Goal: Check status: Check status

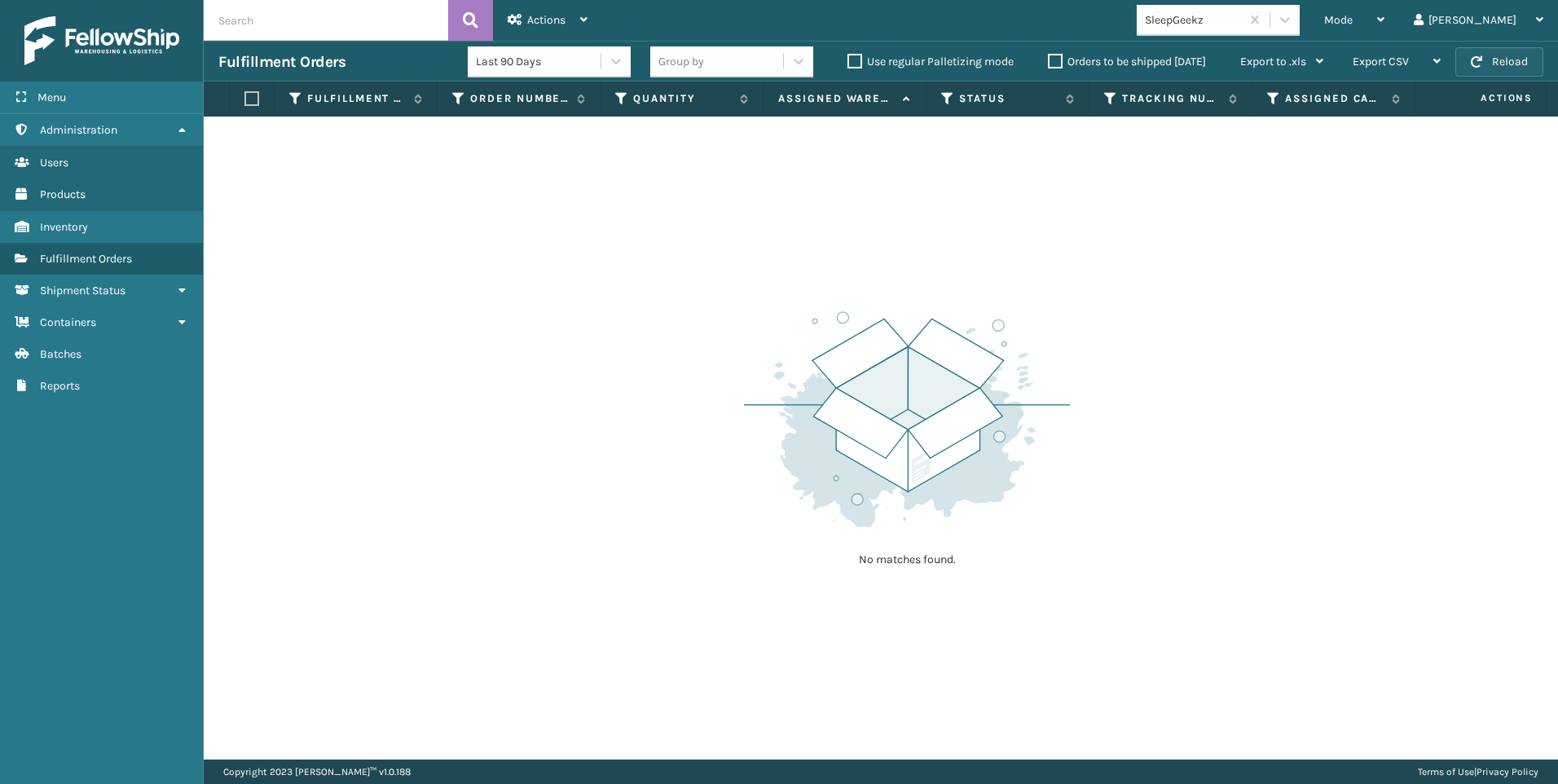
click at [1508, 61] on button "Reload" at bounding box center [1500, 62] width 88 height 29
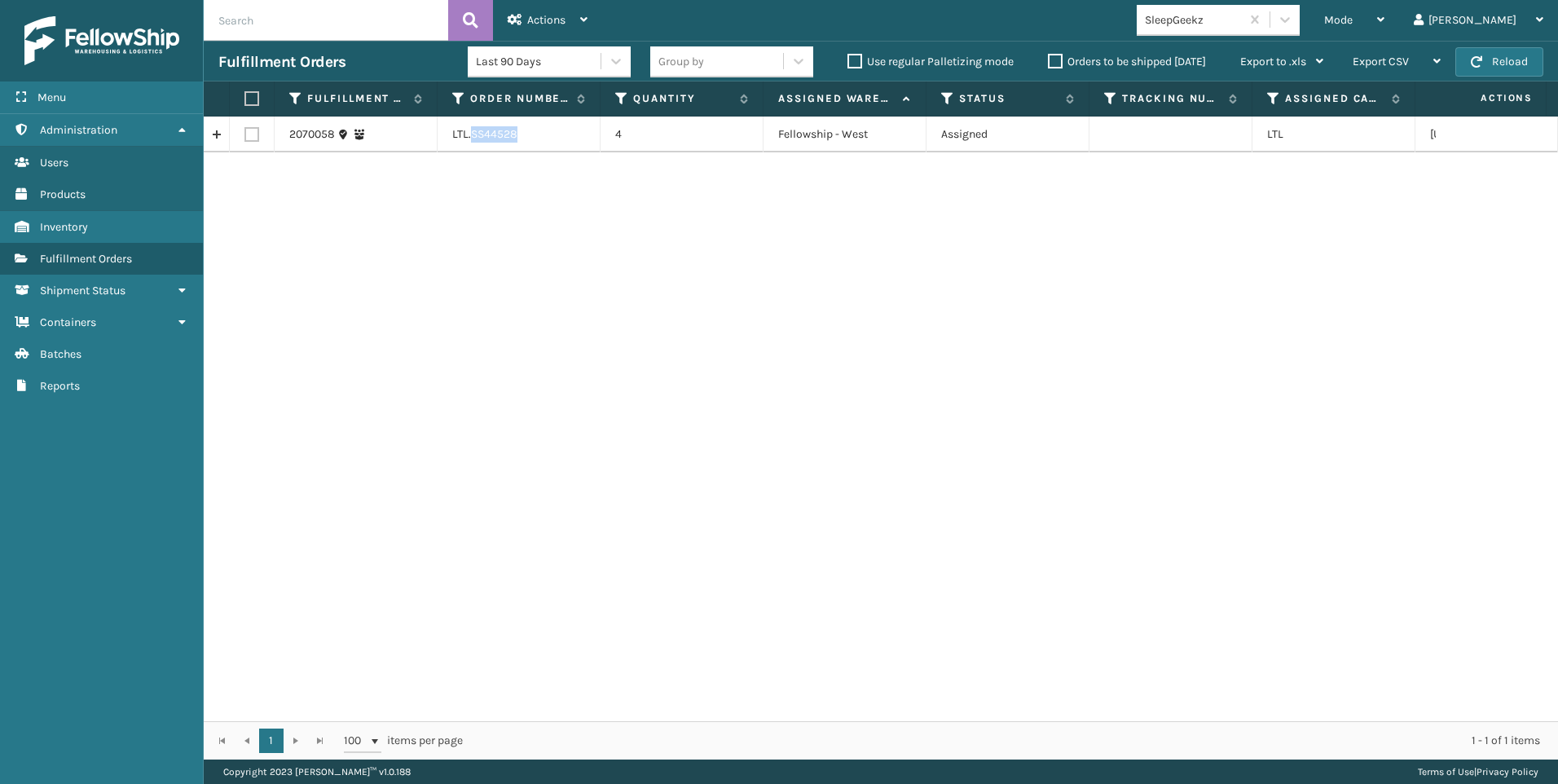
drag, startPoint x: 471, startPoint y: 131, endPoint x: 599, endPoint y: 129, distance: 128.0
click at [599, 129] on td "LTL.SS44528" at bounding box center [519, 135] width 163 height 35
copy td "SS44528"
click at [239, 136] on td at bounding box center [253, 135] width 45 height 35
click at [261, 138] on td at bounding box center [253, 135] width 45 height 35
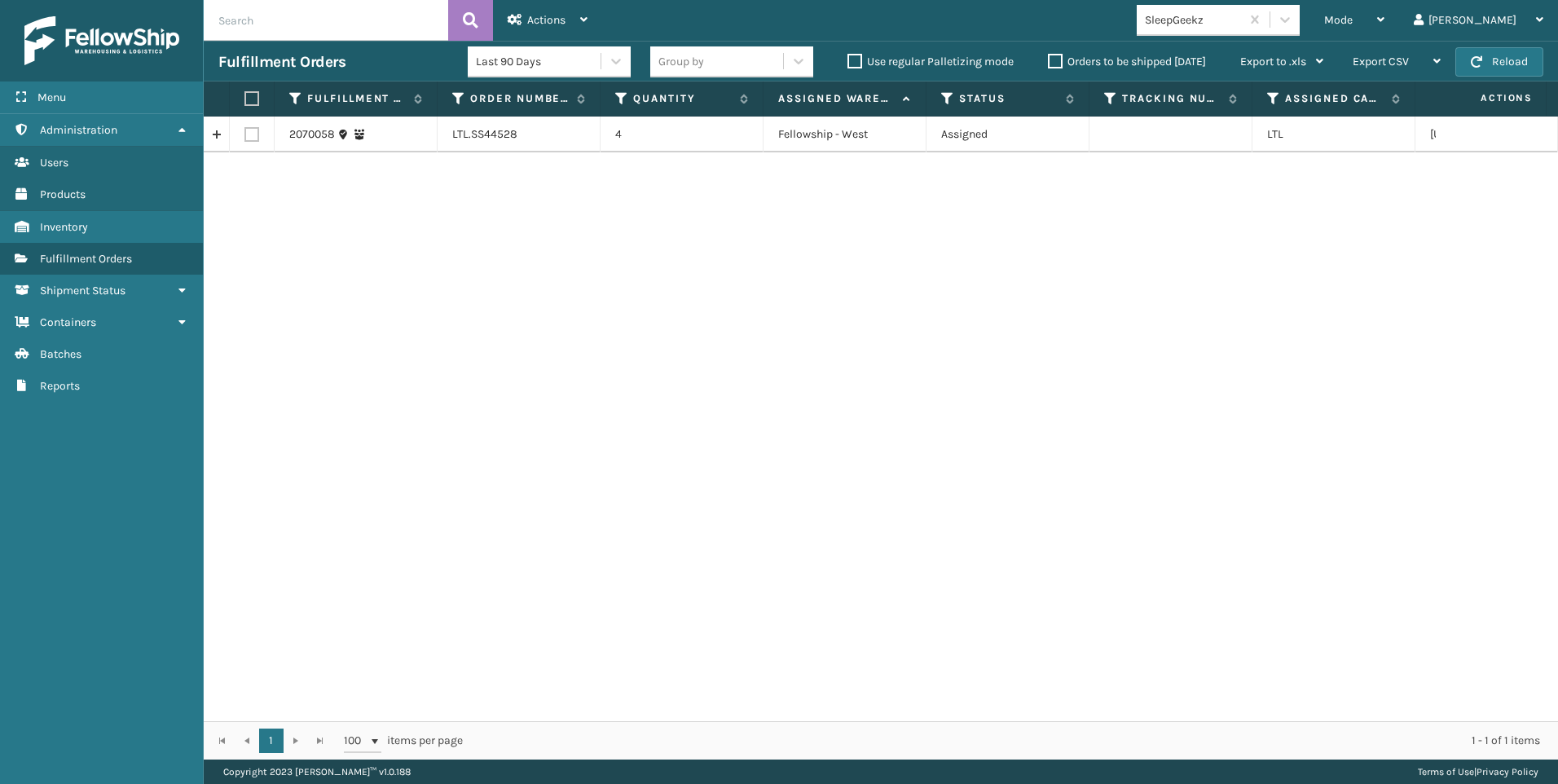
click at [256, 131] on label at bounding box center [252, 134] width 15 height 15
click at [246, 131] on input "checkbox" at bounding box center [245, 132] width 1 height 11
checkbox input "true"
click at [546, 42] on div "Last 90 Days" at bounding box center [549, 61] width 163 height 40
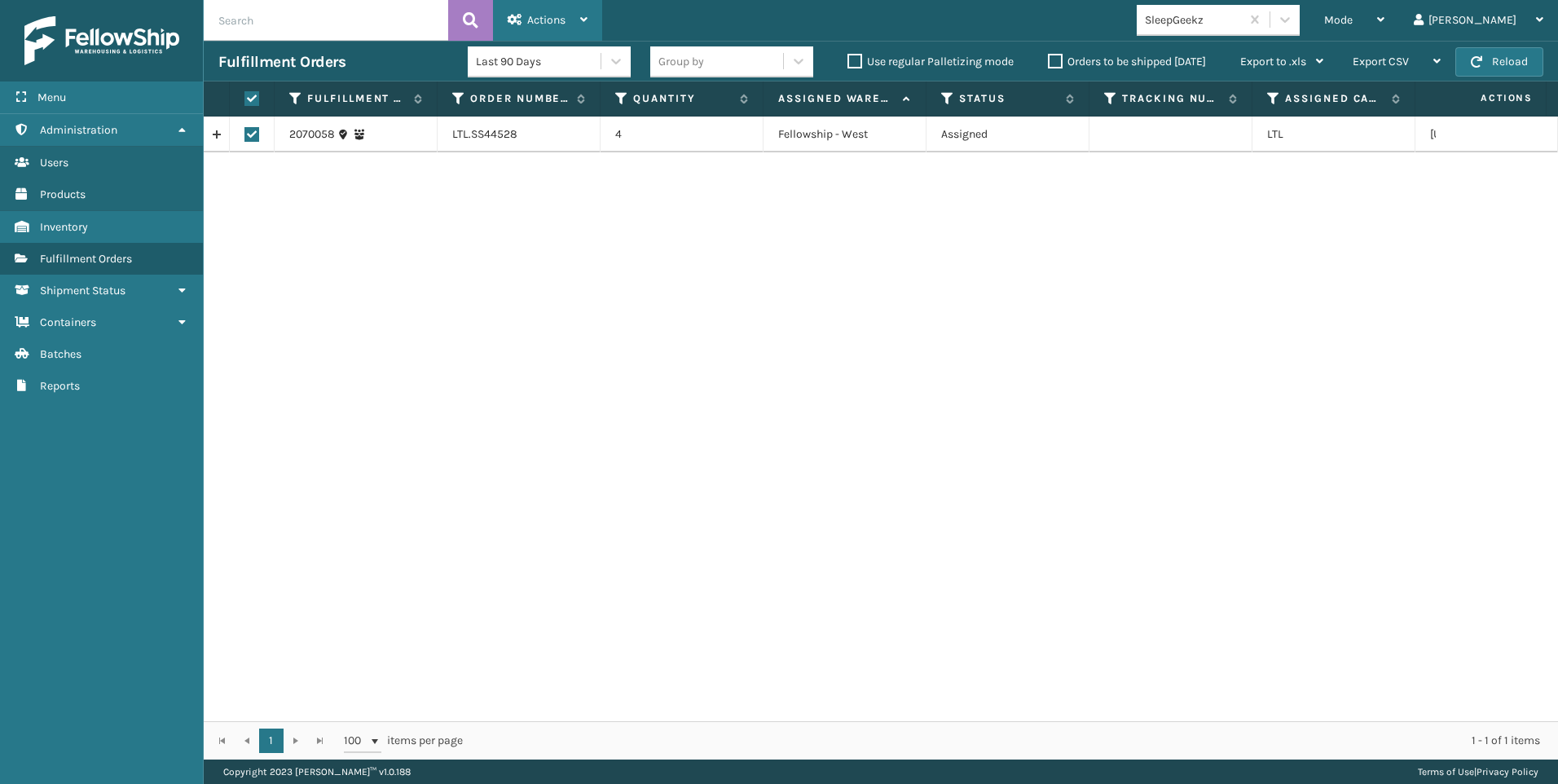
click at [550, 17] on span "Actions" at bounding box center [546, 20] width 38 height 14
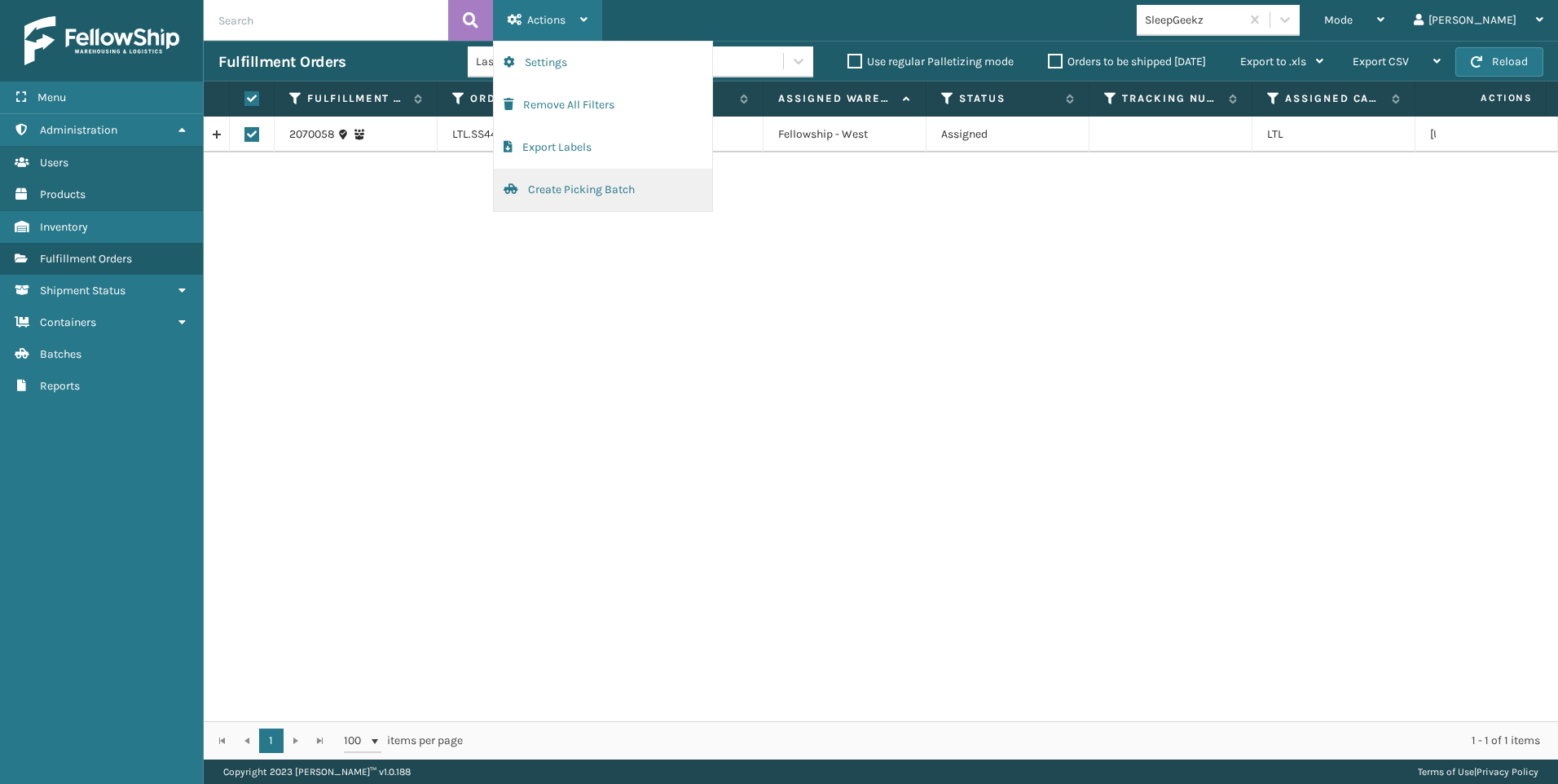
click at [590, 184] on button "Create Picking Batch" at bounding box center [603, 190] width 218 height 42
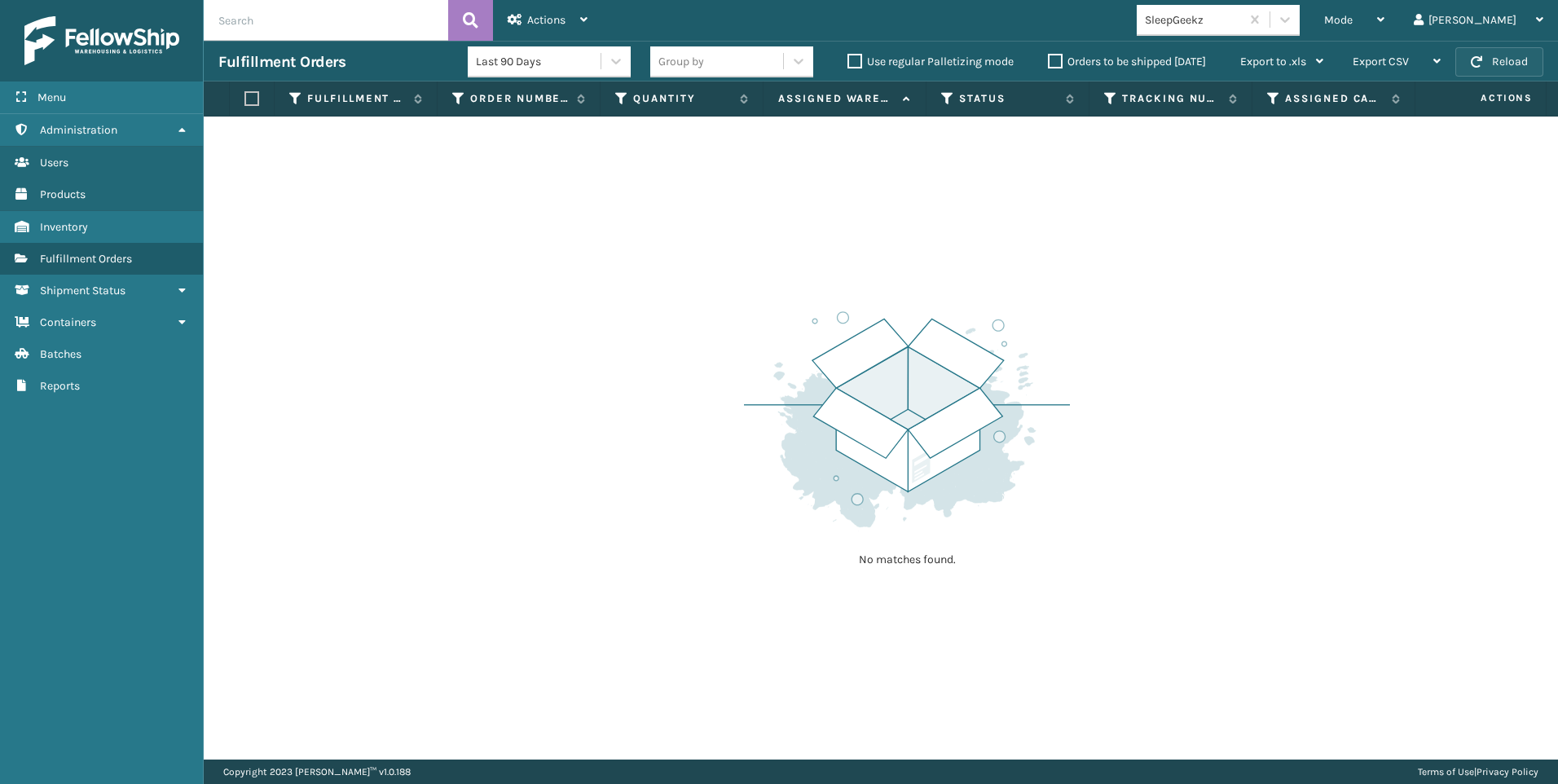
click at [1506, 63] on button "Reload" at bounding box center [1500, 62] width 88 height 29
click at [1241, 30] on div "SleepGeekz" at bounding box center [1188, 20] width 103 height 27
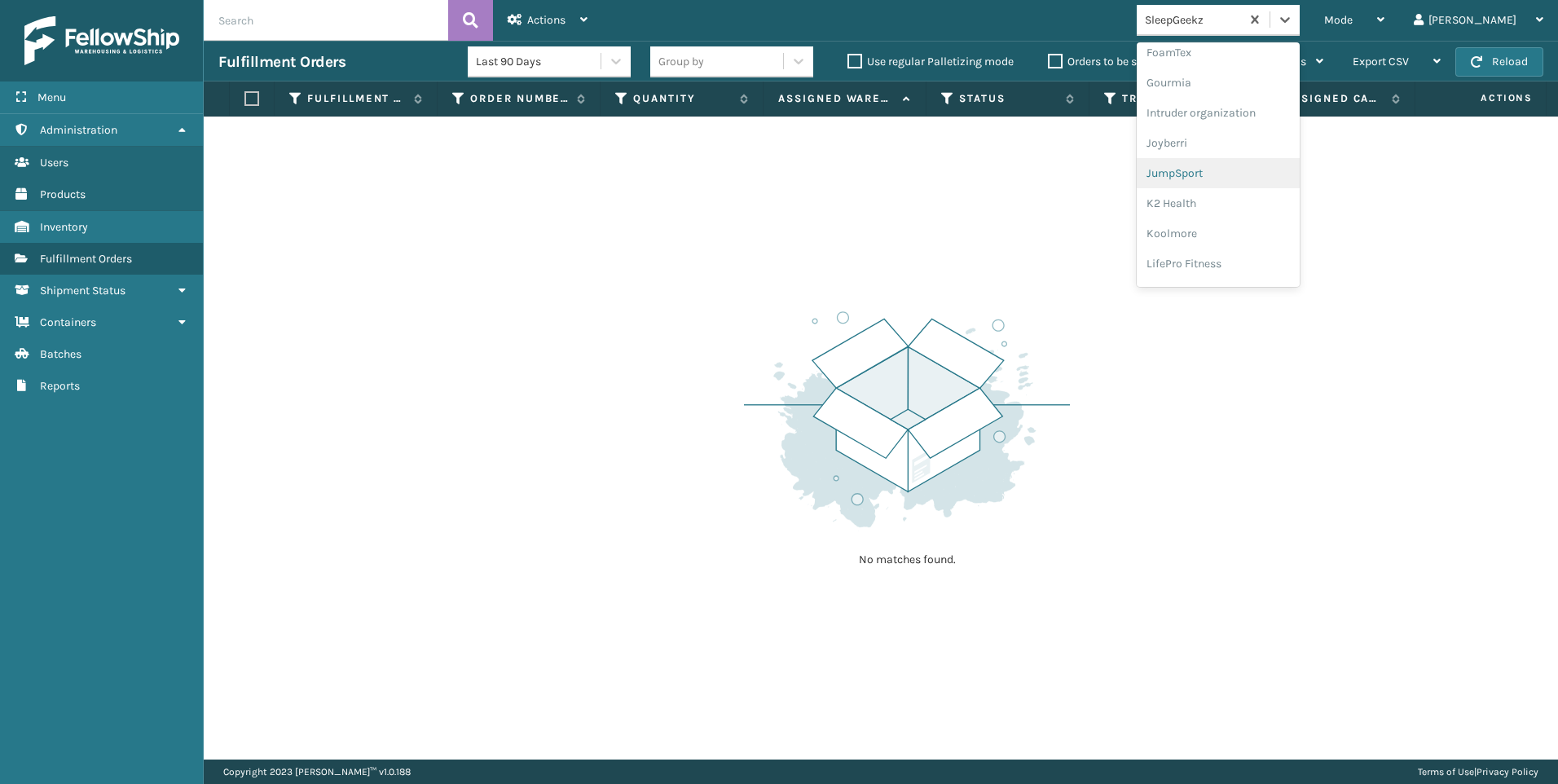
scroll to position [516, 0]
click at [1264, 121] on div "Koolmore" at bounding box center [1219, 117] width 163 height 30
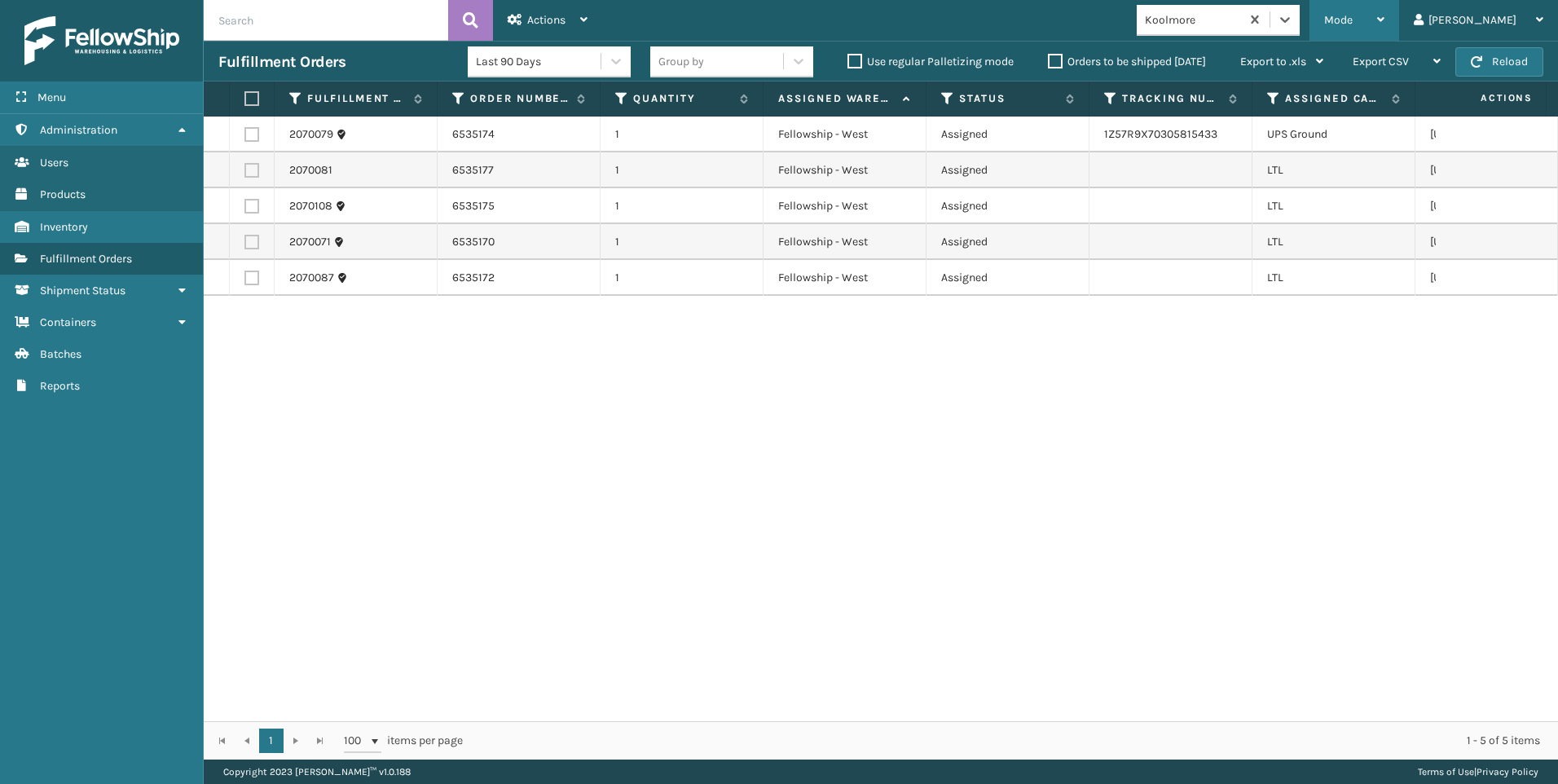
click at [1385, 10] on div "Mode" at bounding box center [1354, 20] width 60 height 40
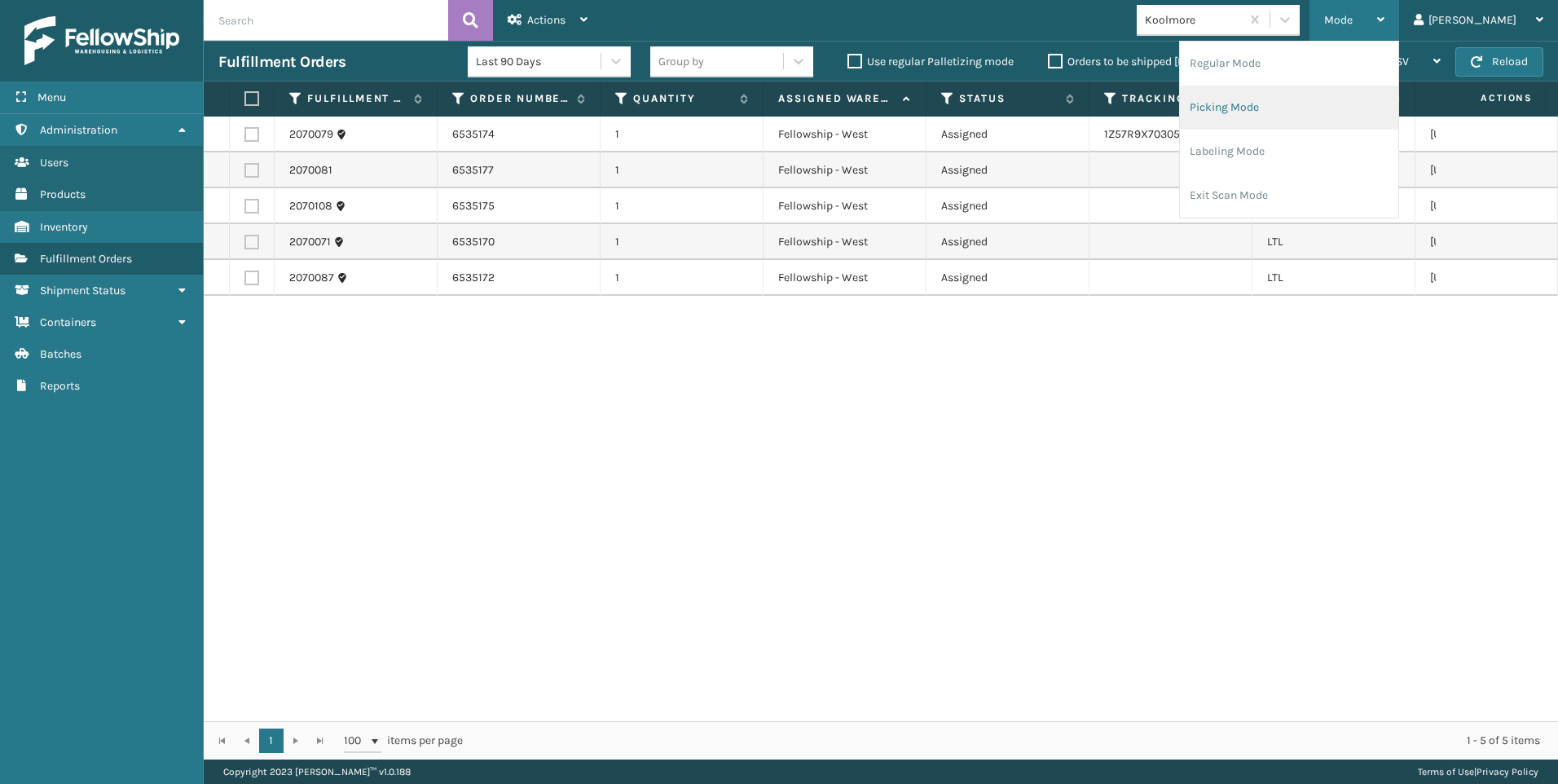
click at [1345, 94] on li "Picking Mode" at bounding box center [1290, 107] width 218 height 44
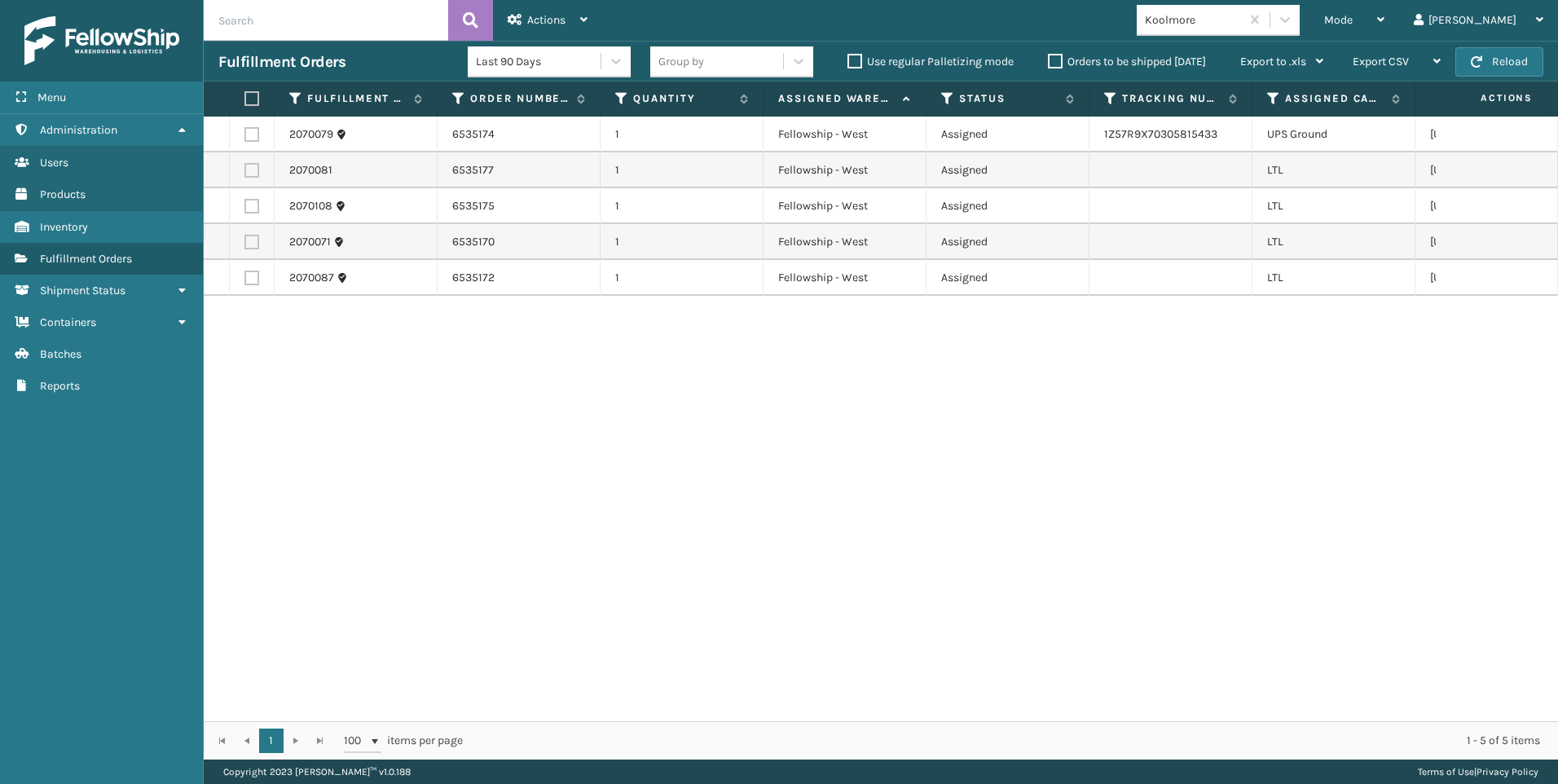
click at [261, 180] on td at bounding box center [253, 170] width 45 height 35
click at [256, 172] on label at bounding box center [252, 170] width 15 height 15
click at [246, 172] on input "checkbox" at bounding box center [245, 168] width 1 height 11
checkbox input "true"
drag, startPoint x: 254, startPoint y: 204, endPoint x: 248, endPoint y: 228, distance: 24.7
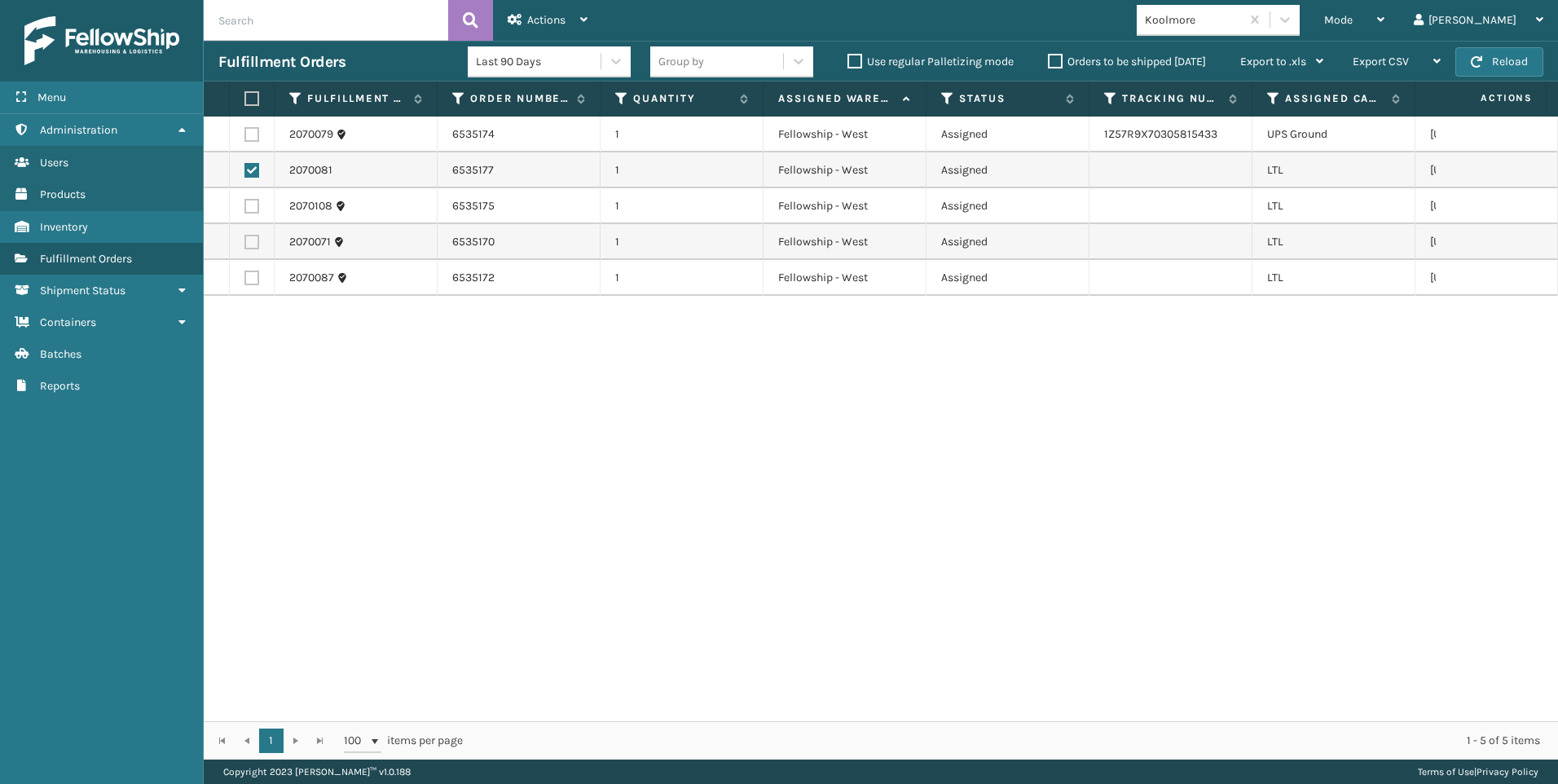
click at [252, 206] on label at bounding box center [252, 205] width 15 height 15
click at [246, 206] on input "checkbox" at bounding box center [245, 203] width 1 height 11
checkbox input "true"
click at [248, 233] on td at bounding box center [253, 242] width 45 height 35
click at [252, 241] on label at bounding box center [252, 242] width 15 height 15
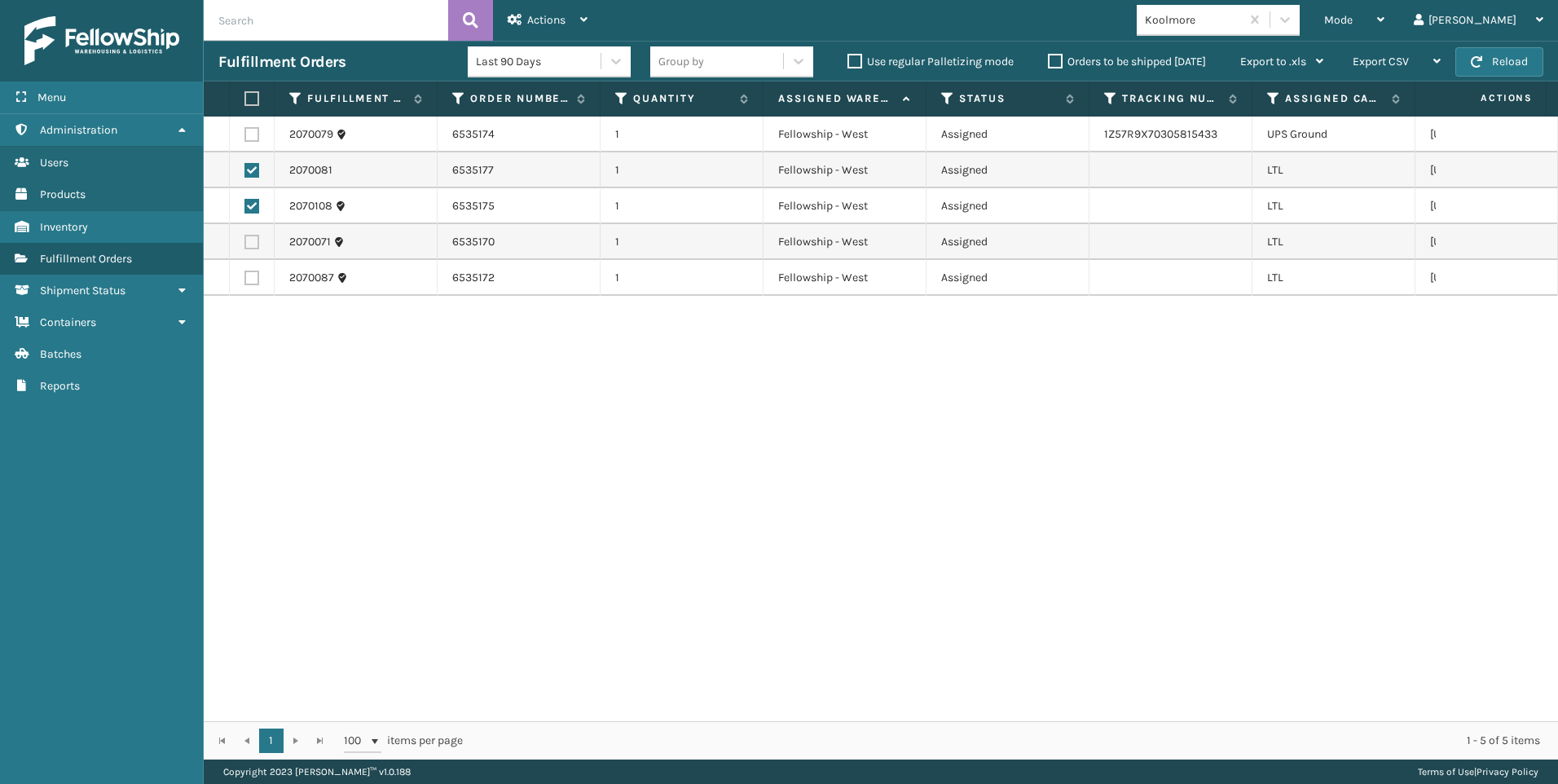
click at [246, 241] on input "checkbox" at bounding box center [245, 240] width 1 height 11
checkbox input "true"
click at [251, 277] on label at bounding box center [252, 277] width 15 height 15
click at [246, 277] on input "checkbox" at bounding box center [245, 275] width 1 height 11
checkbox input "true"
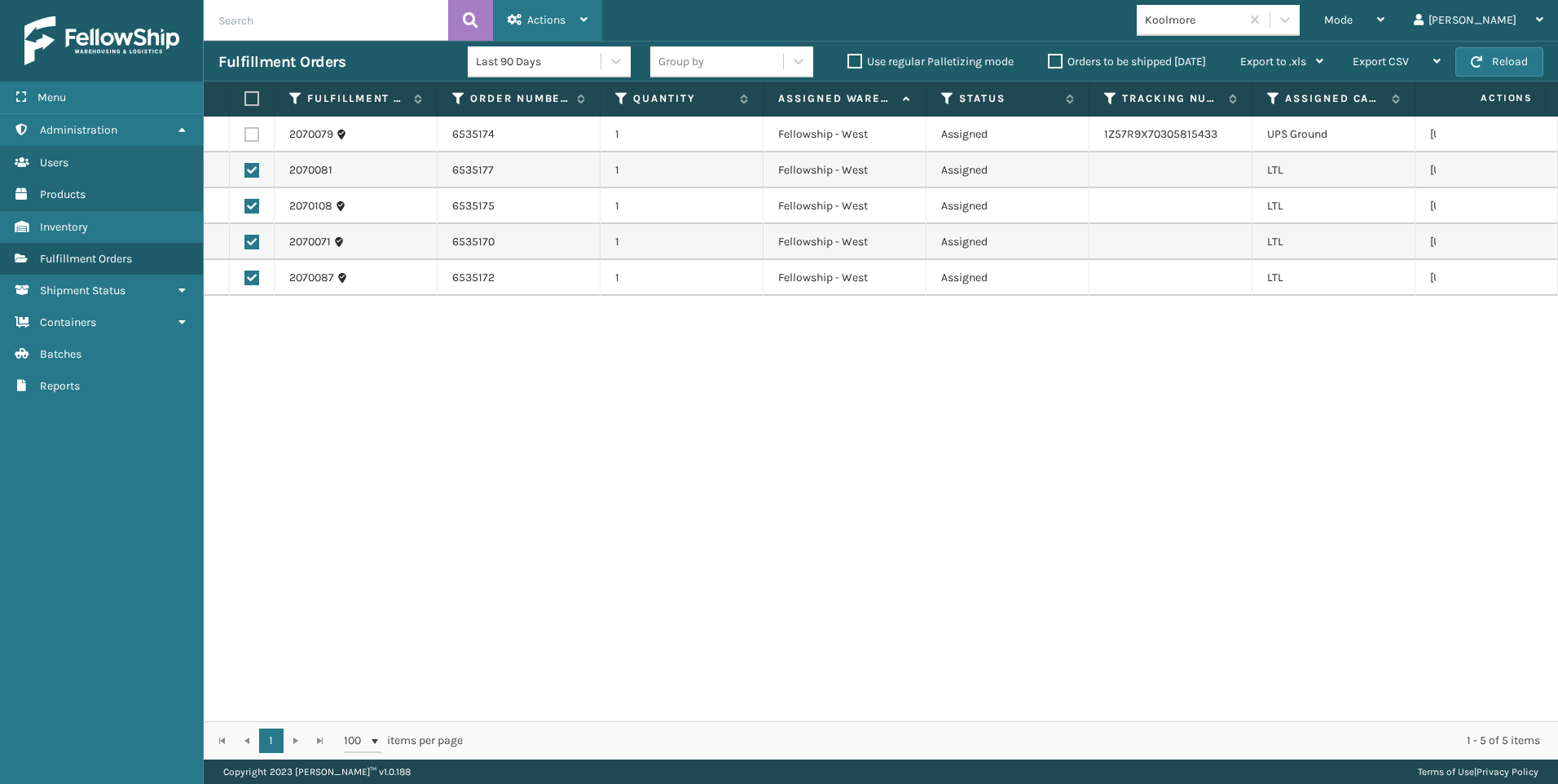
click at [517, 0] on div "Actions" at bounding box center [548, 20] width 80 height 40
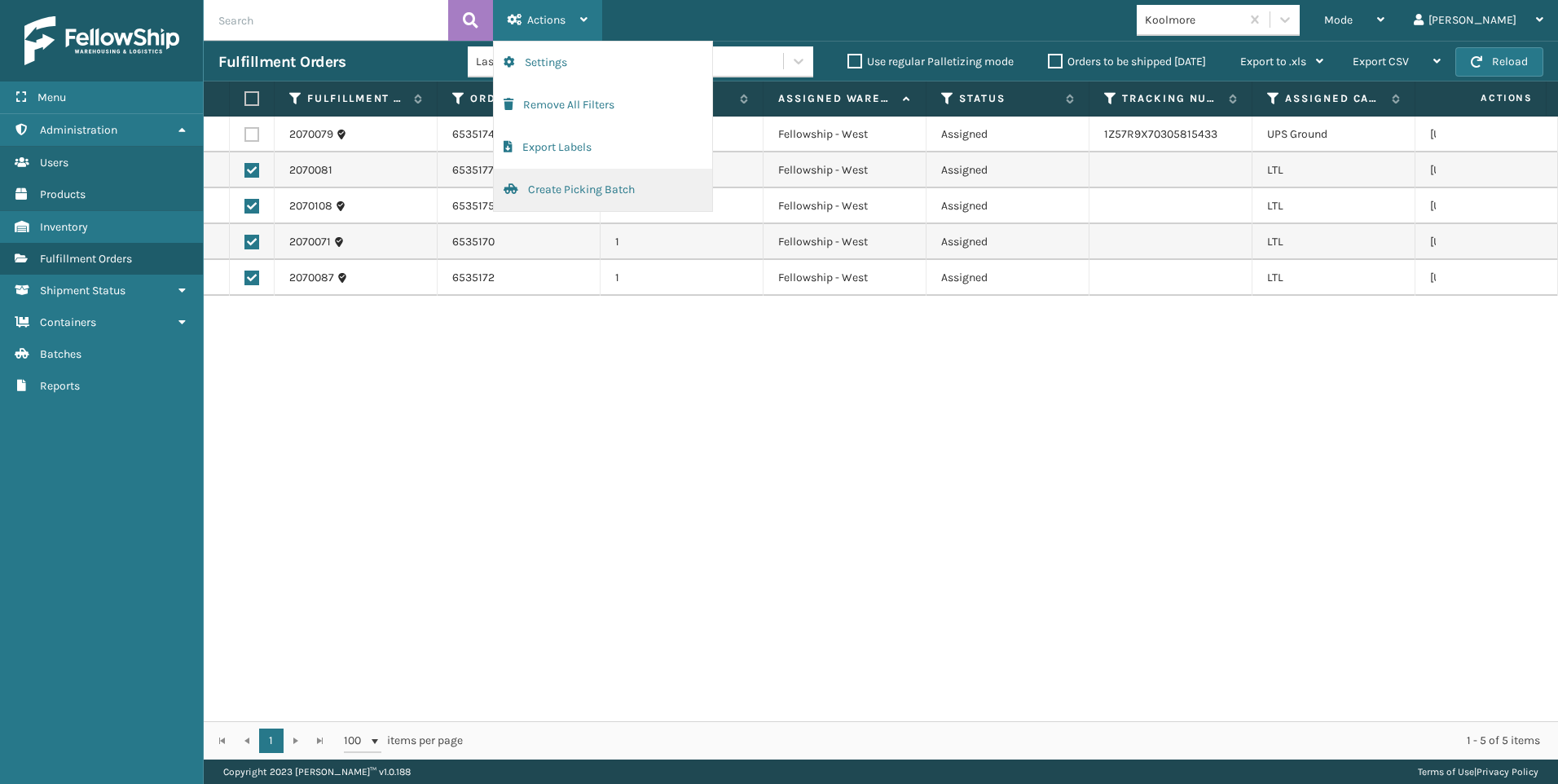
click at [555, 198] on button "Create Picking Batch" at bounding box center [603, 190] width 218 height 42
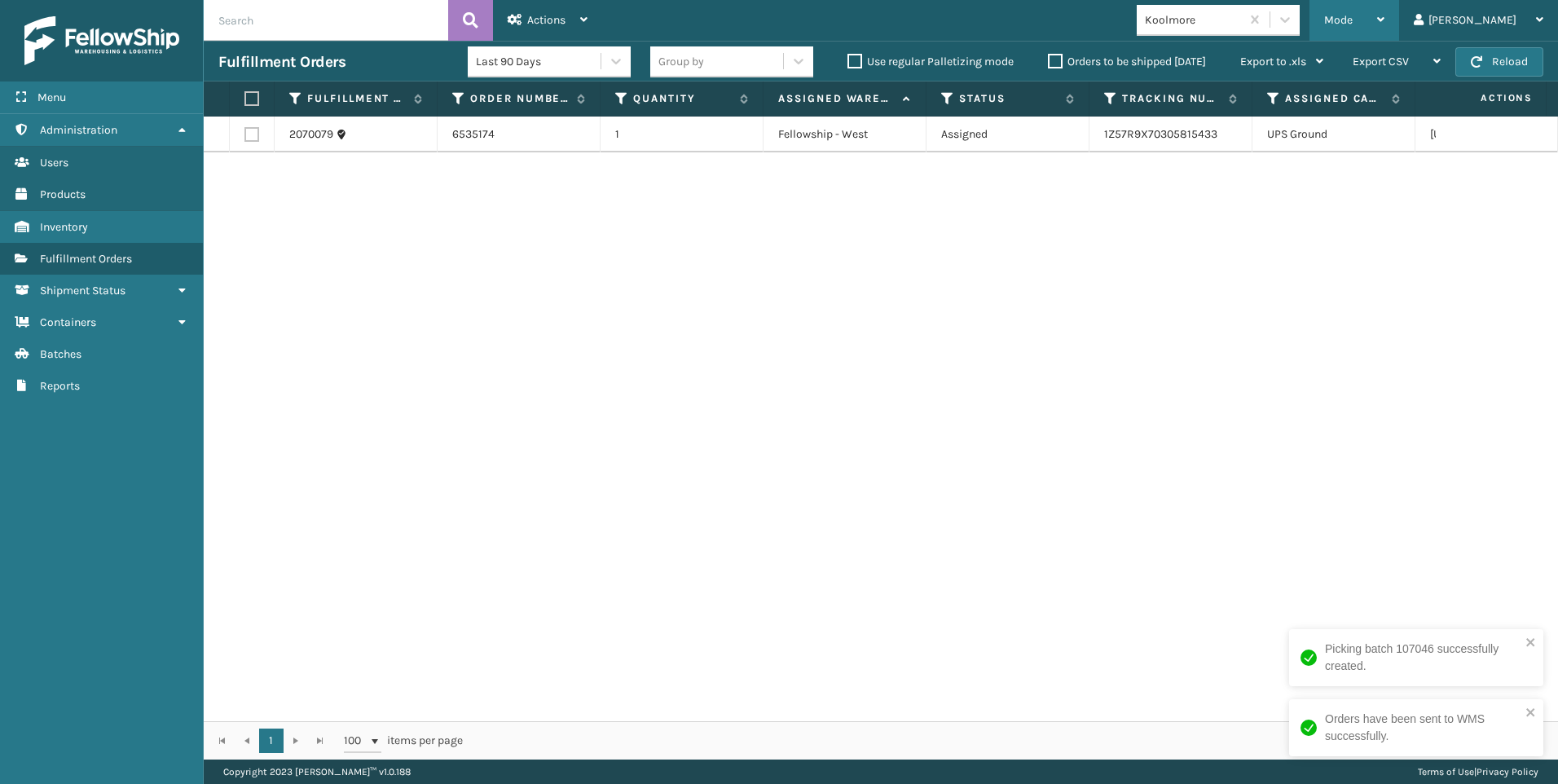
click at [1385, 20] on div "Mode" at bounding box center [1354, 20] width 60 height 40
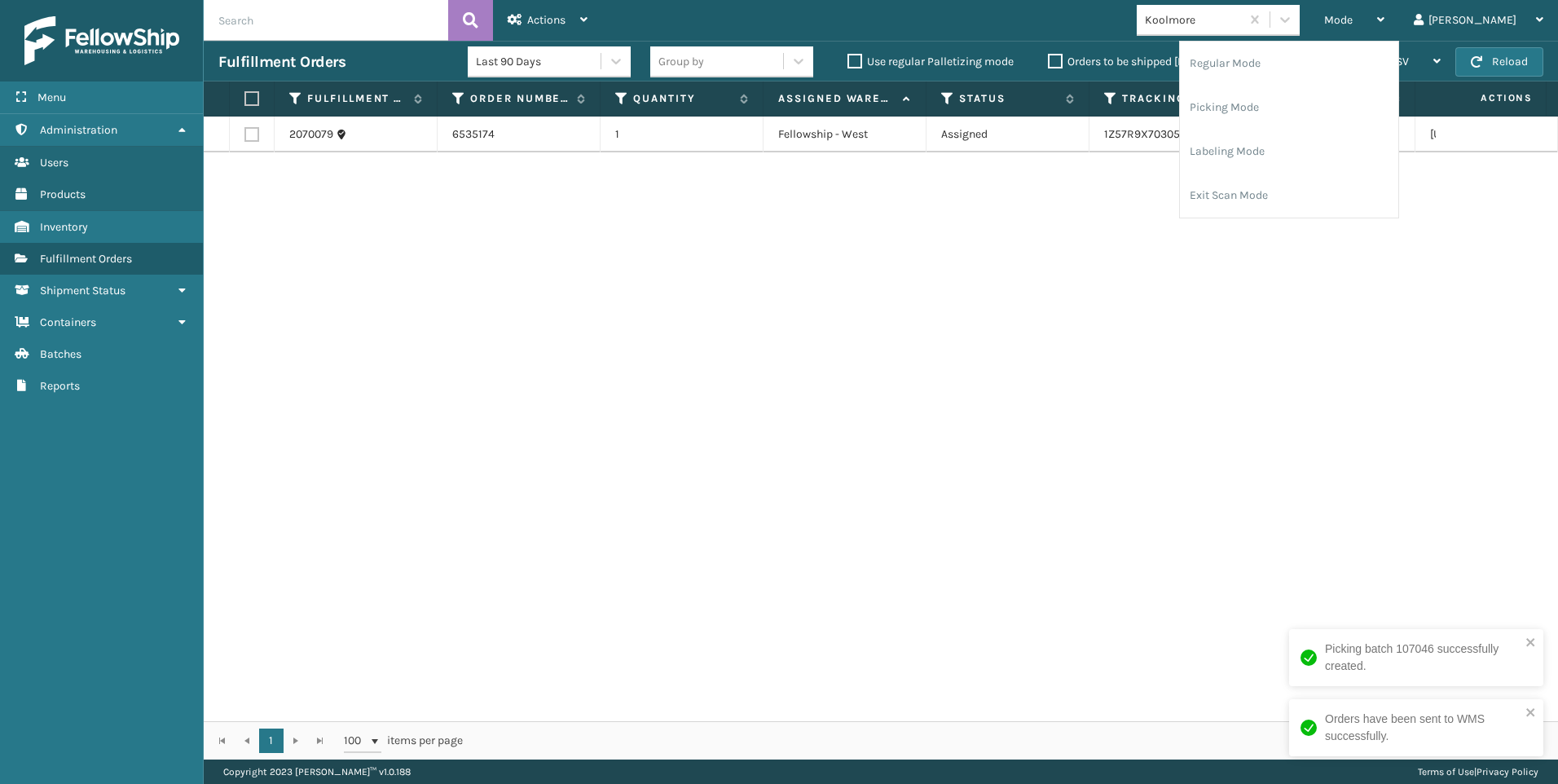
click at [1242, 24] on div "Koolmore" at bounding box center [1193, 20] width 97 height 17
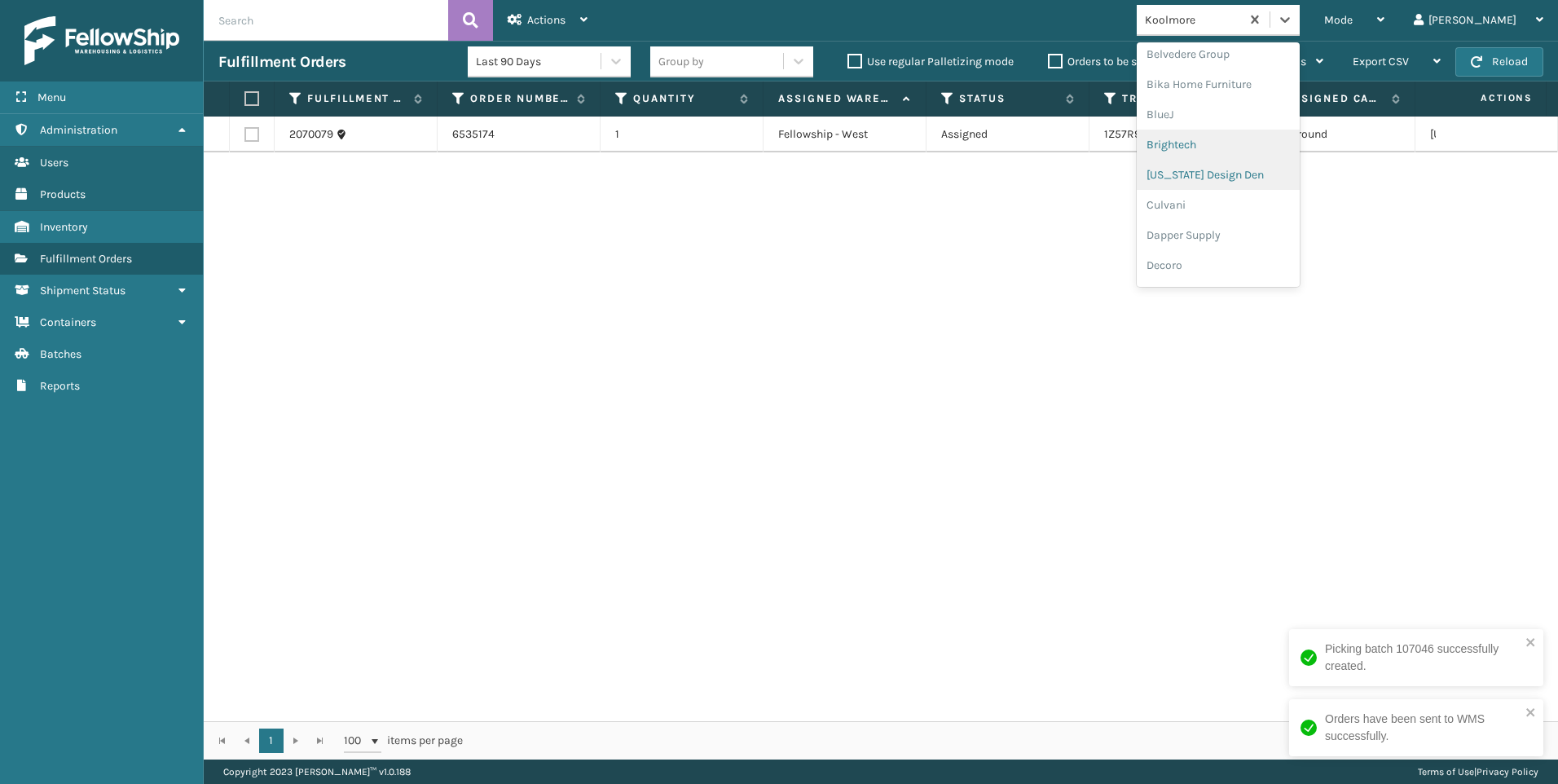
scroll to position [371, 0]
click at [1079, 185] on div "2070079 6535174 1 Fellowship - West Assigned 1Z57R9X70305815433 UPS Ground [US_…" at bounding box center [881, 419] width 1355 height 604
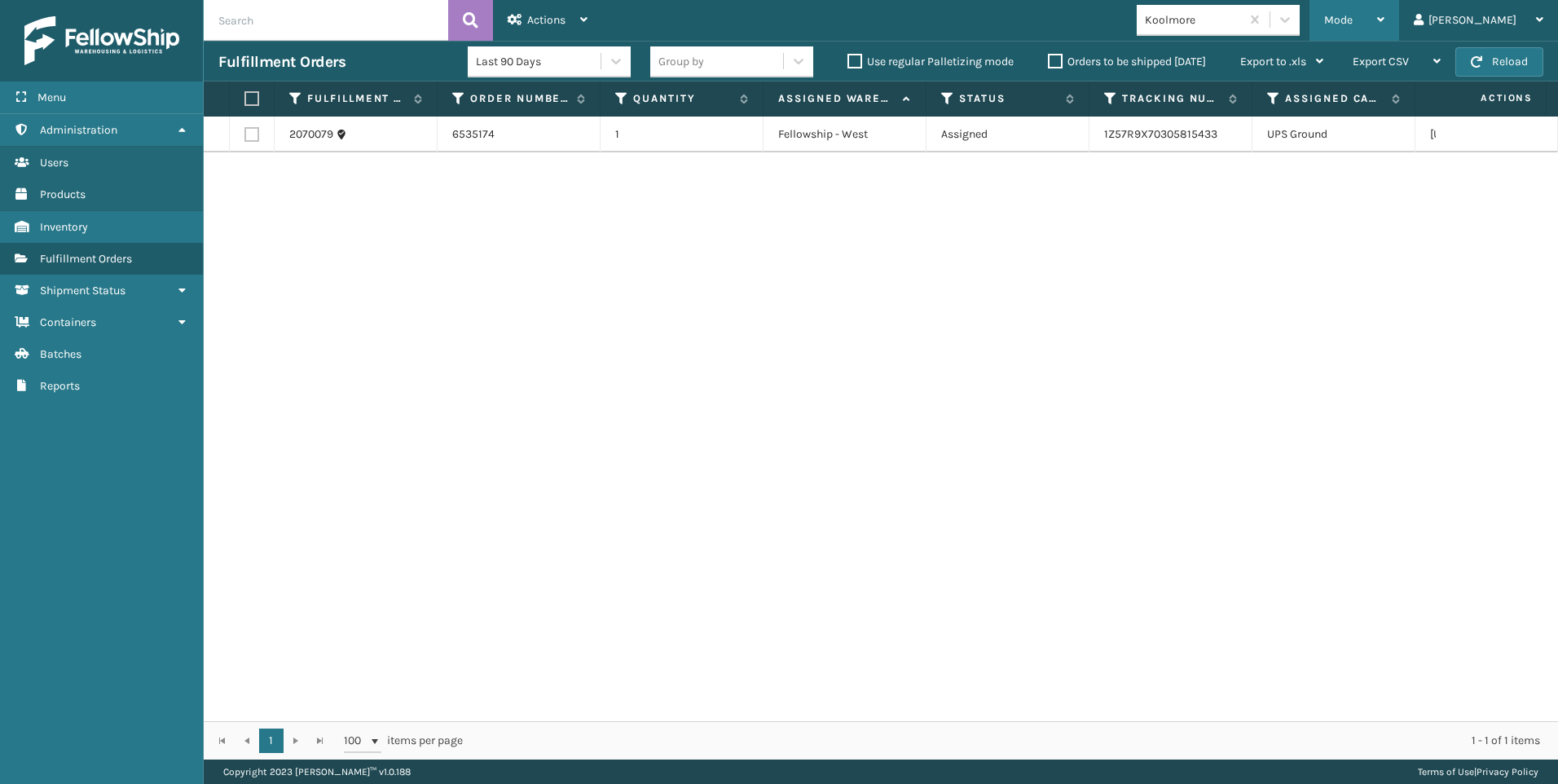
drag, startPoint x: 1354, startPoint y: 18, endPoint x: 1404, endPoint y: 11, distance: 50.5
click at [1294, 18] on icon at bounding box center [1285, 20] width 17 height 17
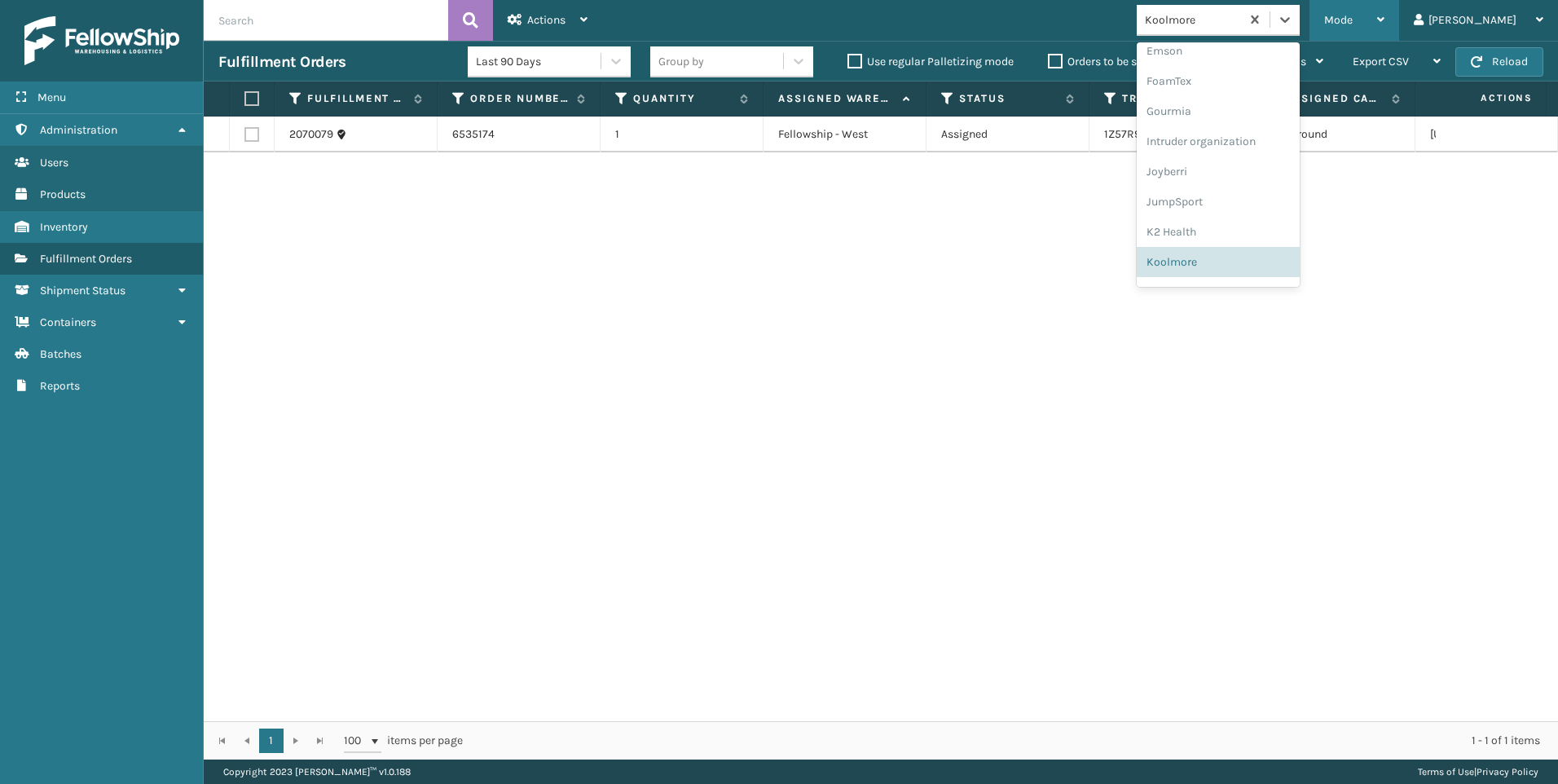
click at [1353, 13] on span "Mode" at bounding box center [1338, 20] width 29 height 14
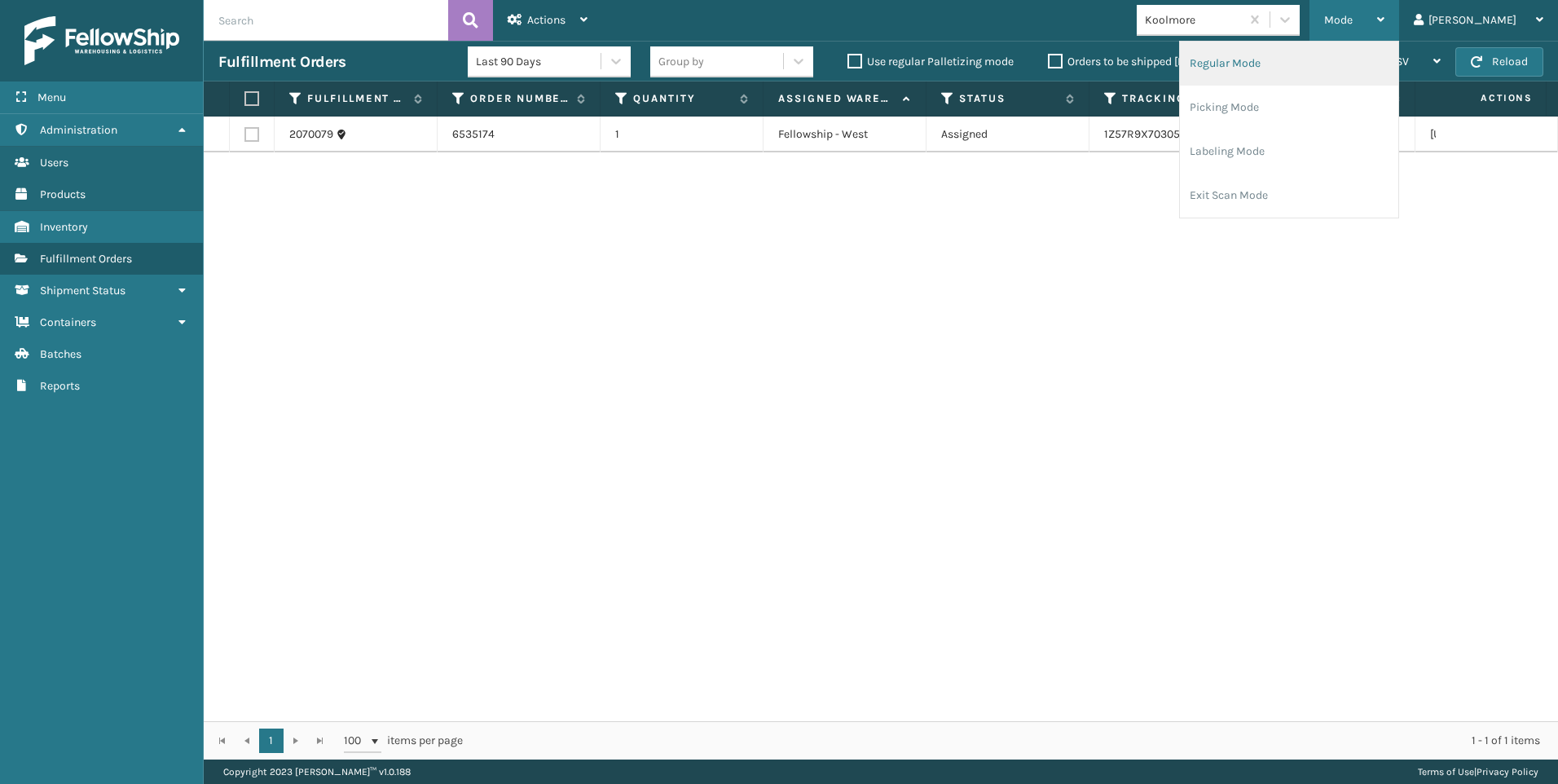
click at [1321, 55] on li "Regular Mode" at bounding box center [1290, 63] width 218 height 44
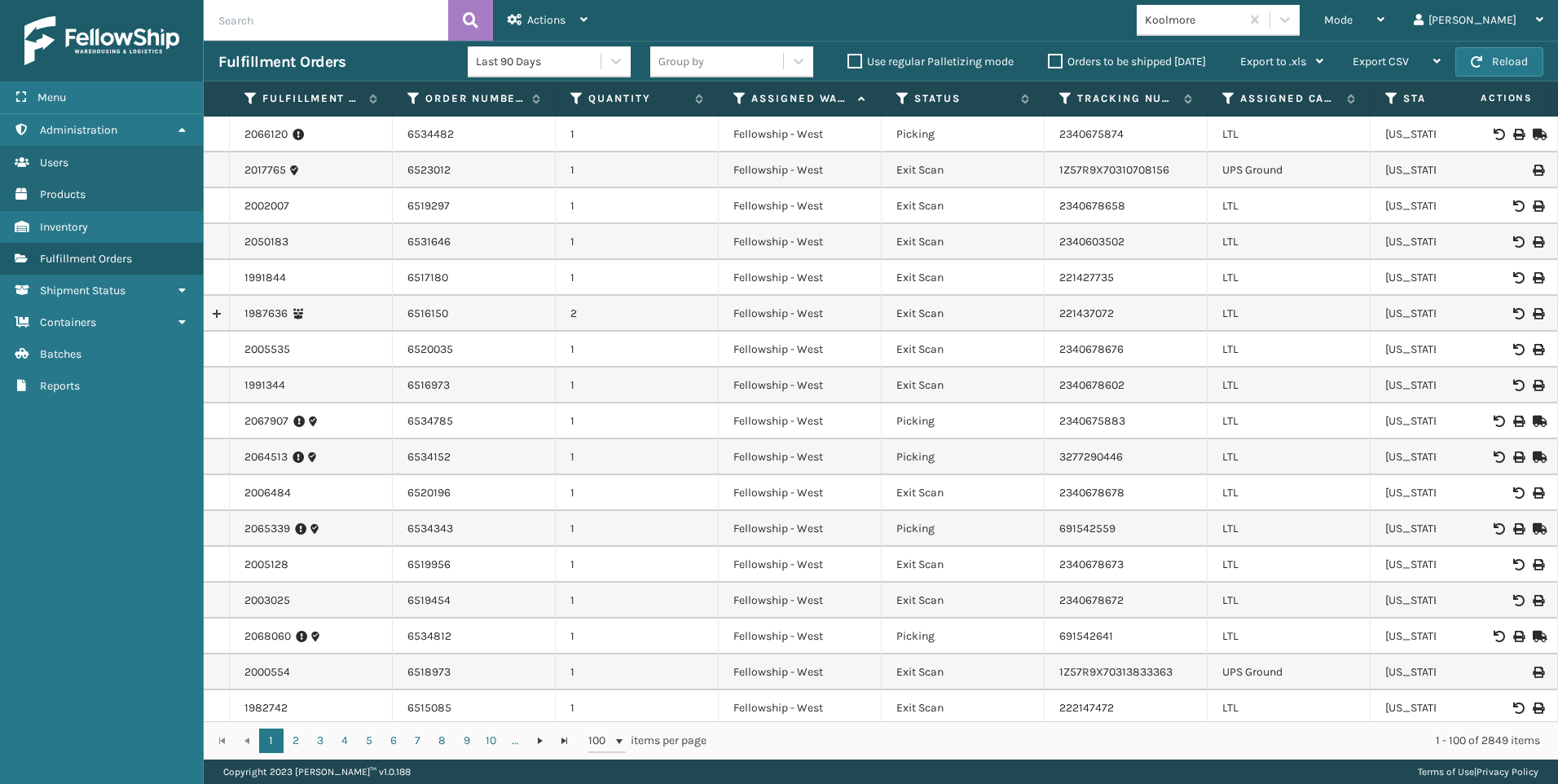
click at [264, 11] on input "text" at bounding box center [325, 20] width 245 height 40
paste input "2070087"
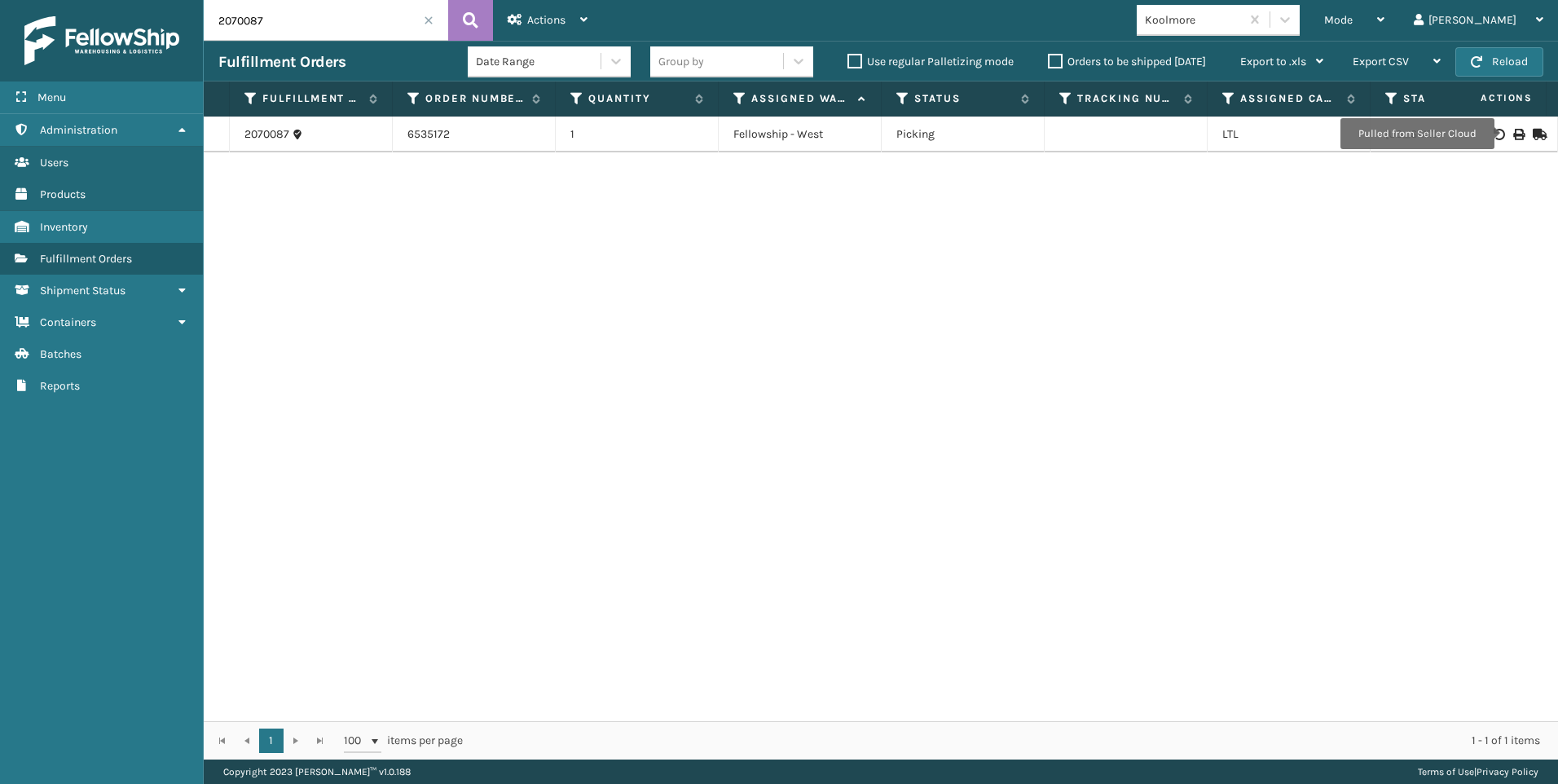
click at [1514, 134] on icon at bounding box center [1519, 135] width 10 height 12
drag, startPoint x: 251, startPoint y: 17, endPoint x: 87, endPoint y: 28, distance: 164.4
click at [115, 0] on div "Menu Administration Users Products Inventory Fulfillment Orders Shipment Status…" at bounding box center [779, 0] width 1558 height 0
paste input "108"
click at [1514, 130] on icon at bounding box center [1519, 135] width 10 height 12
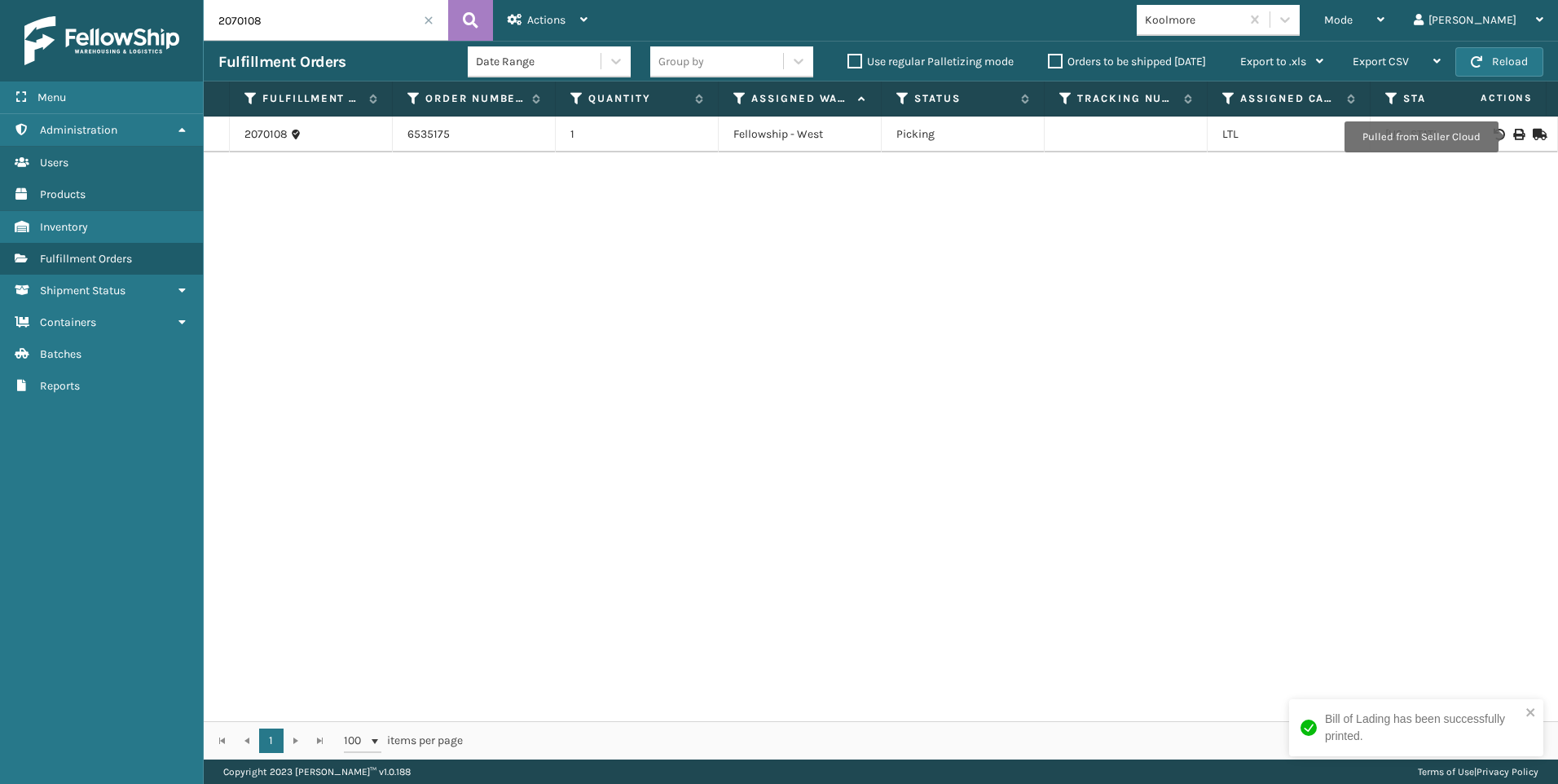
click at [1278, 548] on div "2070108 6535175 1 Fellowship - West Picking LTL [US_STATE]" at bounding box center [881, 419] width 1355 height 604
click at [1182, 388] on div "2070108 6535175 1 Fellowship - West Picking LTL [US_STATE]" at bounding box center [881, 419] width 1355 height 604
drag, startPoint x: 293, startPoint y: 23, endPoint x: 0, endPoint y: 34, distance: 293.2
click at [64, 0] on div "Menu Administration Users Products Inventory Fulfillment Orders Shipment Status…" at bounding box center [779, 0] width 1558 height 0
paste input "071"
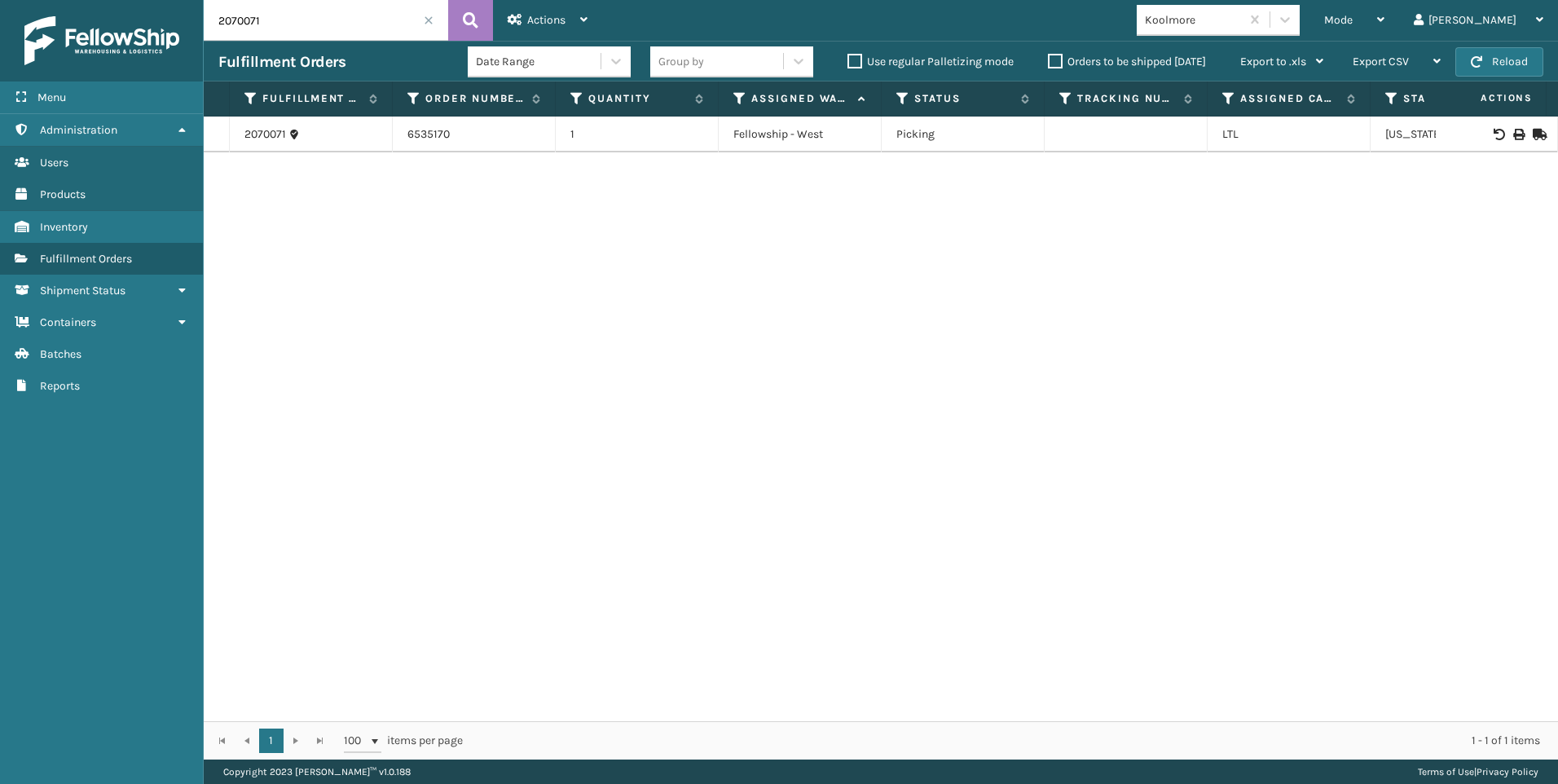
click at [1498, 122] on td at bounding box center [1497, 135] width 122 height 35
click at [1500, 125] on td at bounding box center [1497, 135] width 122 height 35
click at [1514, 129] on icon at bounding box center [1519, 135] width 10 height 12
drag, startPoint x: 54, startPoint y: 9, endPoint x: 0, endPoint y: 17, distance: 54.6
click at [0, 15] on html "Bill of Lading has been successfully printed. Menu Administration Users Product…" at bounding box center [779, 392] width 1558 height 784
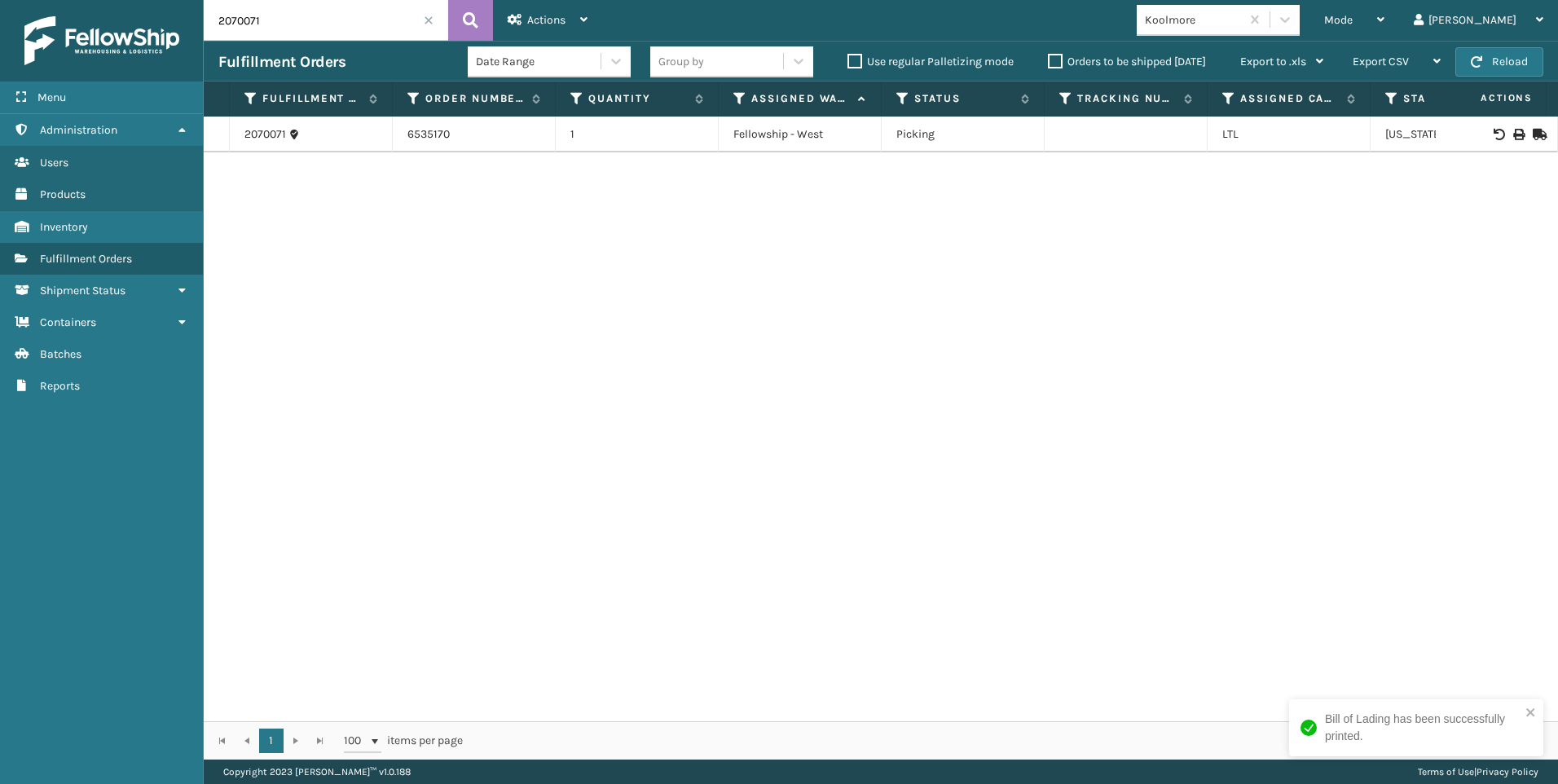
paste input "8"
type input "2070081"
click at [1503, 127] on td at bounding box center [1497, 135] width 122 height 35
click at [1514, 130] on icon at bounding box center [1519, 135] width 10 height 12
click at [427, 22] on span at bounding box center [429, 21] width 10 height 10
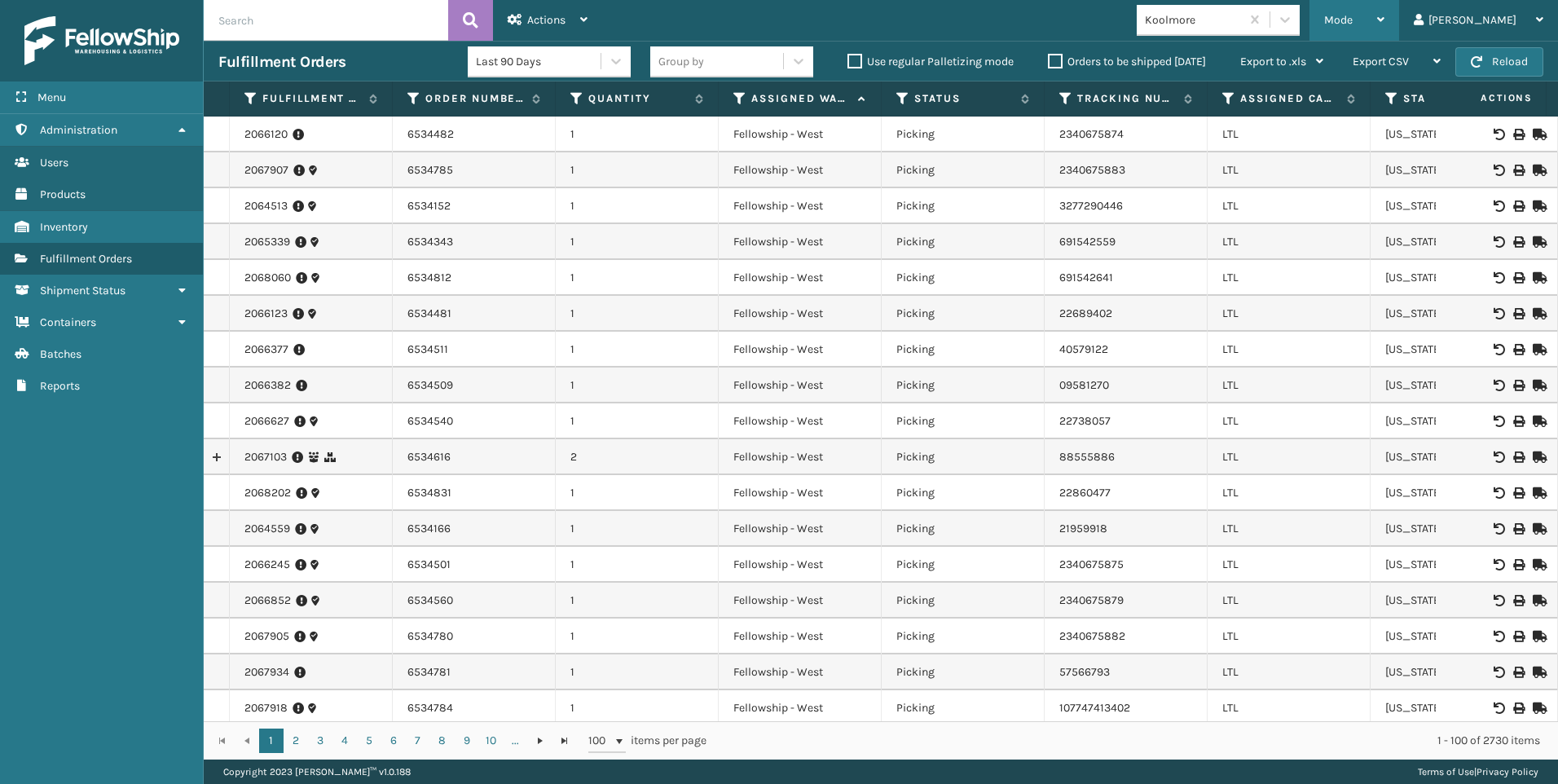
click at [1353, 19] on span "Mode" at bounding box center [1338, 20] width 29 height 14
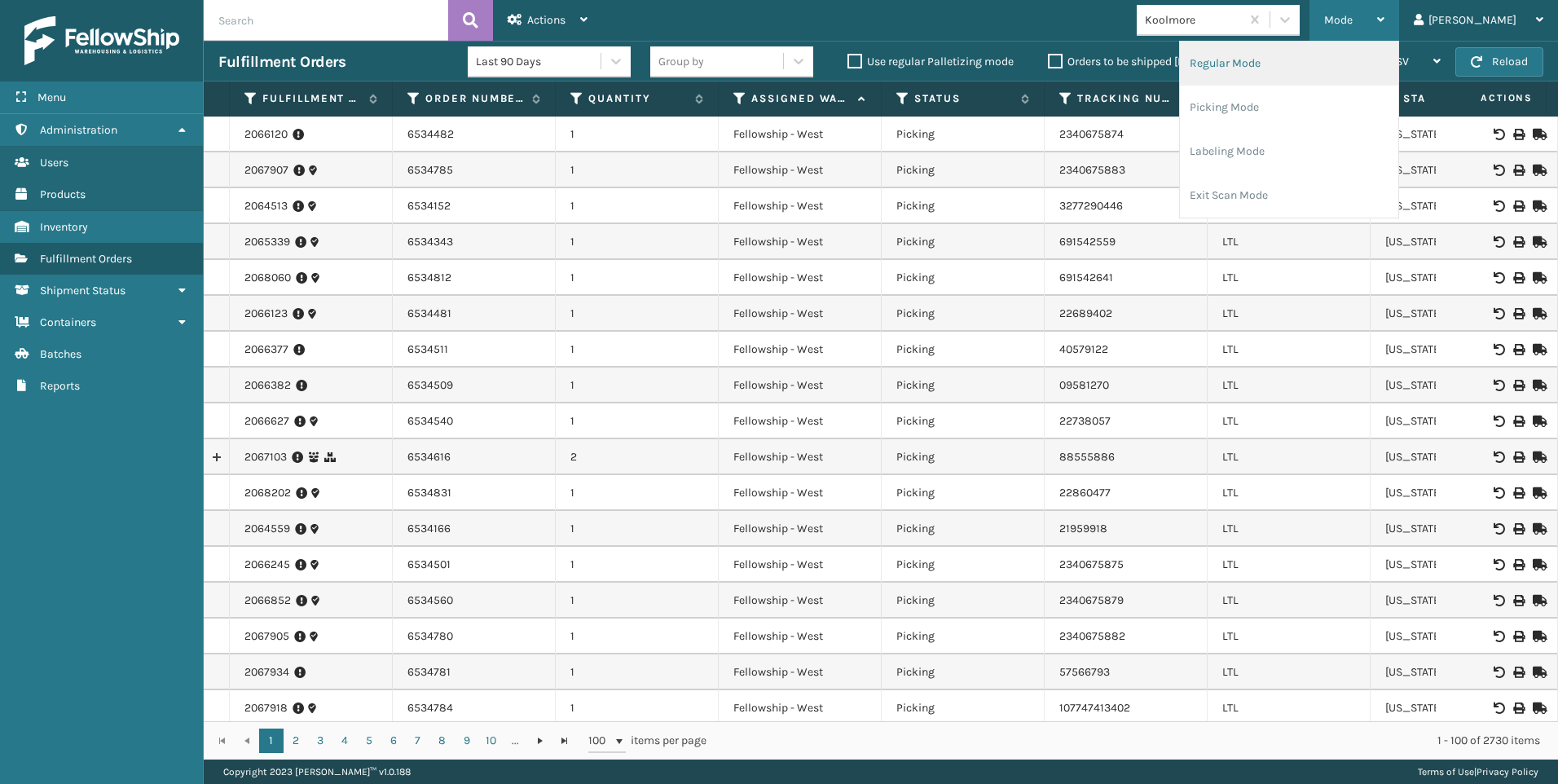
click at [1313, 50] on li "Regular Mode" at bounding box center [1290, 63] width 218 height 44
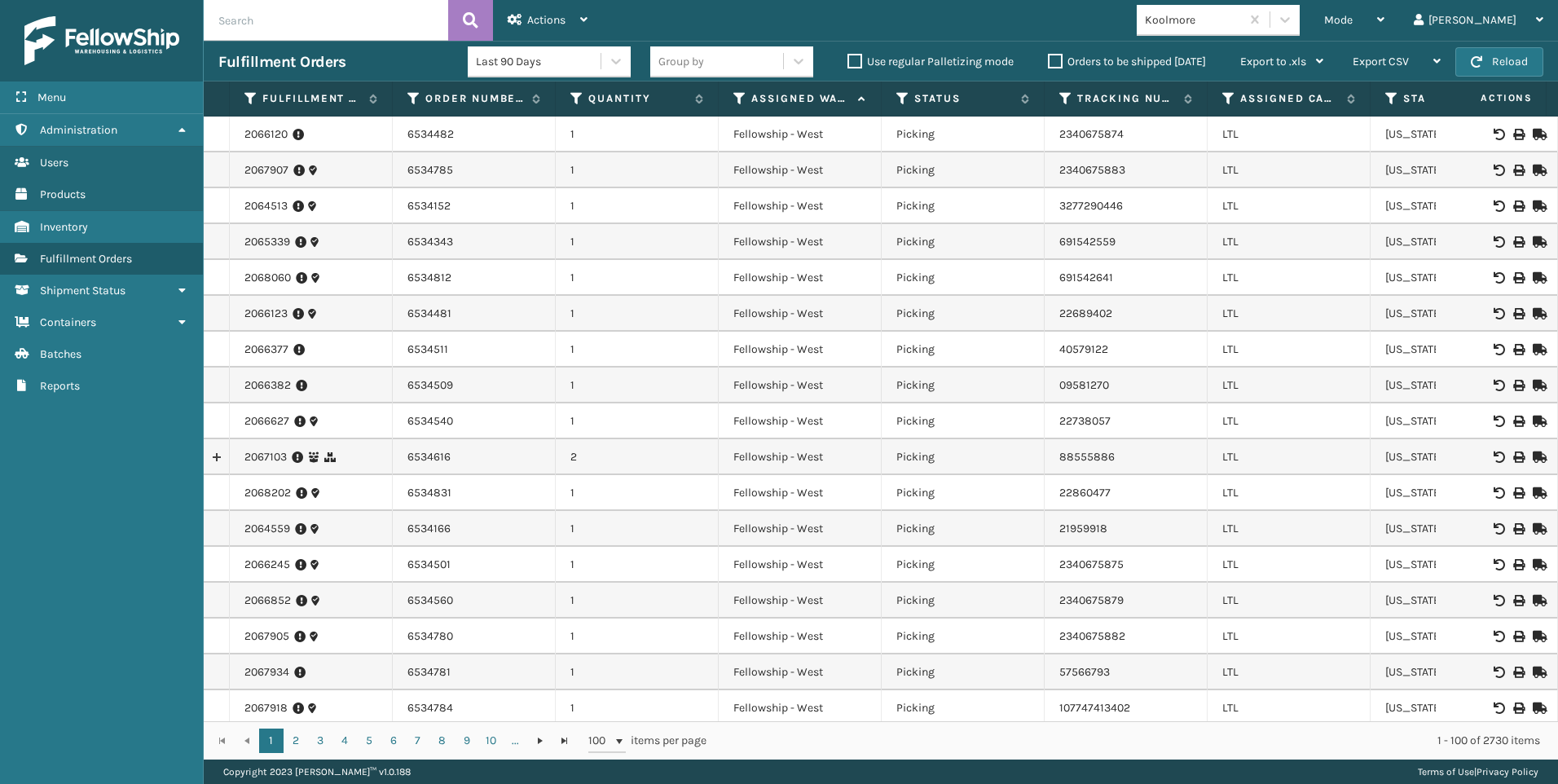
click at [1291, 0] on div "Mode Regular Mode Picking Mode Labeling Mode Exit Scan Mode Koolmore Liz Log Out" at bounding box center [1080, 20] width 956 height 40
click at [1242, 14] on div "Koolmore" at bounding box center [1193, 20] width 97 height 17
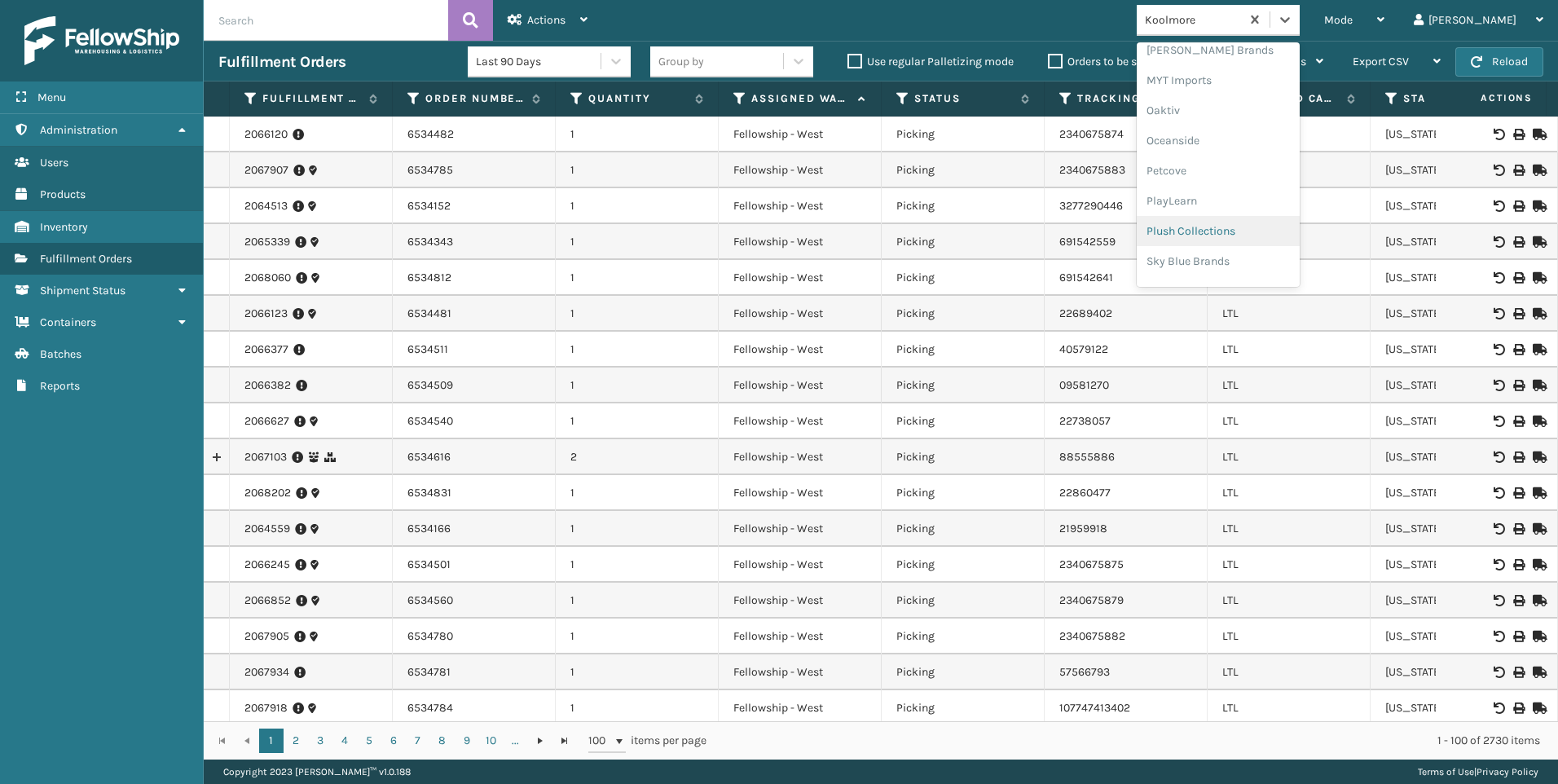
scroll to position [817, 0]
click at [1282, 235] on div "SleepGeekz" at bounding box center [1219, 238] width 163 height 30
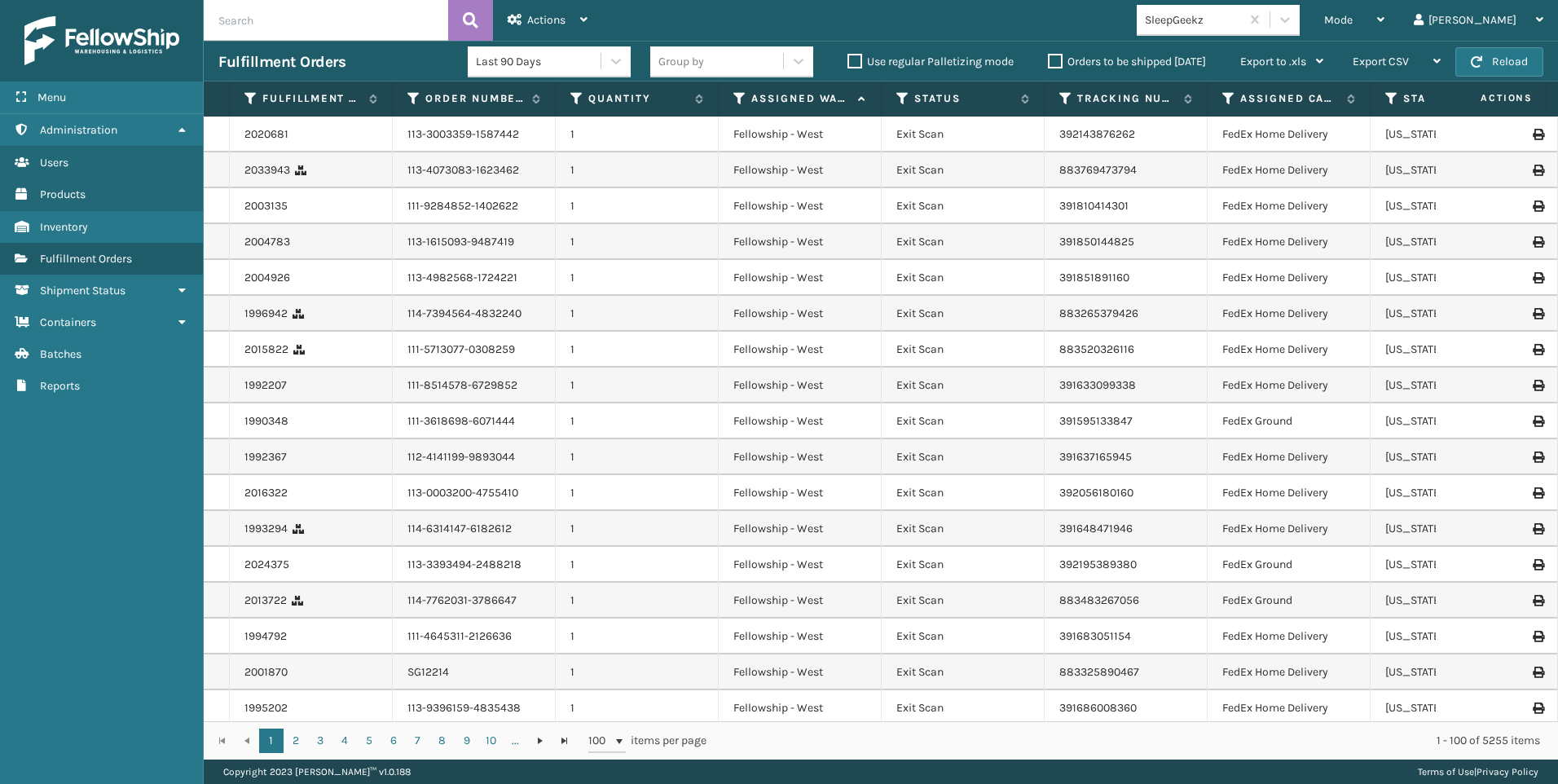
click at [1353, 23] on span "Mode" at bounding box center [1338, 20] width 29 height 14
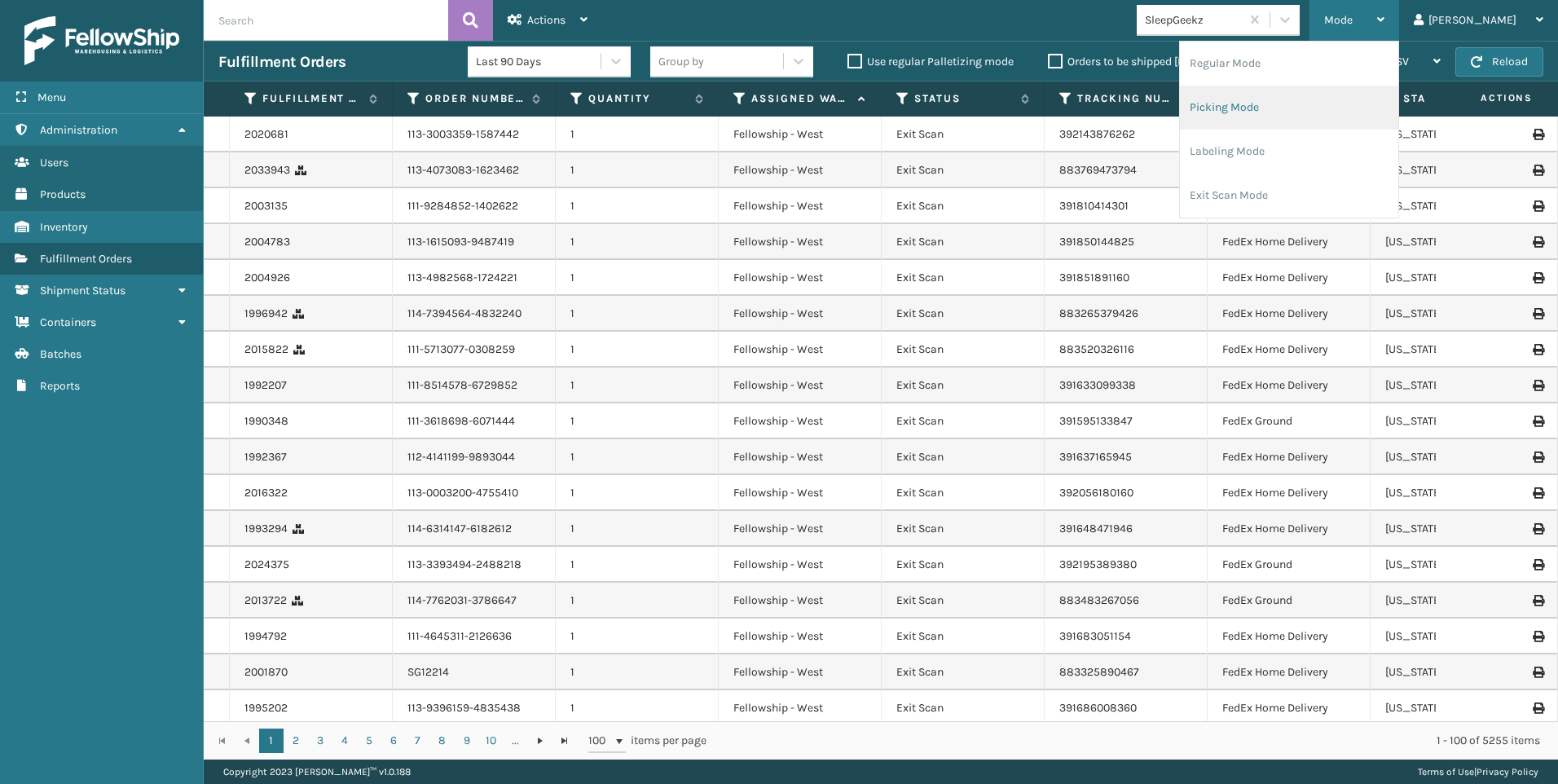
click at [1355, 94] on li "Picking Mode" at bounding box center [1290, 107] width 218 height 44
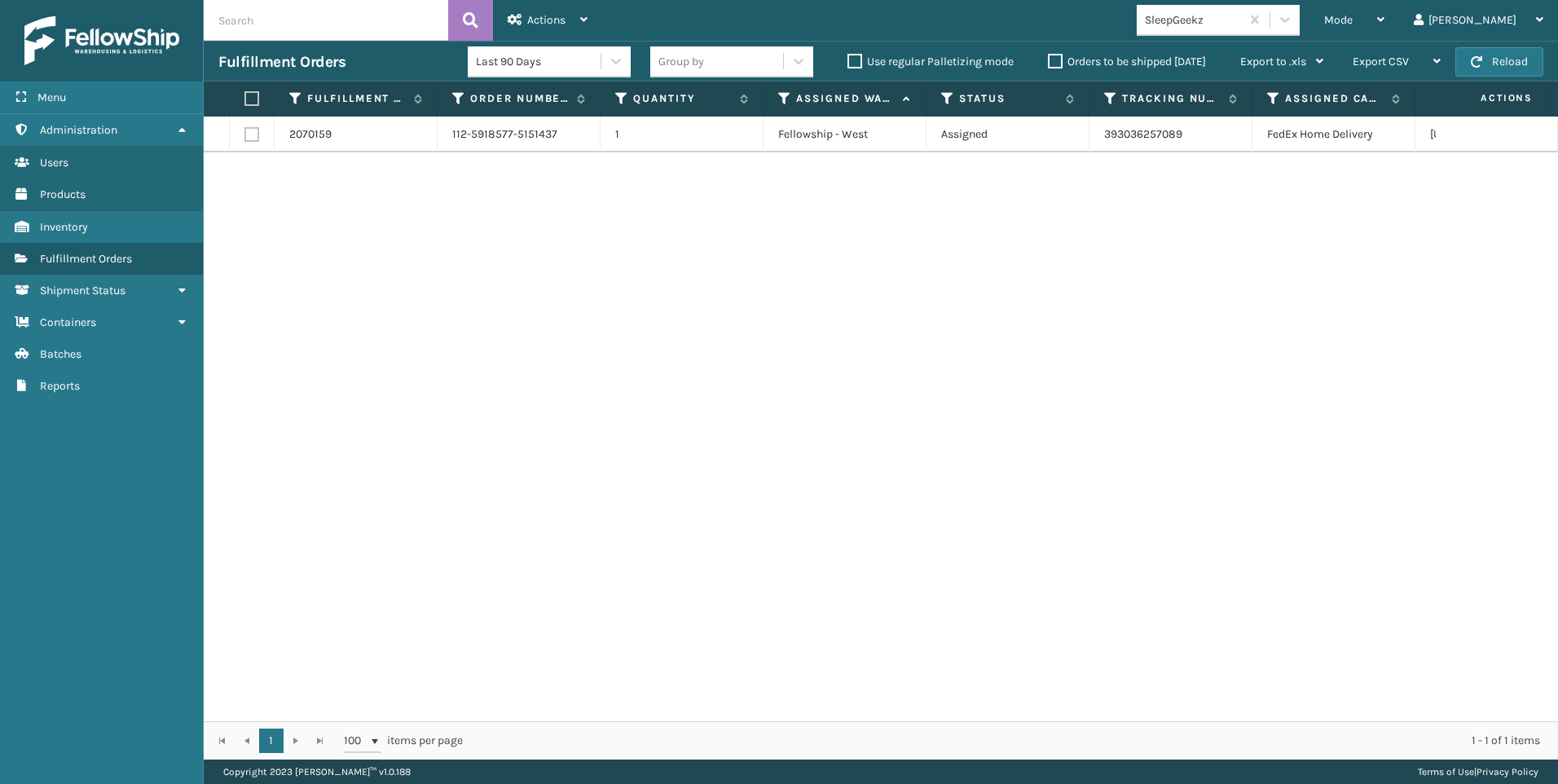
click at [1433, 271] on div "2070159 112-5918577-5151437 1 Fellowship - West Assigned 393036257089 FedEx Hom…" at bounding box center [881, 419] width 1355 height 604
click at [1242, 18] on div "SleepGeekz" at bounding box center [1193, 20] width 97 height 17
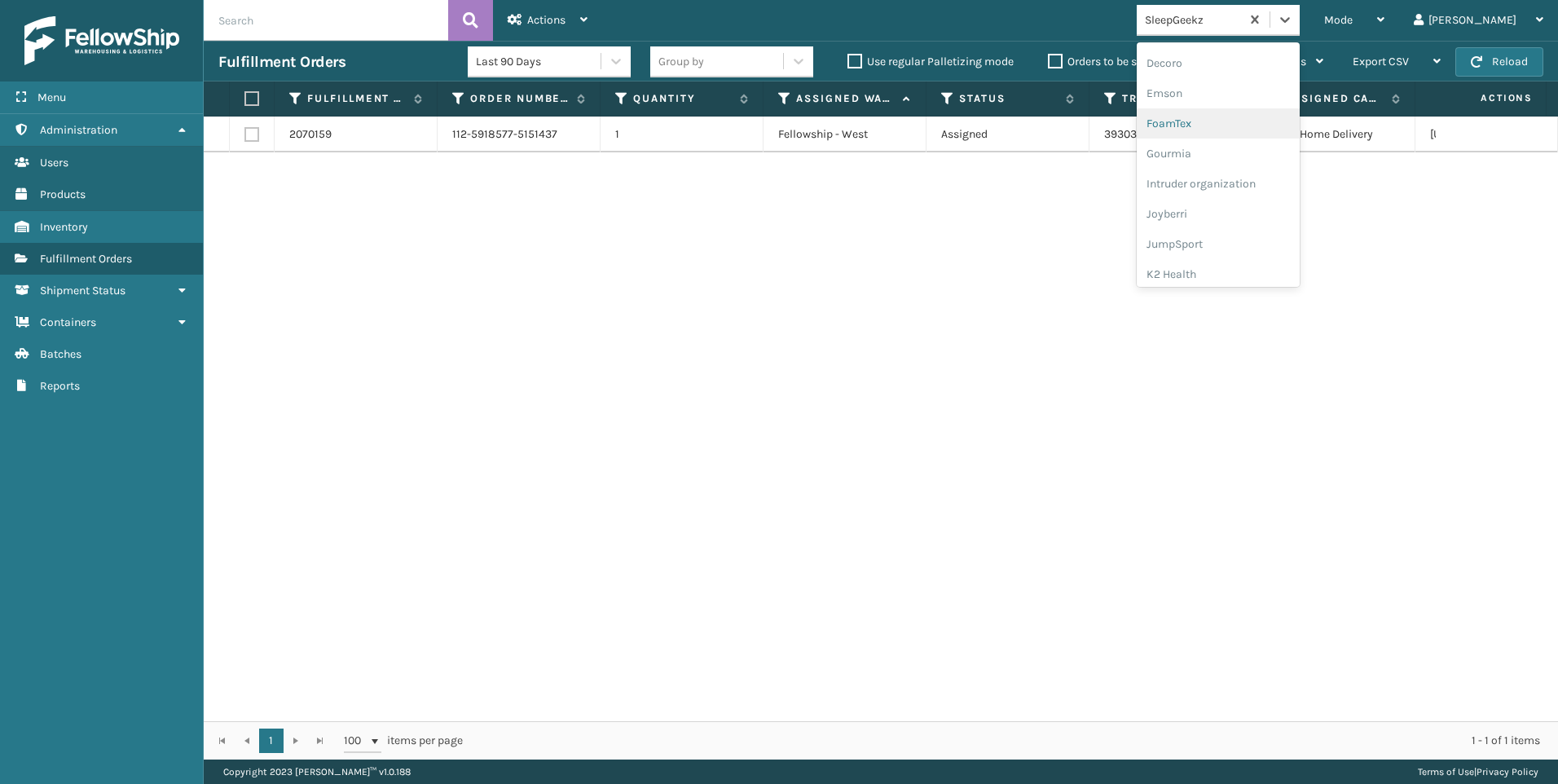
scroll to position [408, 0]
click at [1266, 229] on div "Koolmore" at bounding box center [1219, 226] width 163 height 30
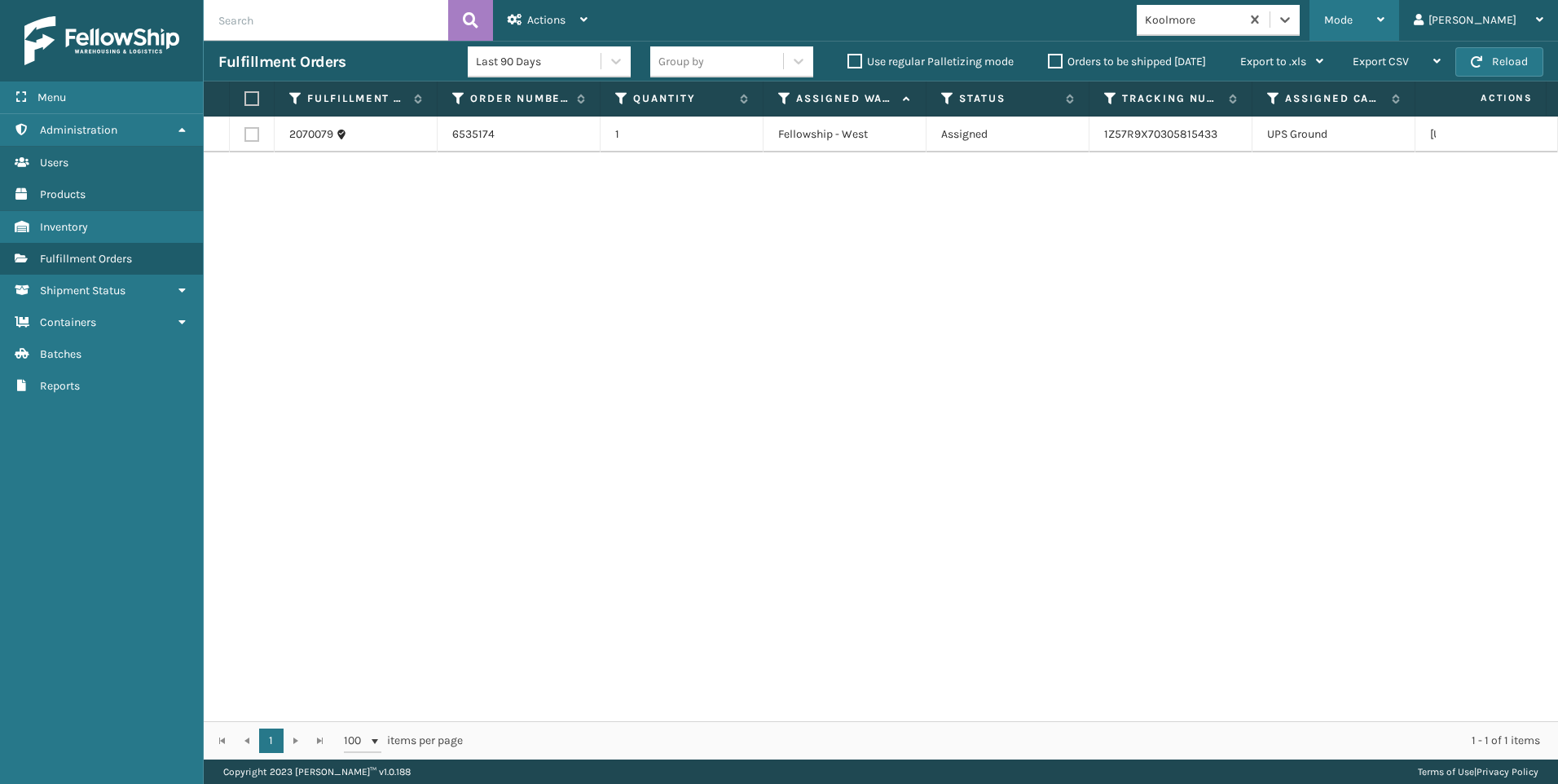
click at [1353, 24] on span "Mode" at bounding box center [1338, 20] width 29 height 14
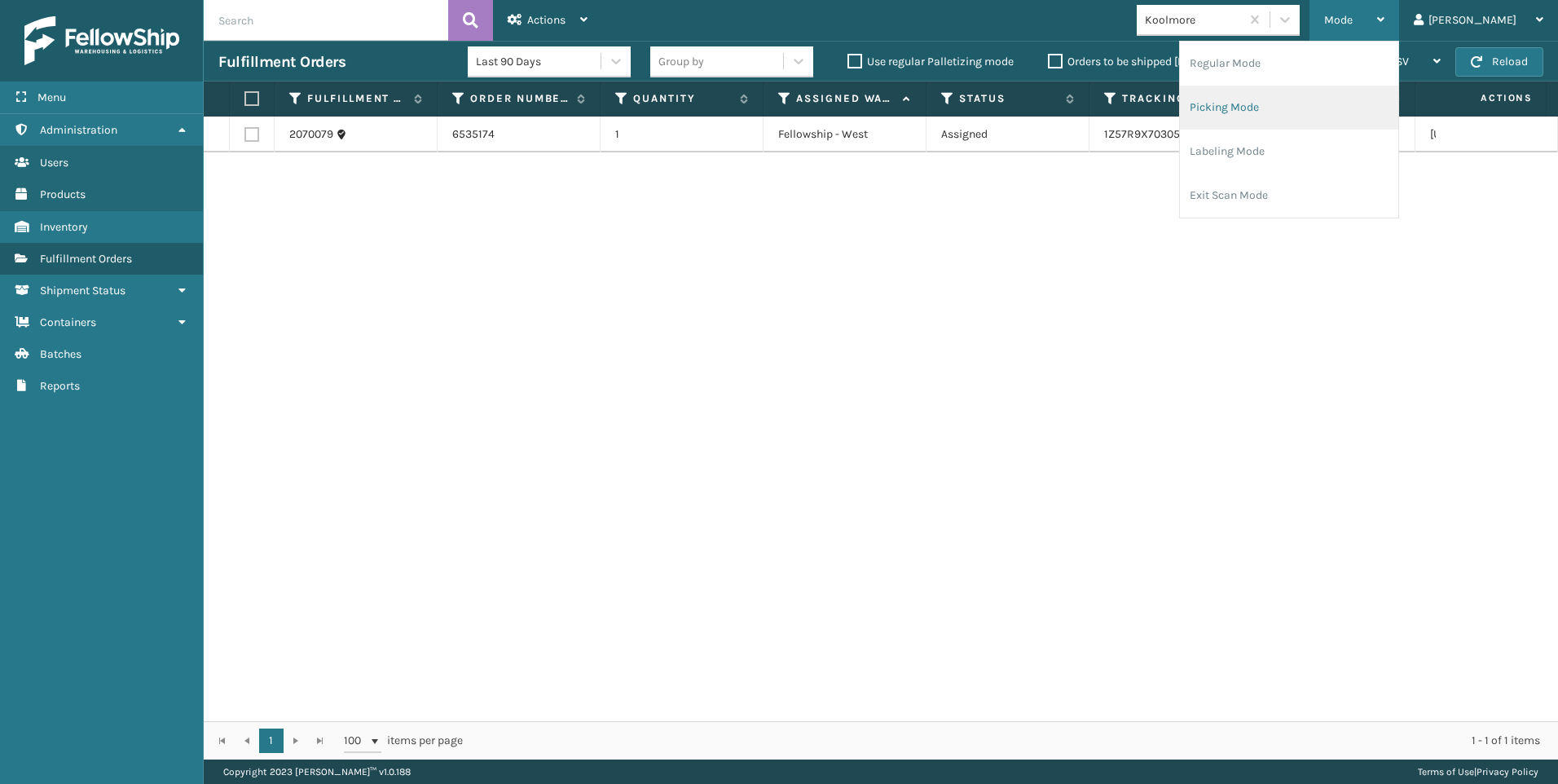
click at [1312, 102] on li "Picking Mode" at bounding box center [1290, 107] width 218 height 44
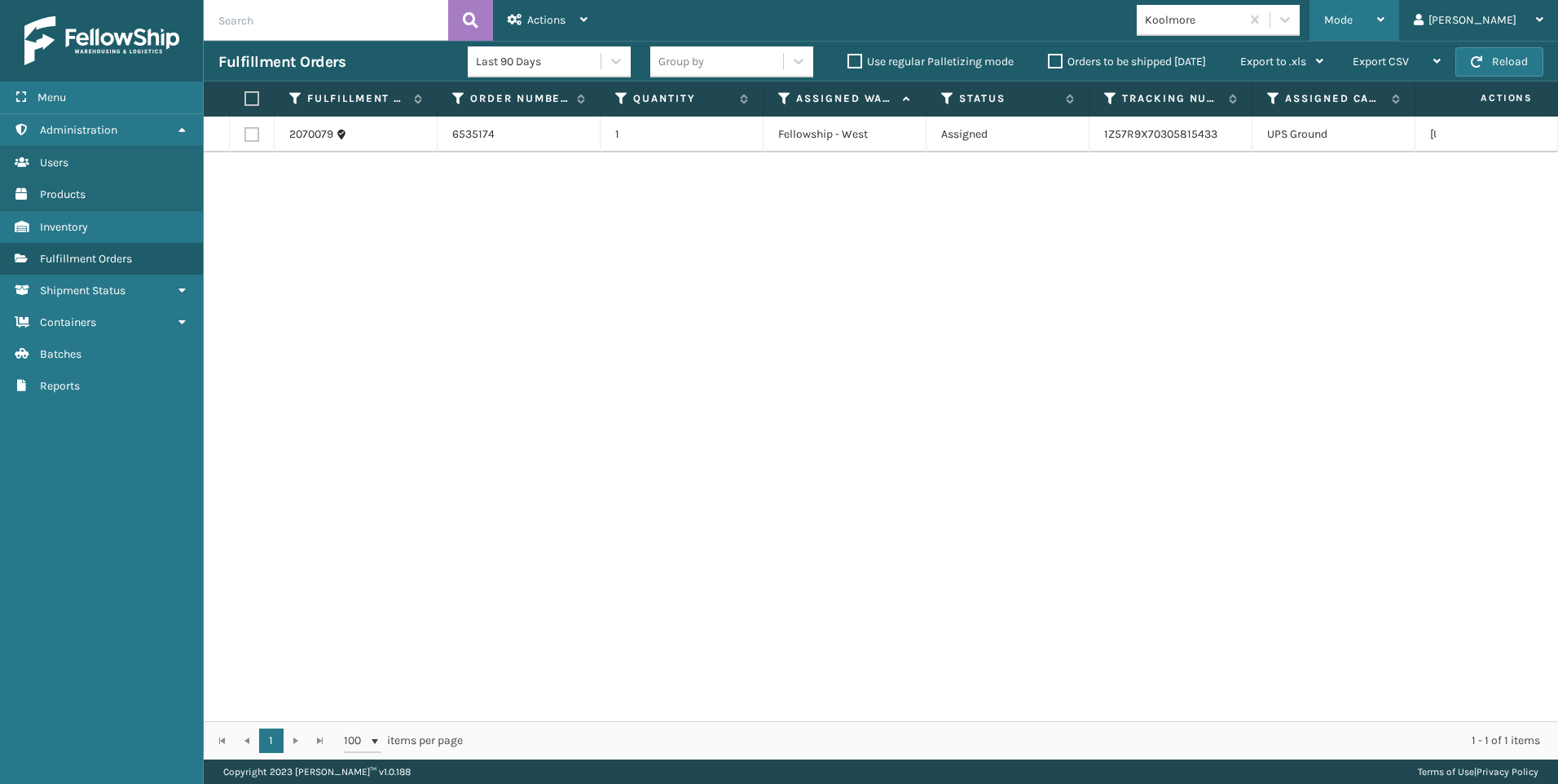
click at [1385, 4] on div "Mode" at bounding box center [1354, 20] width 60 height 40
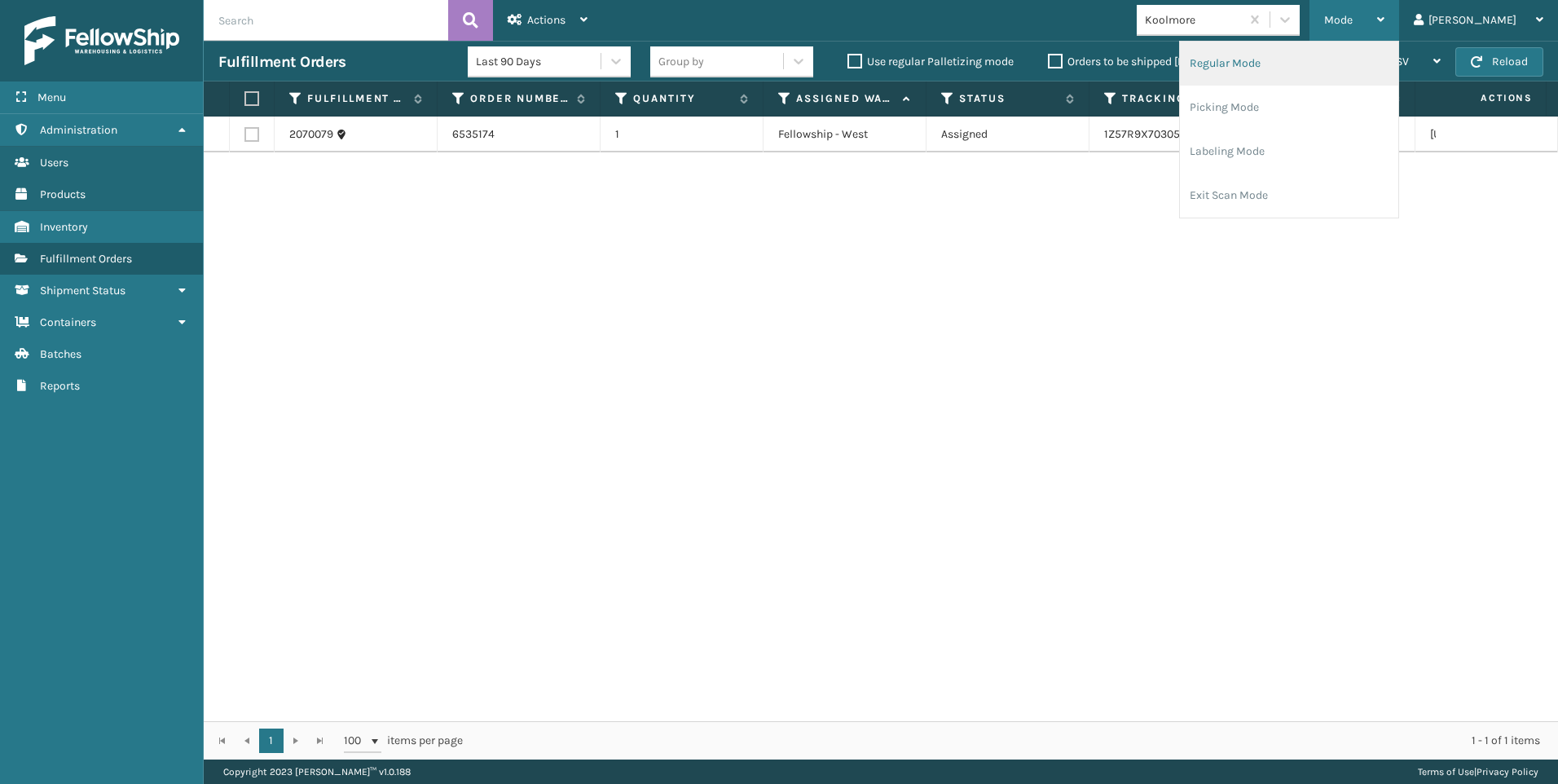
click at [1337, 53] on li "Regular Mode" at bounding box center [1290, 63] width 218 height 44
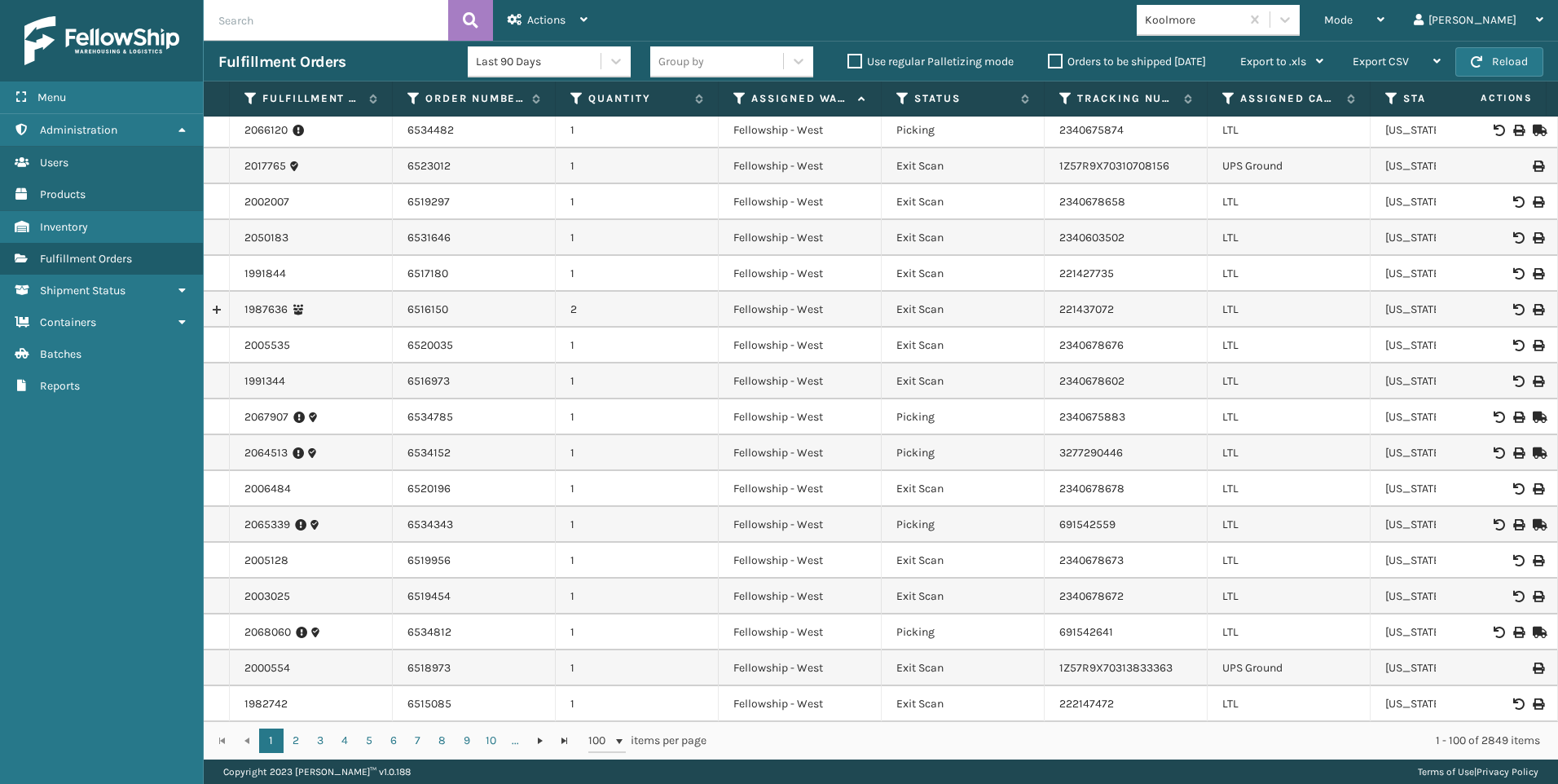
scroll to position [0, 0]
click at [308, 22] on input "text" at bounding box center [325, 20] width 245 height 40
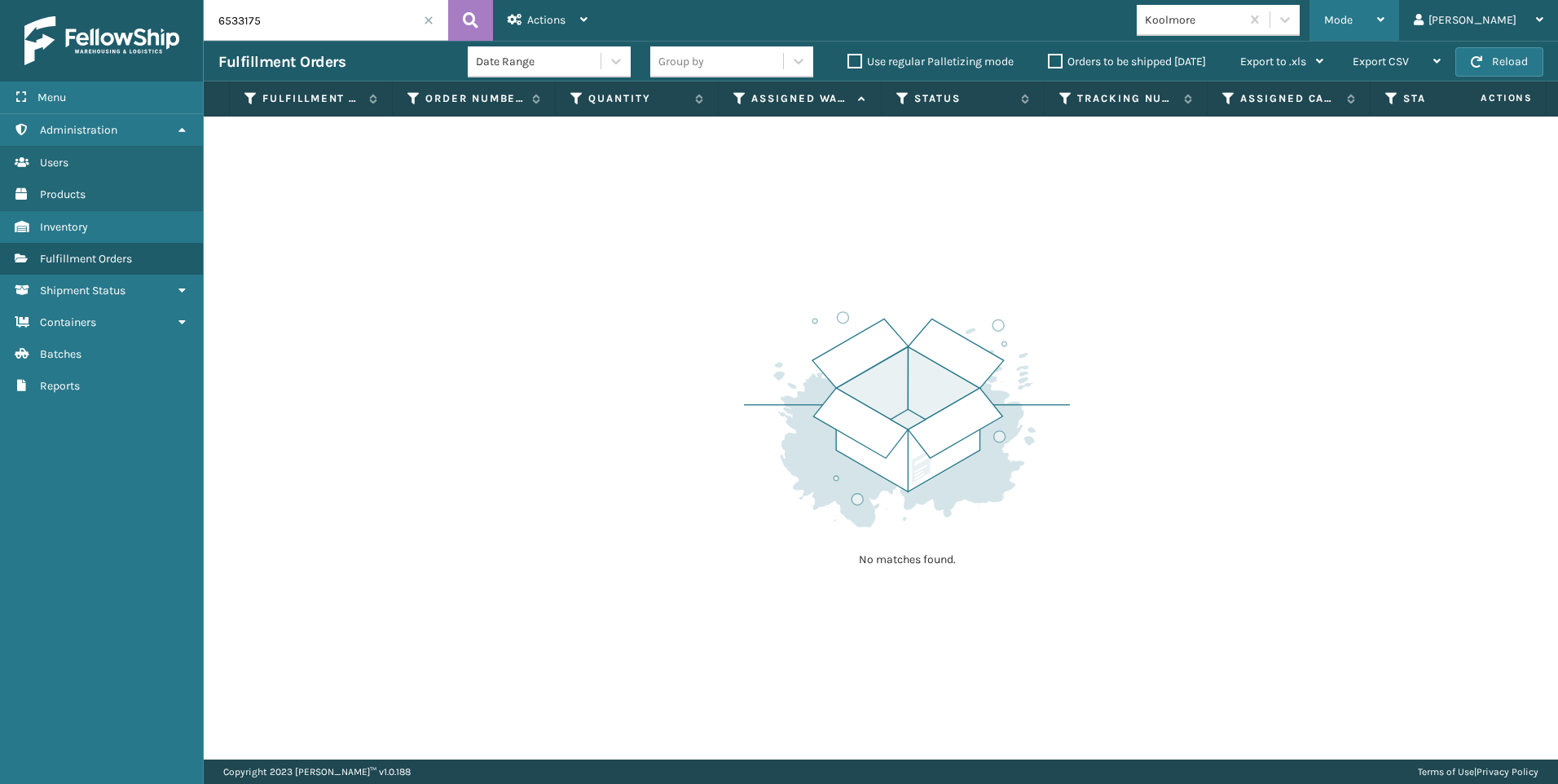
click at [1385, 22] on div "Mode" at bounding box center [1354, 20] width 60 height 40
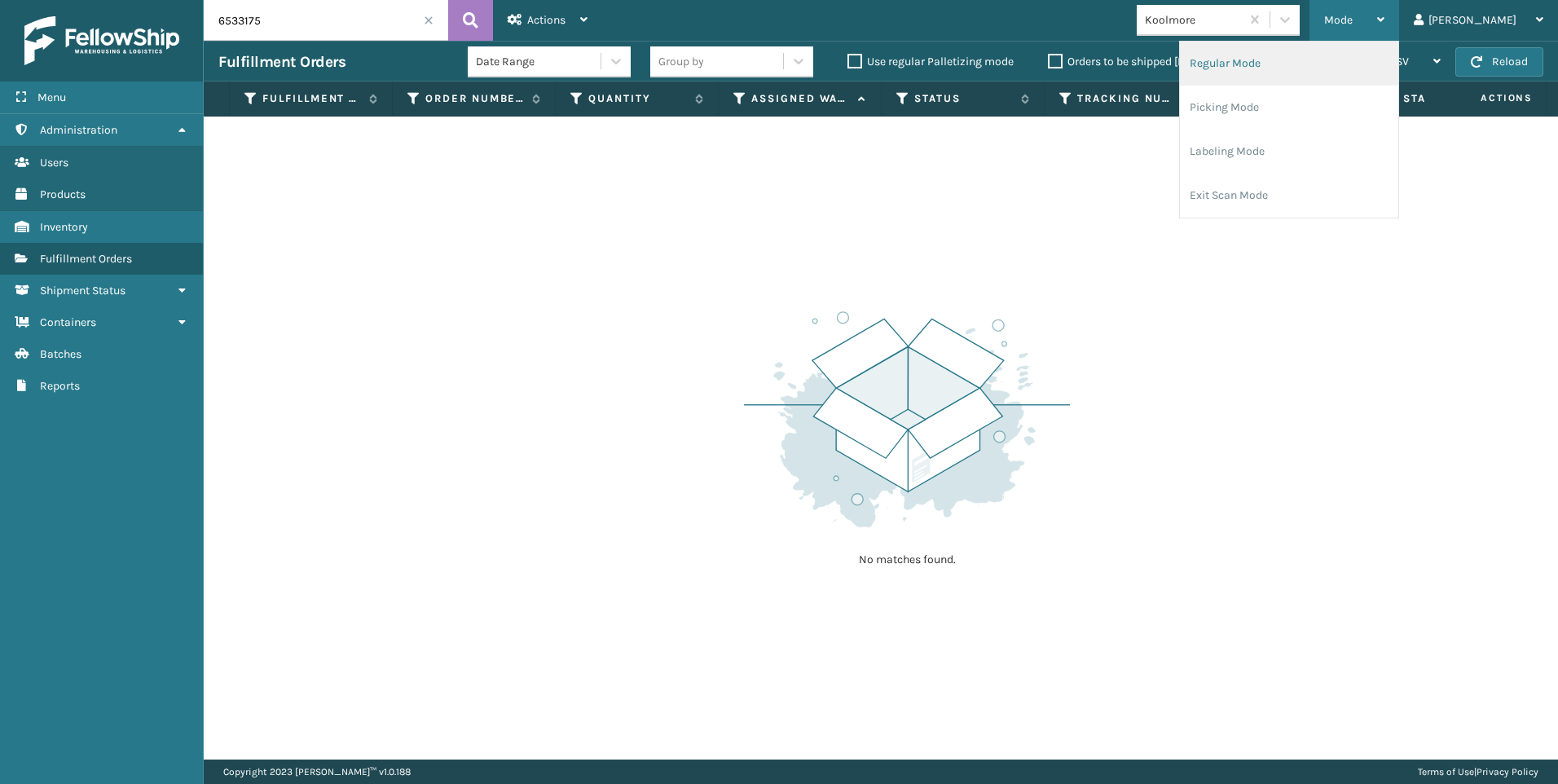
click at [1308, 54] on li "Regular Mode" at bounding box center [1290, 63] width 218 height 44
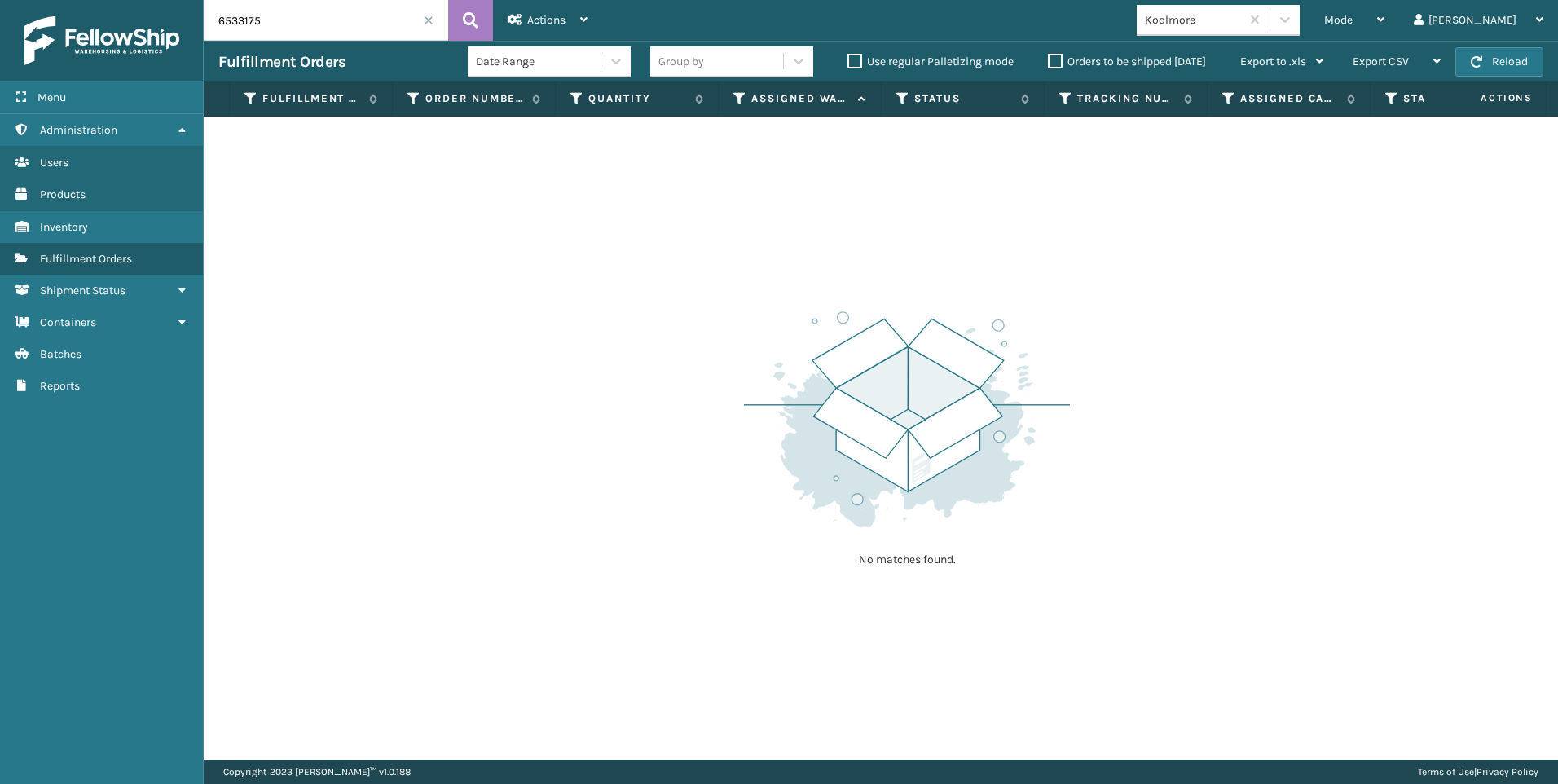
drag, startPoint x: 267, startPoint y: 17, endPoint x: 100, endPoint y: 17, distance: 167.0
click at [117, 0] on div "Menu Administration Users Products Inventory Fulfillment Orders Shipment Status…" at bounding box center [779, 0] width 1558 height 0
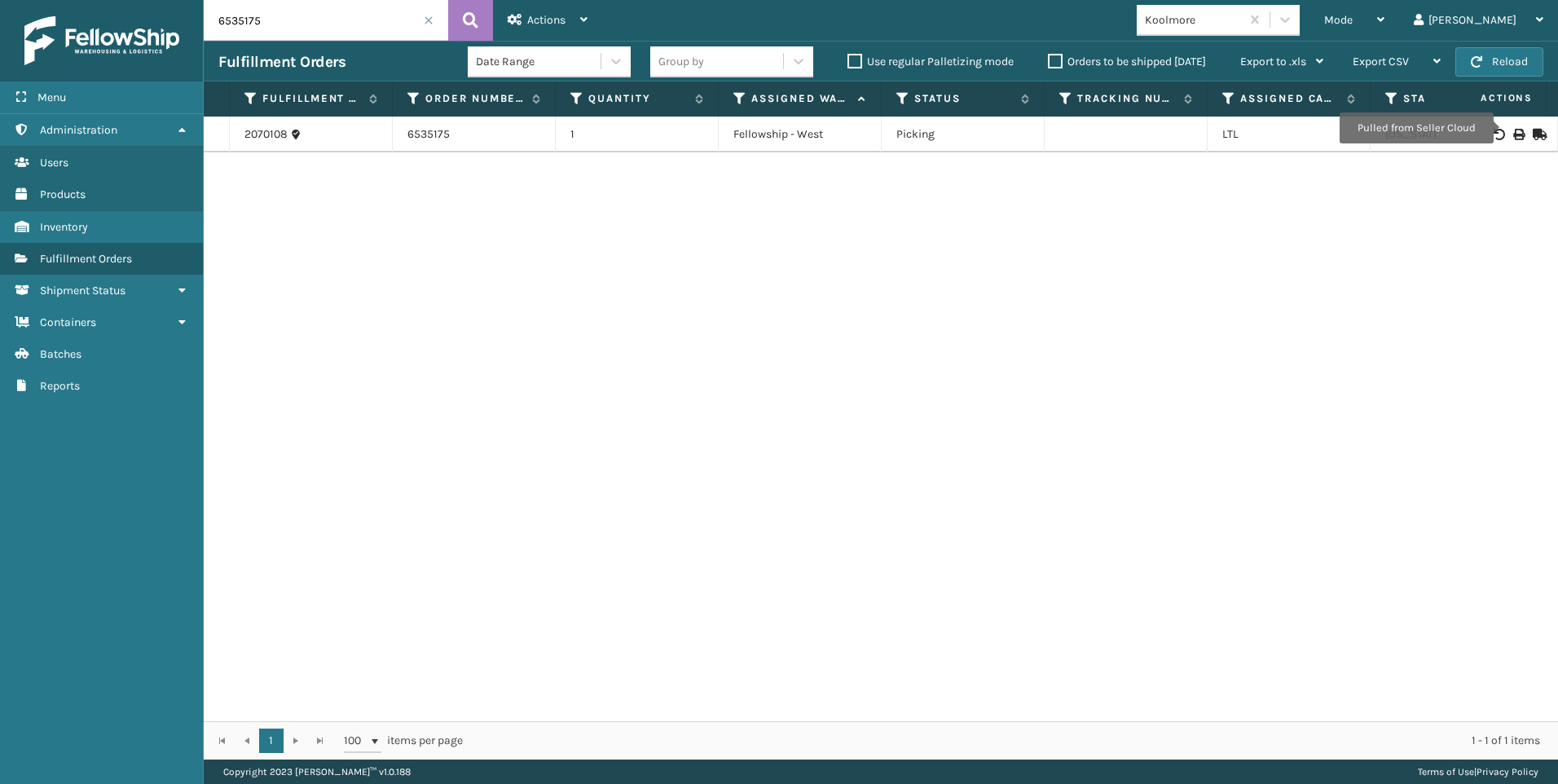
click at [1514, 132] on icon at bounding box center [1519, 135] width 10 height 12
drag, startPoint x: 251, startPoint y: 12, endPoint x: 224, endPoint y: 12, distance: 27.0
click at [198, 0] on div "Menu Administration Users Products Inventory Fulfillment Orders Shipment Status…" at bounding box center [779, 0] width 1558 height 0
drag, startPoint x: 224, startPoint y: 12, endPoint x: 232, endPoint y: 14, distance: 8.2
paste input "2070079"
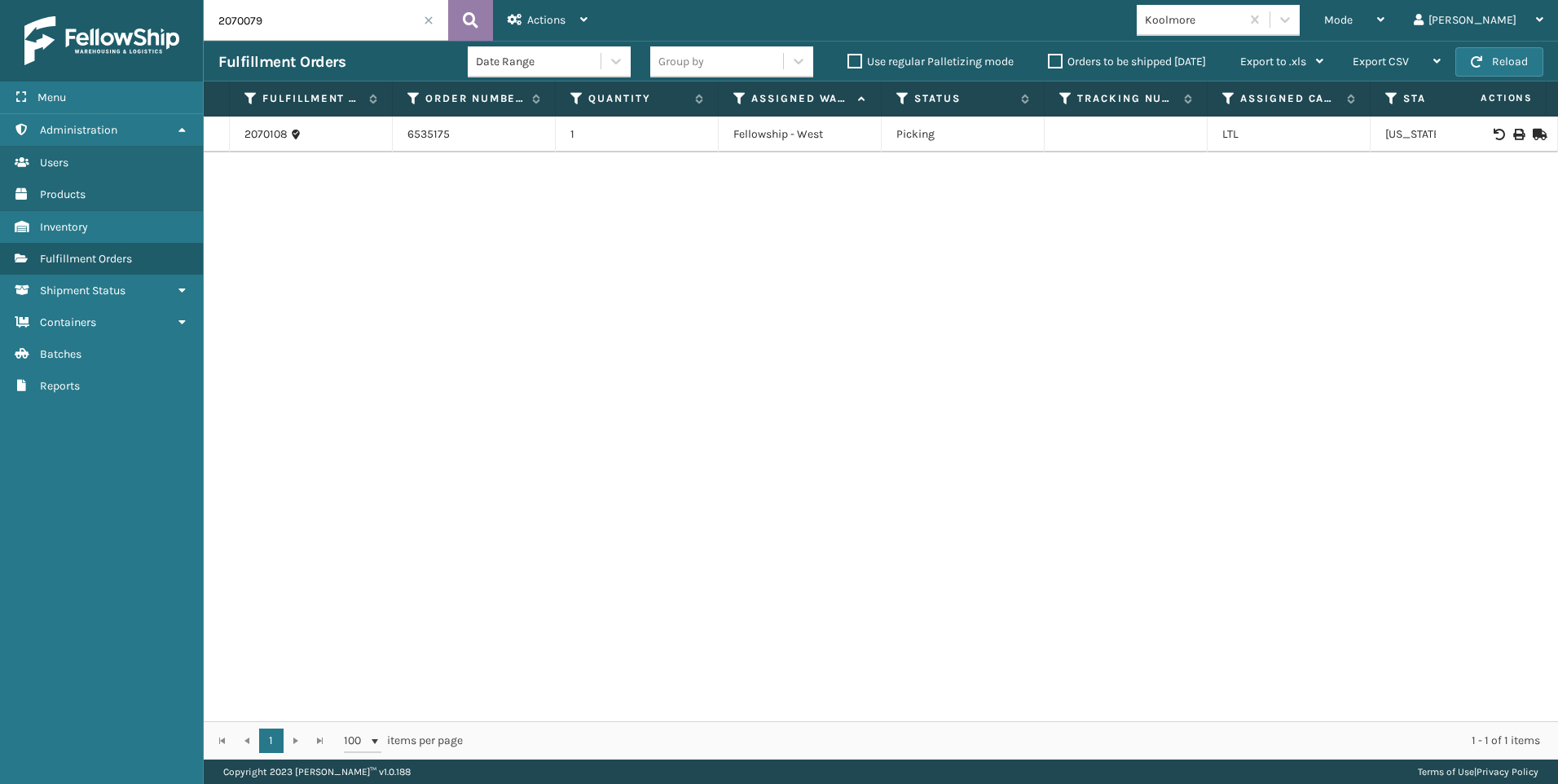
type input "2070079"
click at [484, 8] on button at bounding box center [471, 20] width 45 height 40
click at [425, 19] on span at bounding box center [429, 21] width 10 height 10
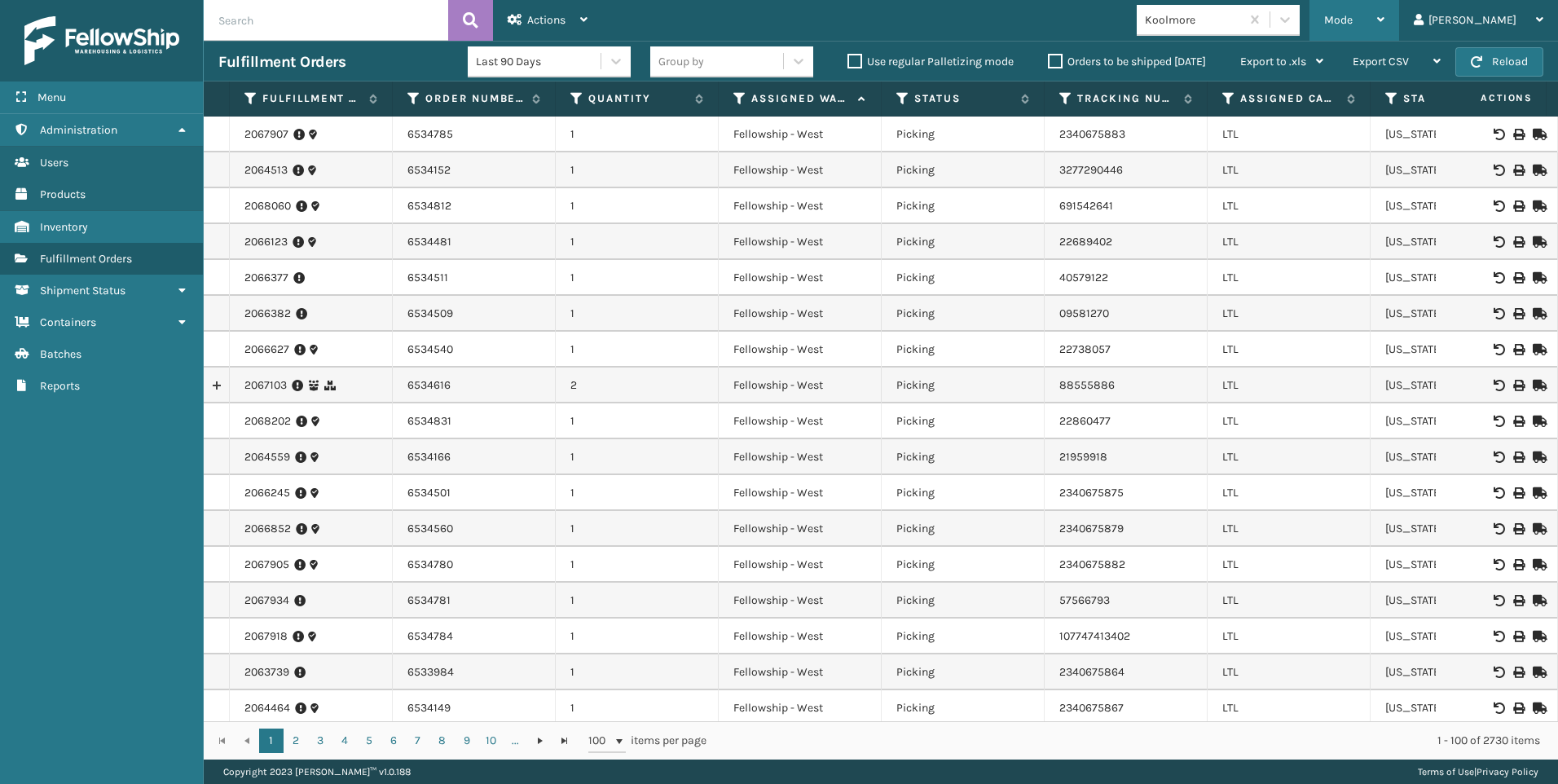
click at [1385, 5] on div "Mode" at bounding box center [1354, 20] width 60 height 40
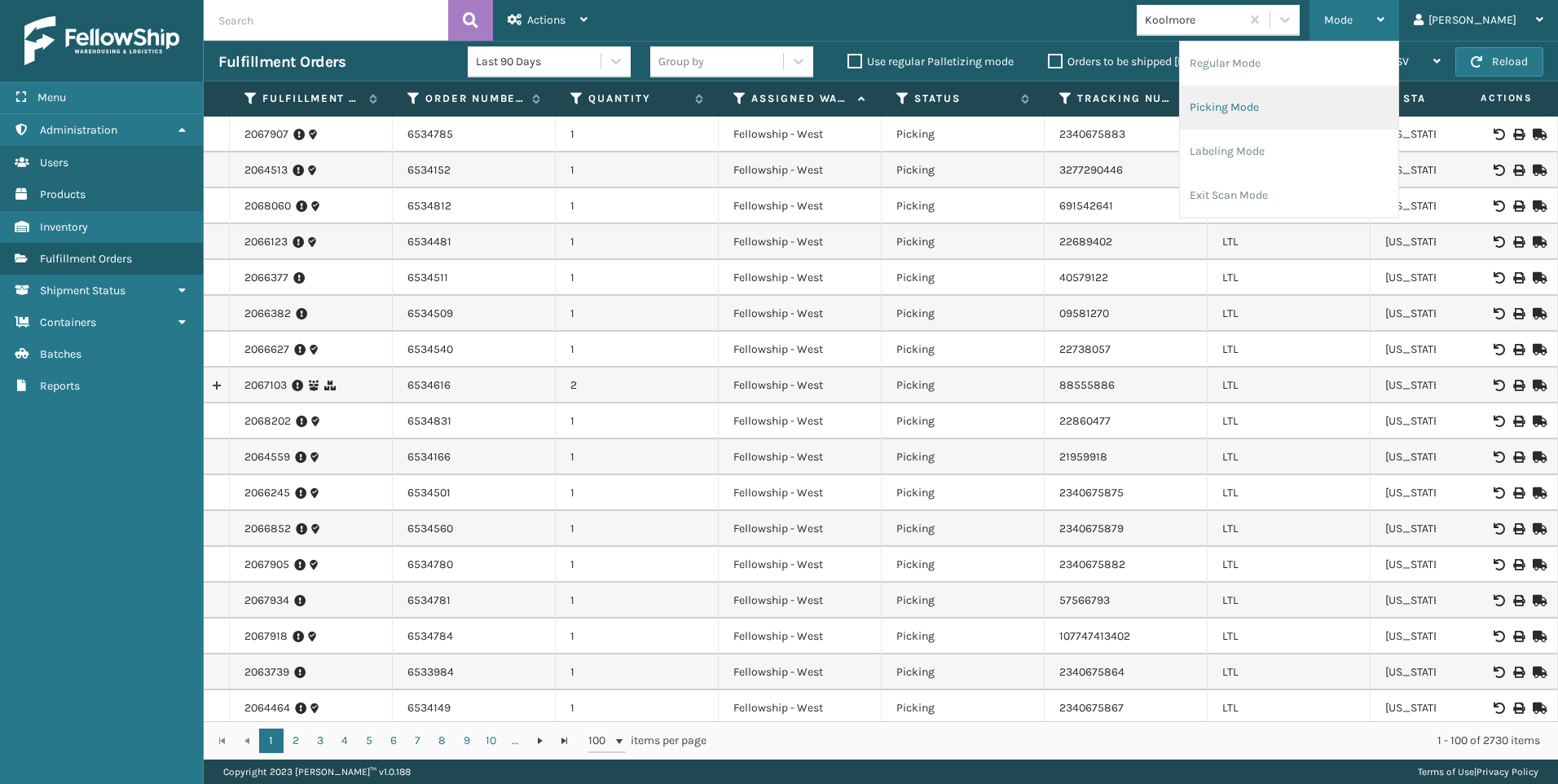
click at [1285, 114] on li "Picking Mode" at bounding box center [1290, 107] width 218 height 44
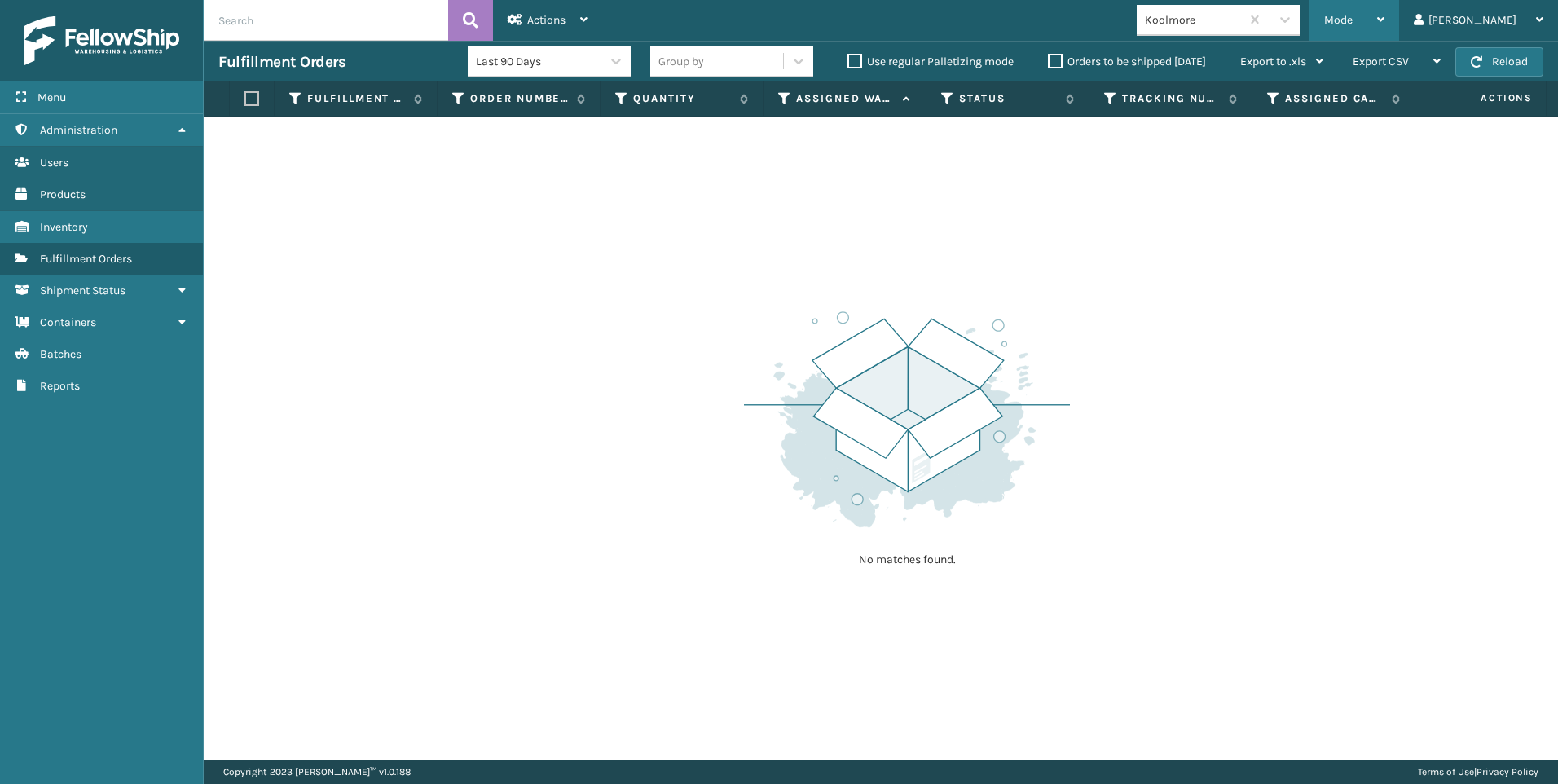
click at [1385, 14] on div "Mode" at bounding box center [1354, 20] width 60 height 40
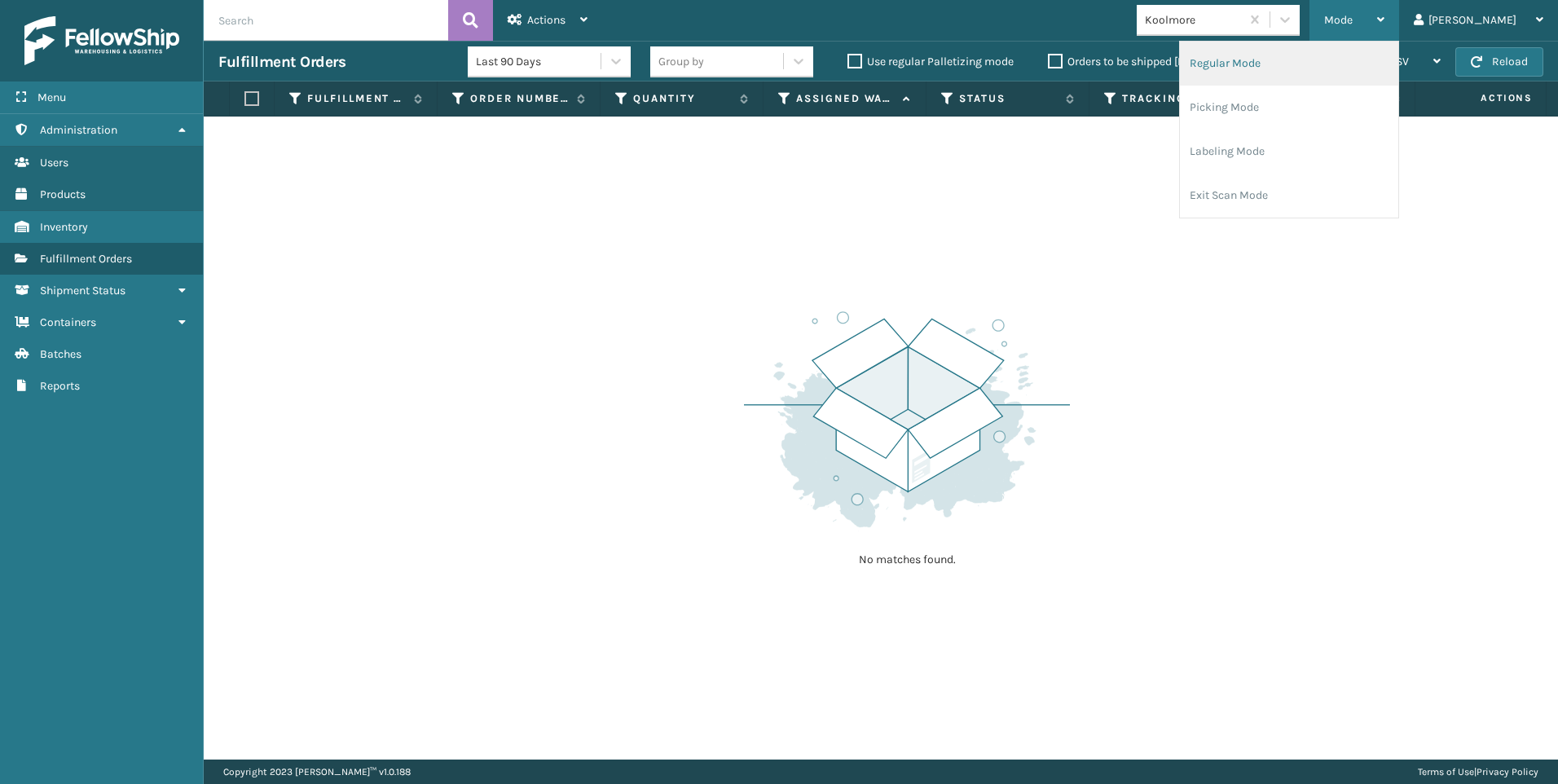
click at [1358, 69] on li "Regular Mode" at bounding box center [1290, 63] width 218 height 44
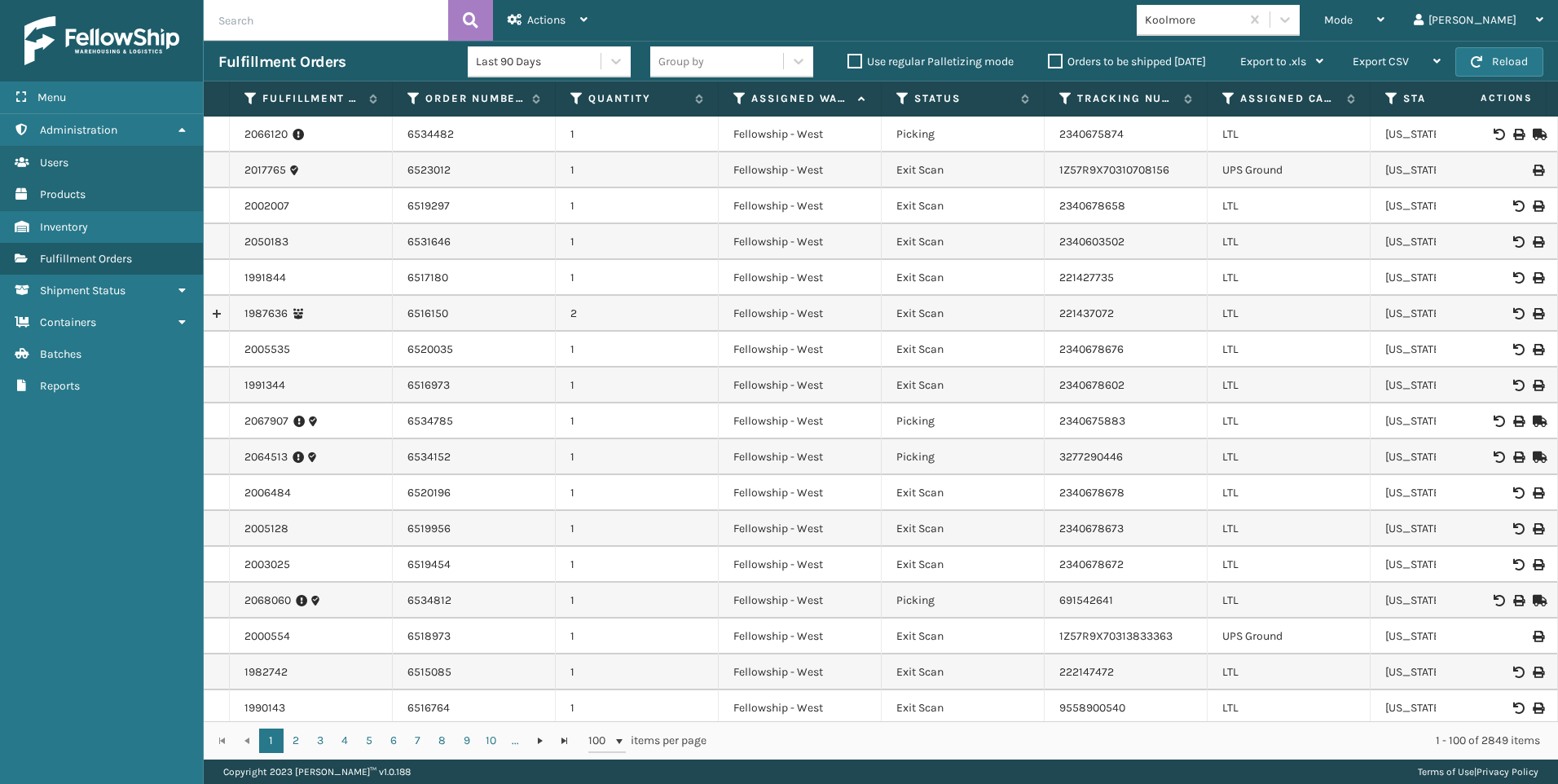
click at [1300, 35] on div "Mode Regular Mode Picking Mode Labeling Mode Exit Scan Mode Koolmore Liz Log Out" at bounding box center [1080, 20] width 956 height 40
click at [1242, 26] on div "Koolmore" at bounding box center [1193, 20] width 97 height 17
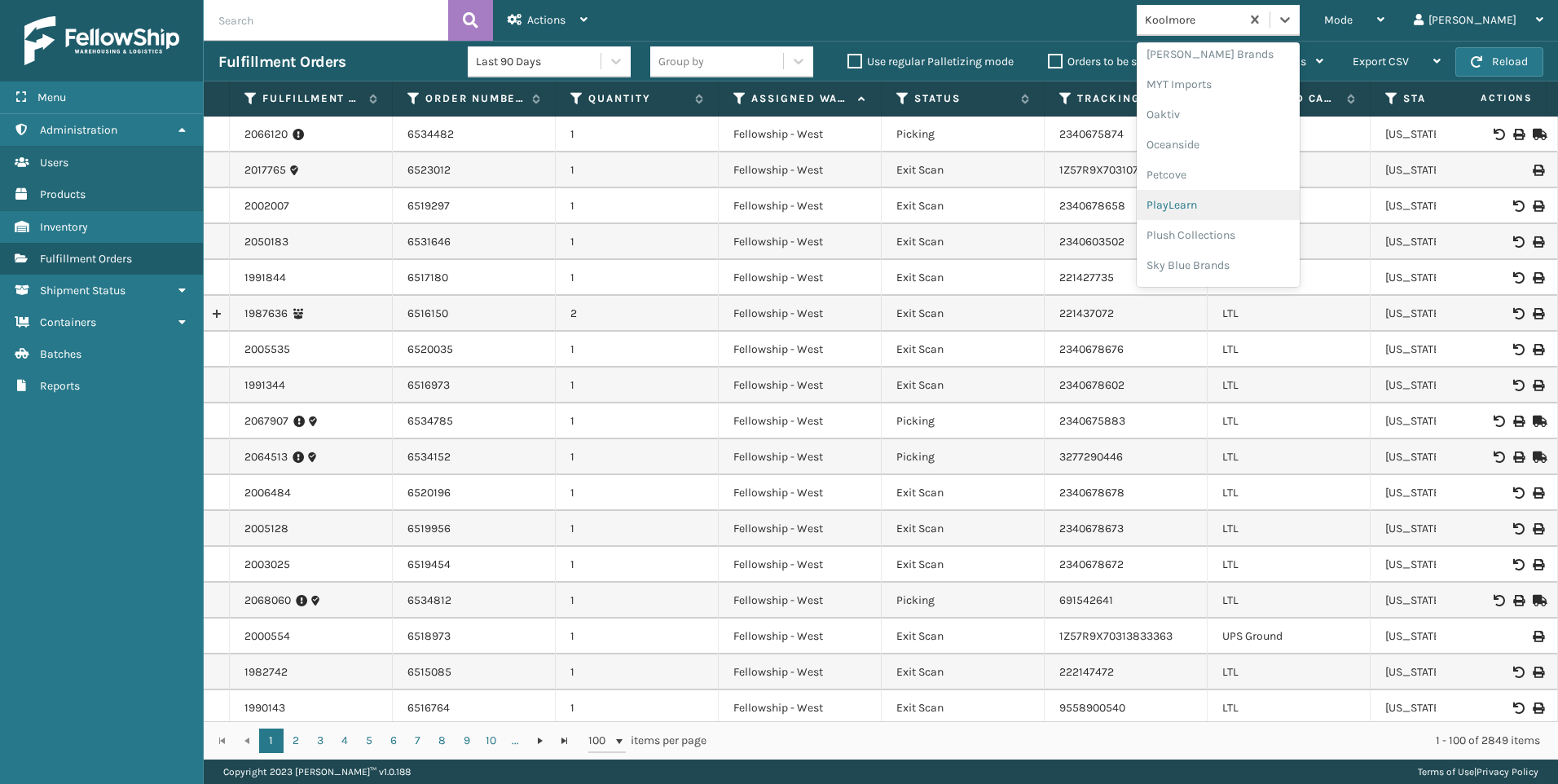
scroll to position [817, 0]
click at [1271, 241] on div "SleepGeekz" at bounding box center [1219, 238] width 163 height 30
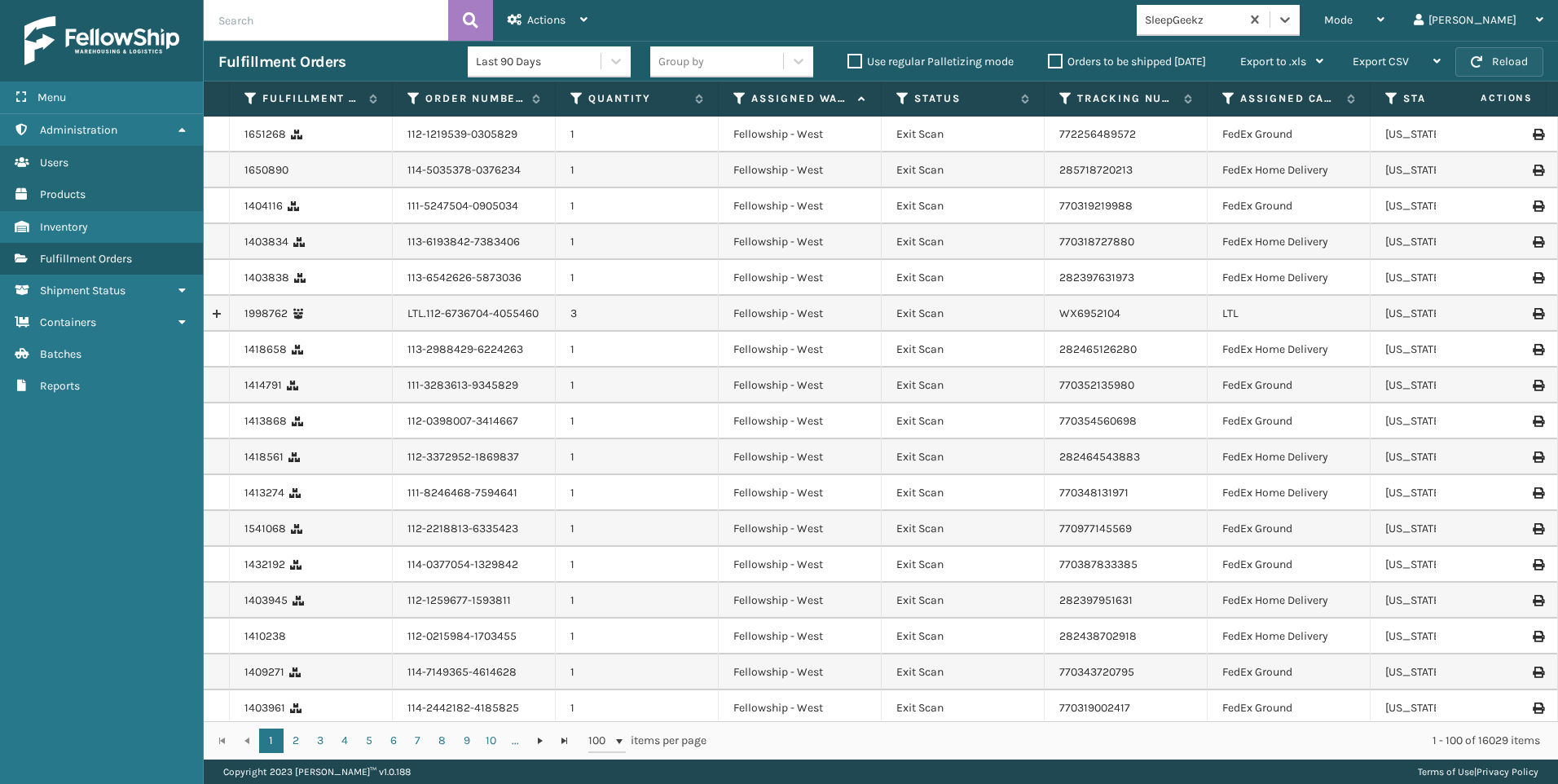
click at [1462, 51] on button "Reload" at bounding box center [1500, 62] width 88 height 29
click at [1353, 20] on span "Mode" at bounding box center [1338, 20] width 29 height 14
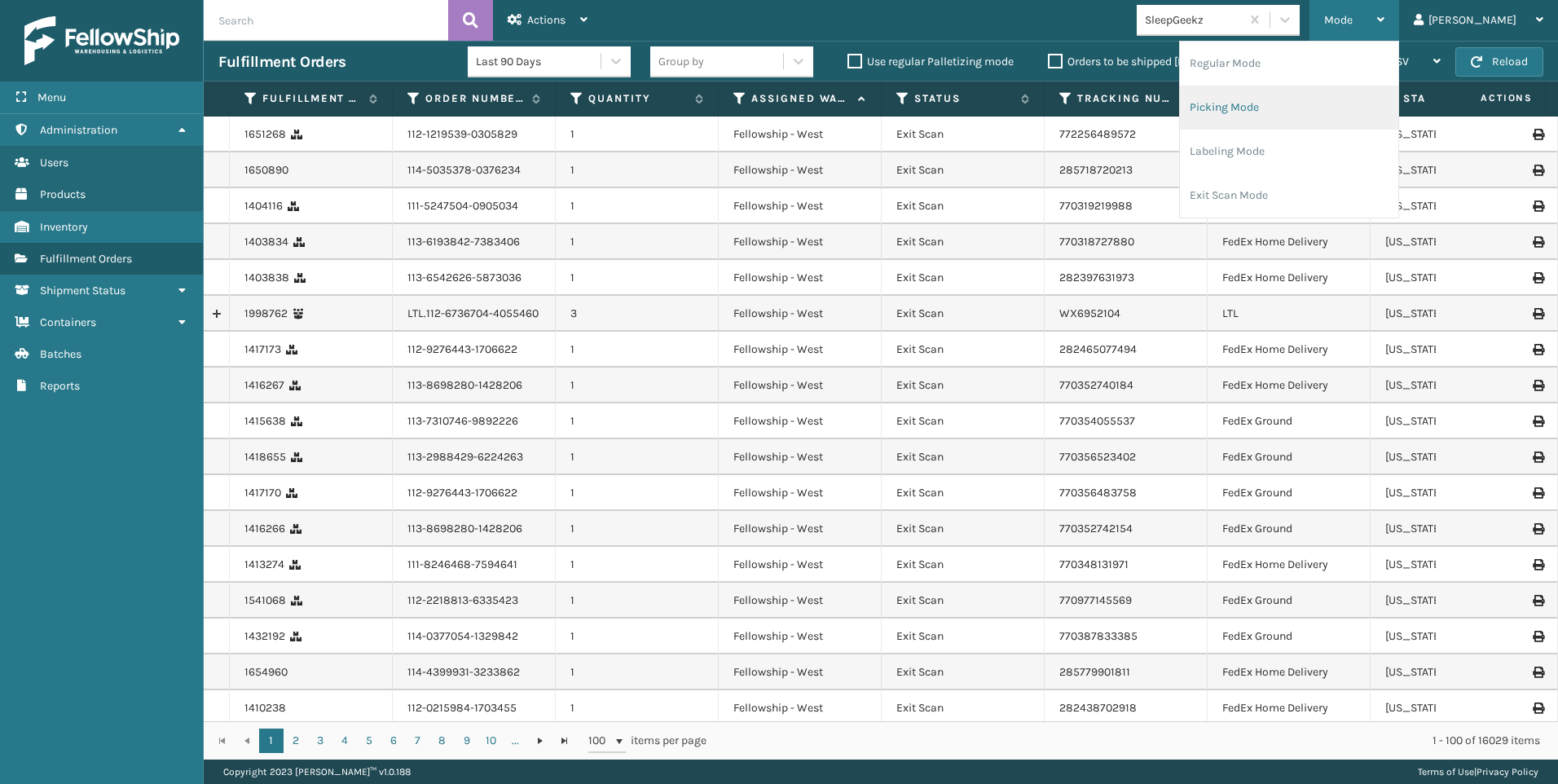
click at [1368, 108] on li "Picking Mode" at bounding box center [1290, 107] width 218 height 44
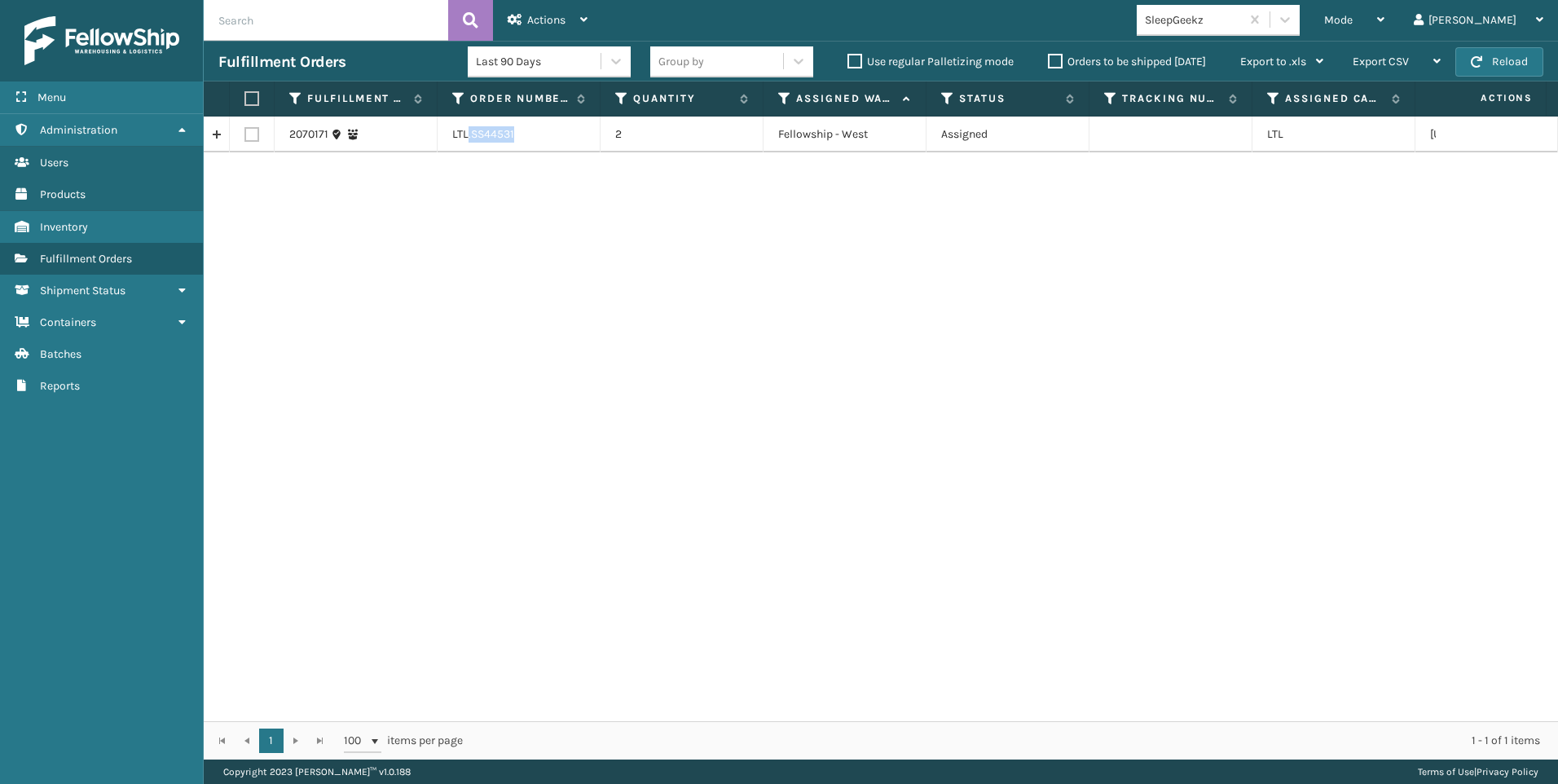
drag, startPoint x: 469, startPoint y: 134, endPoint x: 613, endPoint y: 132, distance: 144.0
click at [613, 132] on tr "2070171 LTL.SS44531 2 Fellowship - West Assigned LTL [US_STATE]" at bounding box center [1033, 135] width 1660 height 35
copy td ".SS44531"
drag, startPoint x: 250, startPoint y: 135, endPoint x: 272, endPoint y: 135, distance: 22.0
click at [249, 135] on label at bounding box center [252, 134] width 15 height 15
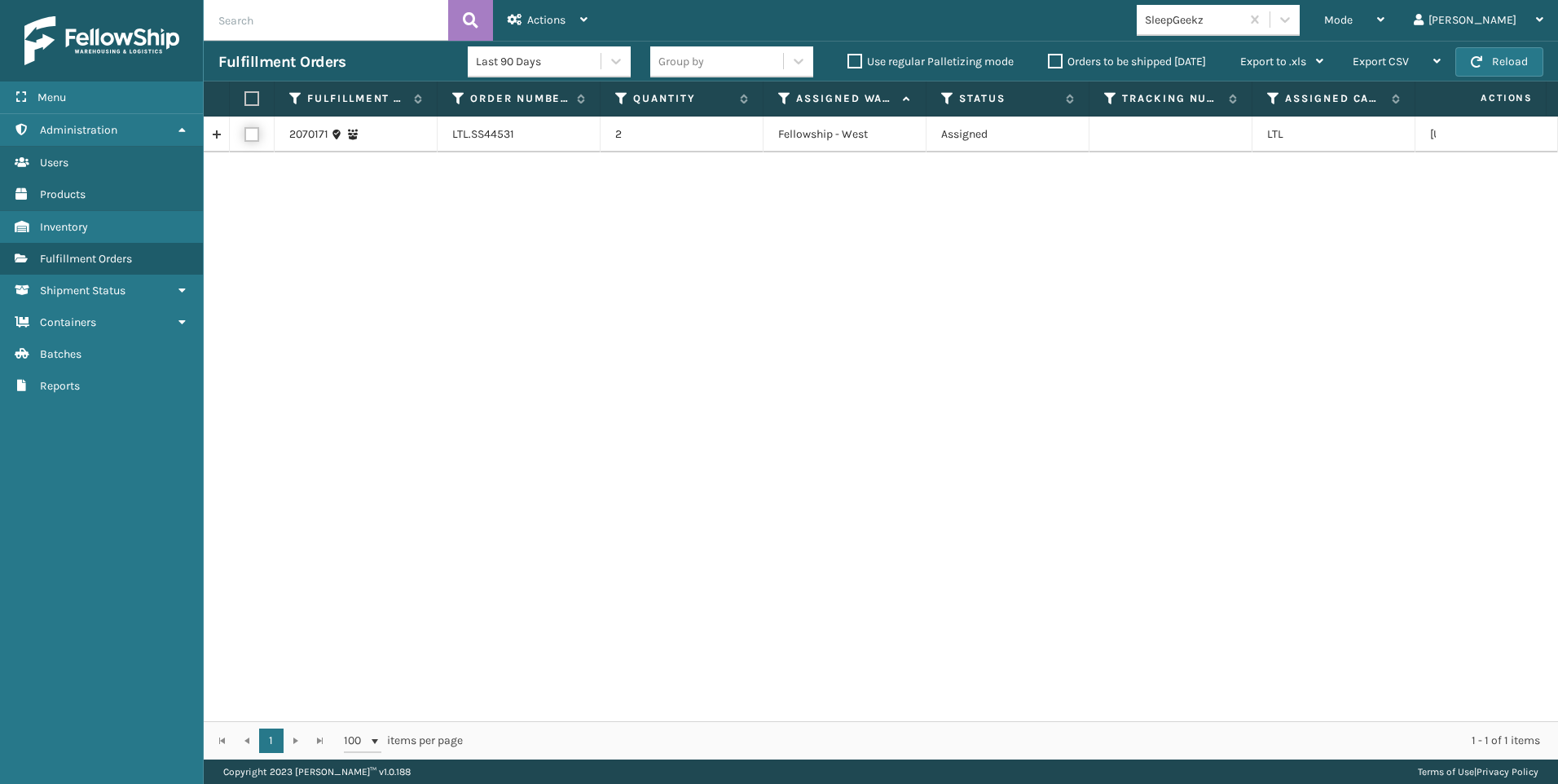
click at [246, 135] on input "checkbox" at bounding box center [245, 132] width 1 height 11
checkbox input "true"
click at [552, 28] on div "Actions" at bounding box center [548, 20] width 80 height 40
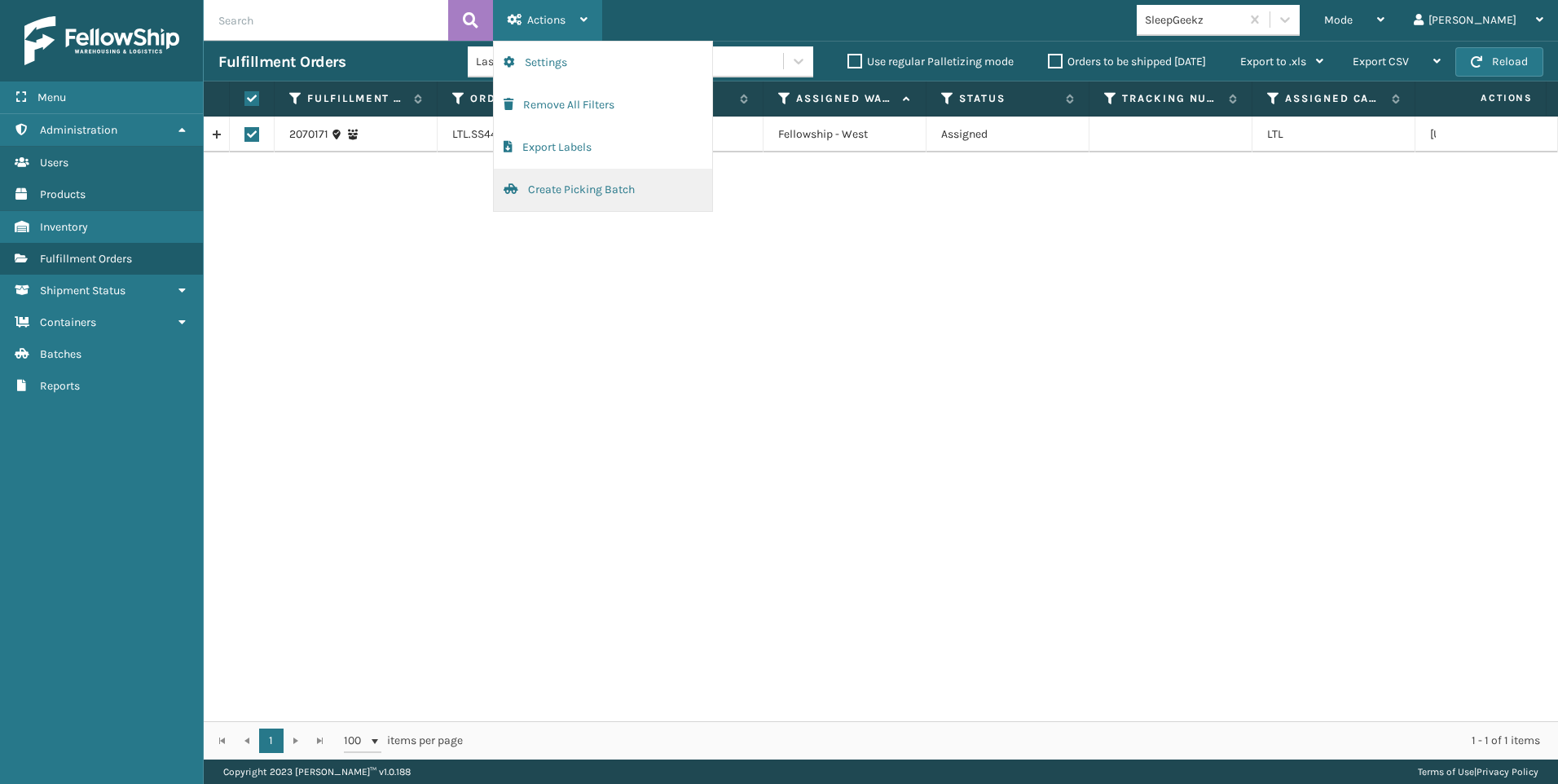
click at [613, 201] on button "Create Picking Batch" at bounding box center [603, 190] width 218 height 42
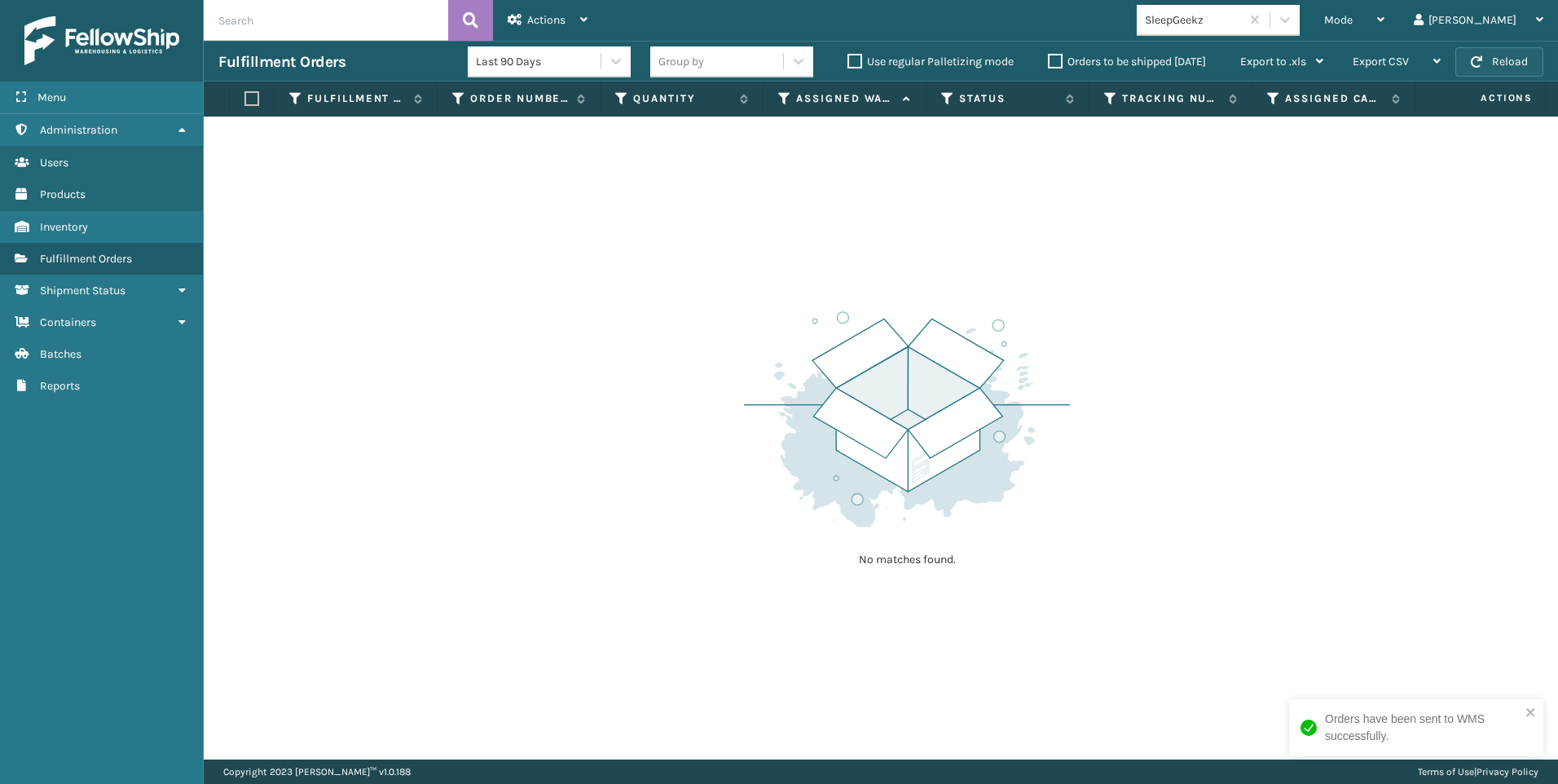
click at [1499, 67] on button "Reload" at bounding box center [1500, 62] width 88 height 29
drag, startPoint x: 1276, startPoint y: 20, endPoint x: 1279, endPoint y: 35, distance: 15.3
click at [1242, 20] on div "SleepGeekz" at bounding box center [1193, 20] width 97 height 17
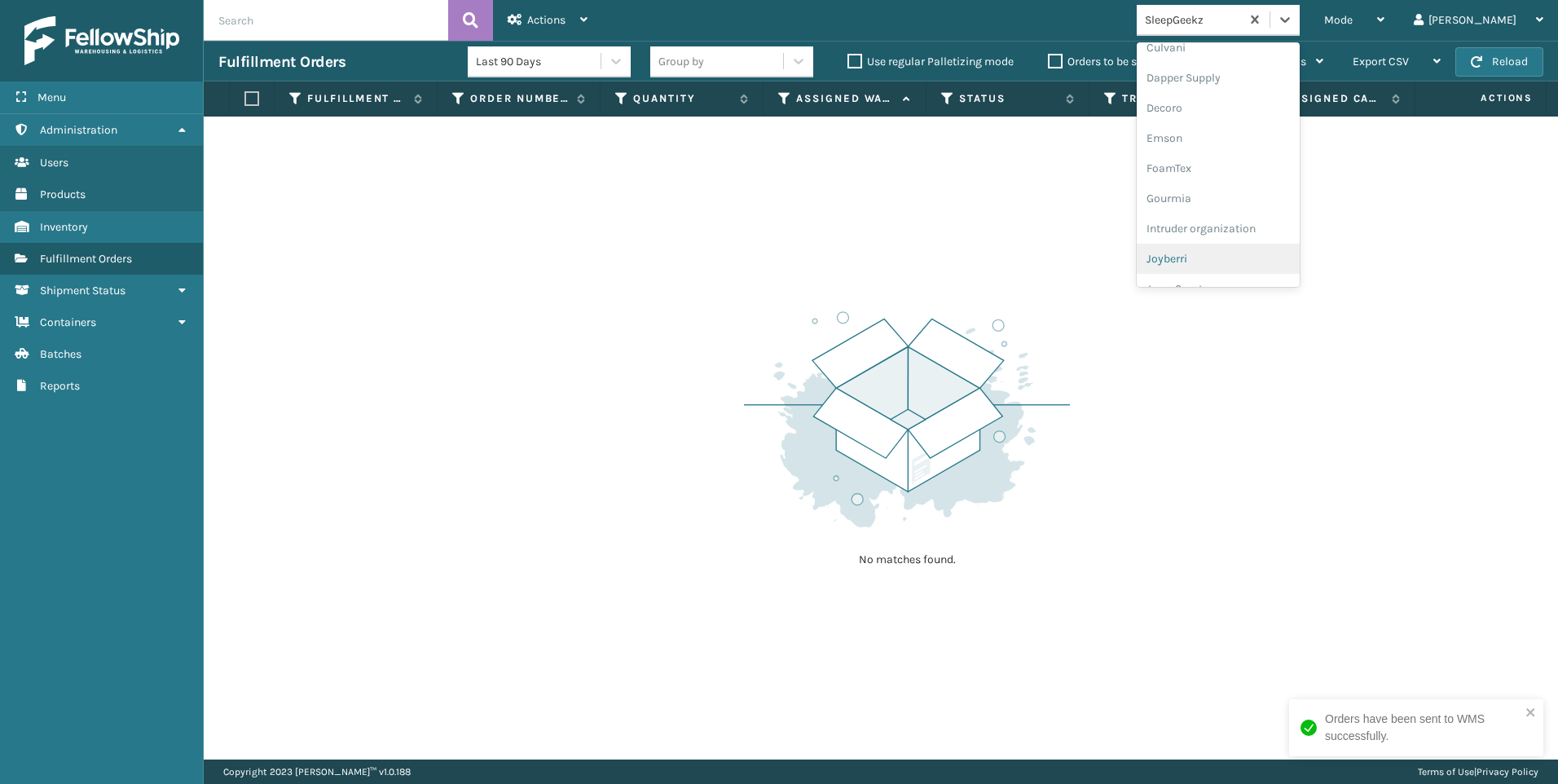
scroll to position [408, 0]
click at [1270, 232] on div "Koolmore" at bounding box center [1219, 226] width 163 height 30
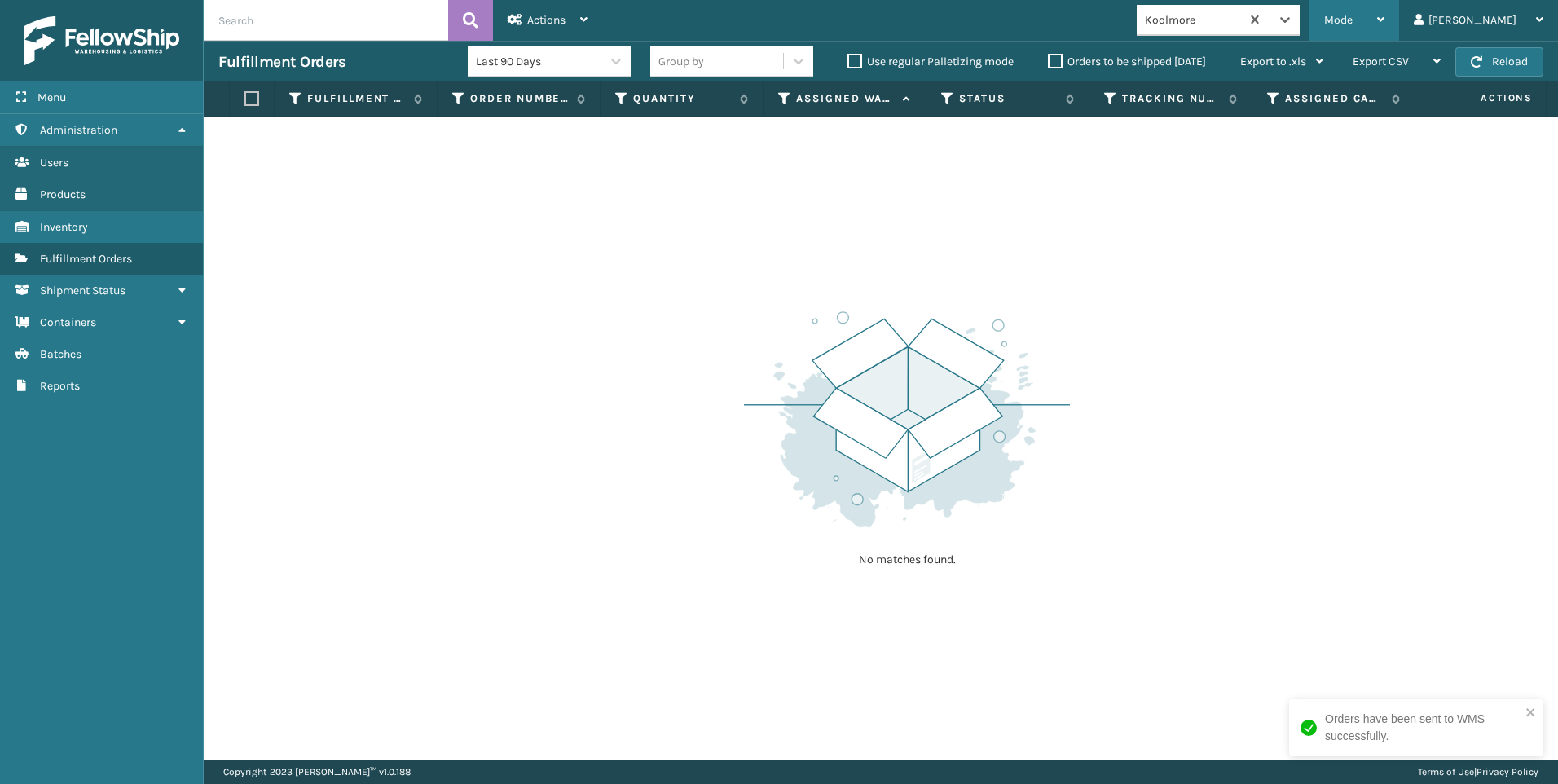
click at [1353, 18] on span "Mode" at bounding box center [1338, 20] width 29 height 14
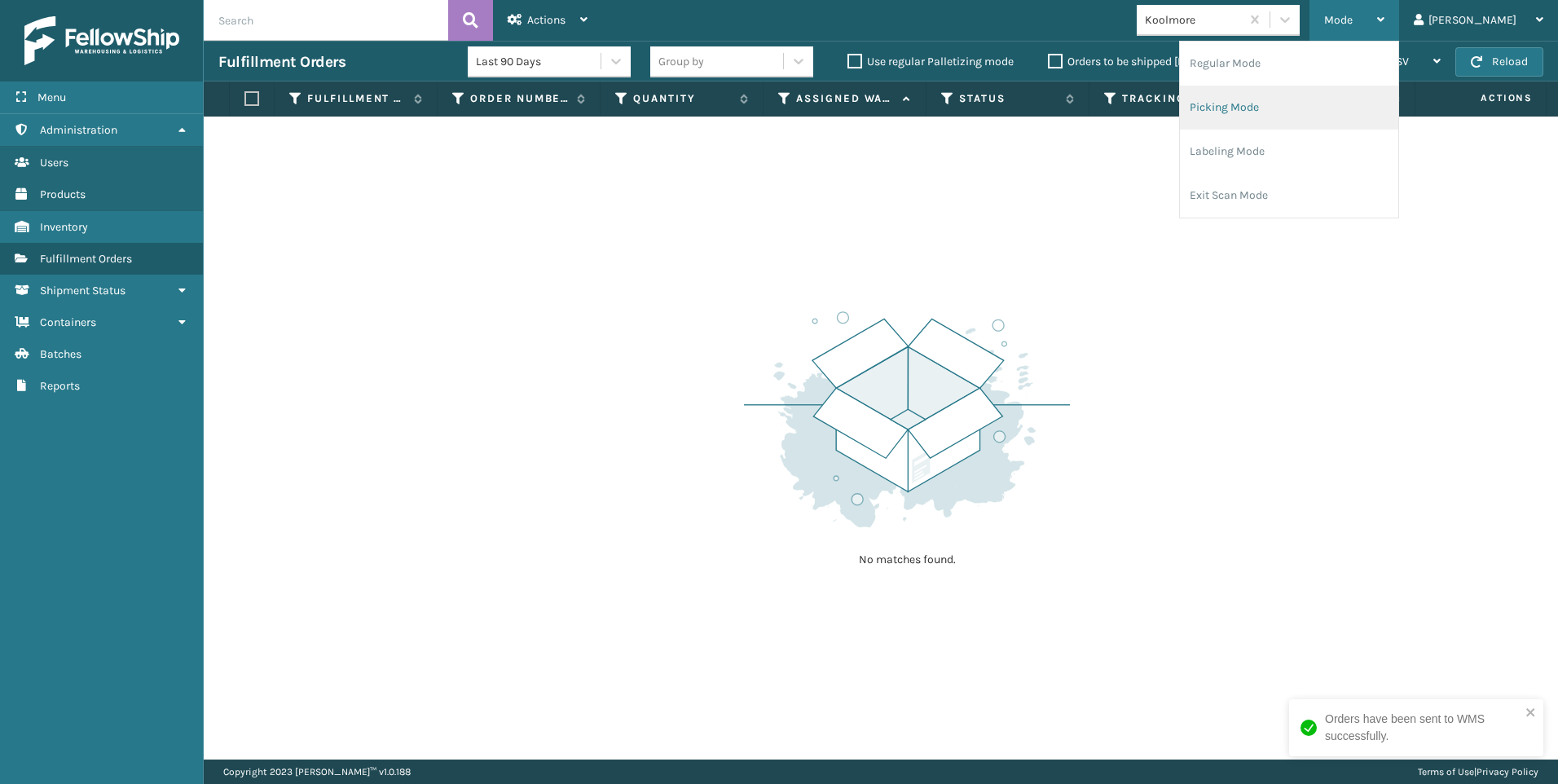
click at [1375, 102] on li "Picking Mode" at bounding box center [1290, 107] width 218 height 44
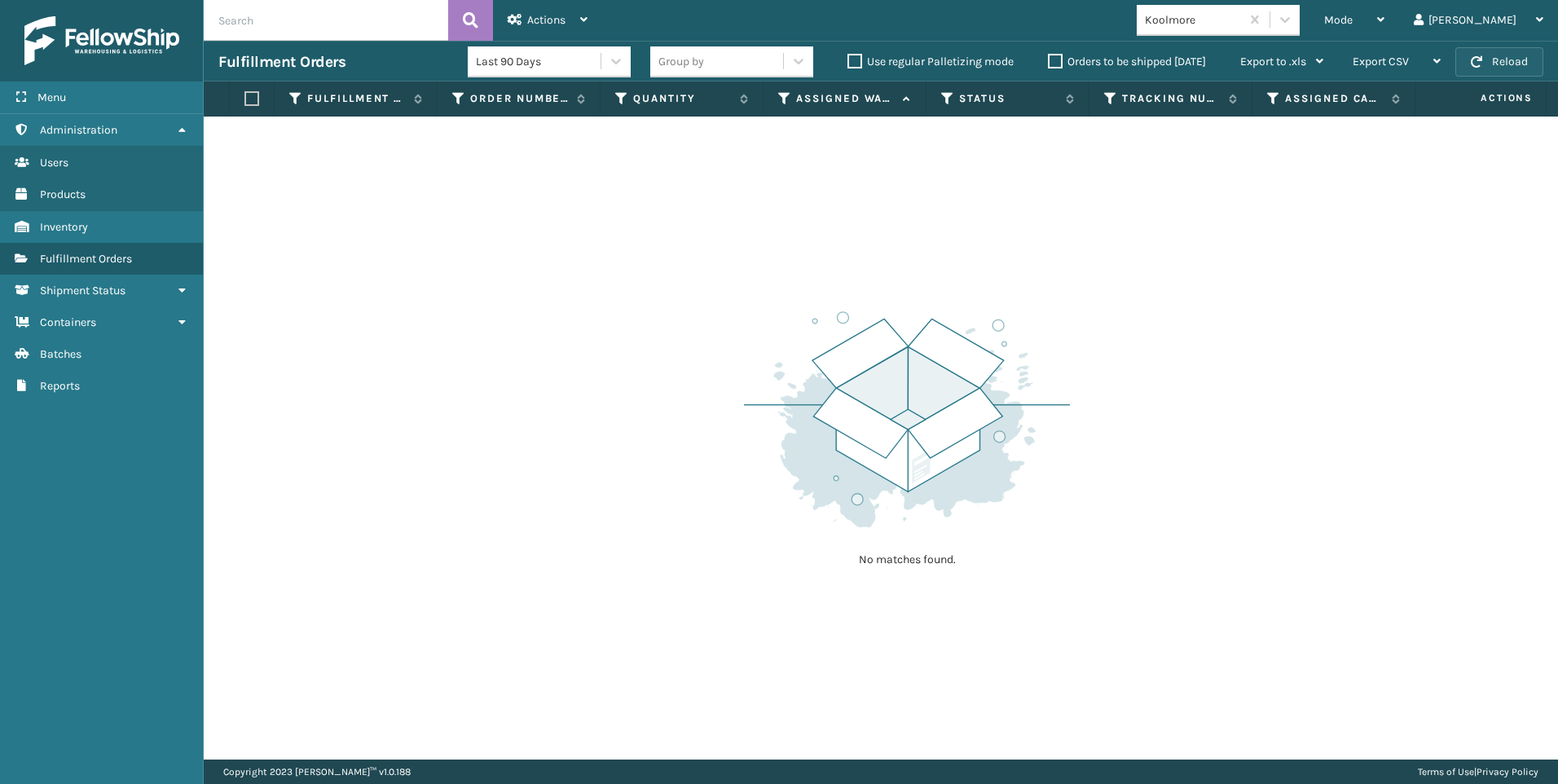
click at [1509, 55] on button "Reload" at bounding box center [1500, 62] width 88 height 29
click at [1353, 16] on span "Mode" at bounding box center [1338, 20] width 29 height 14
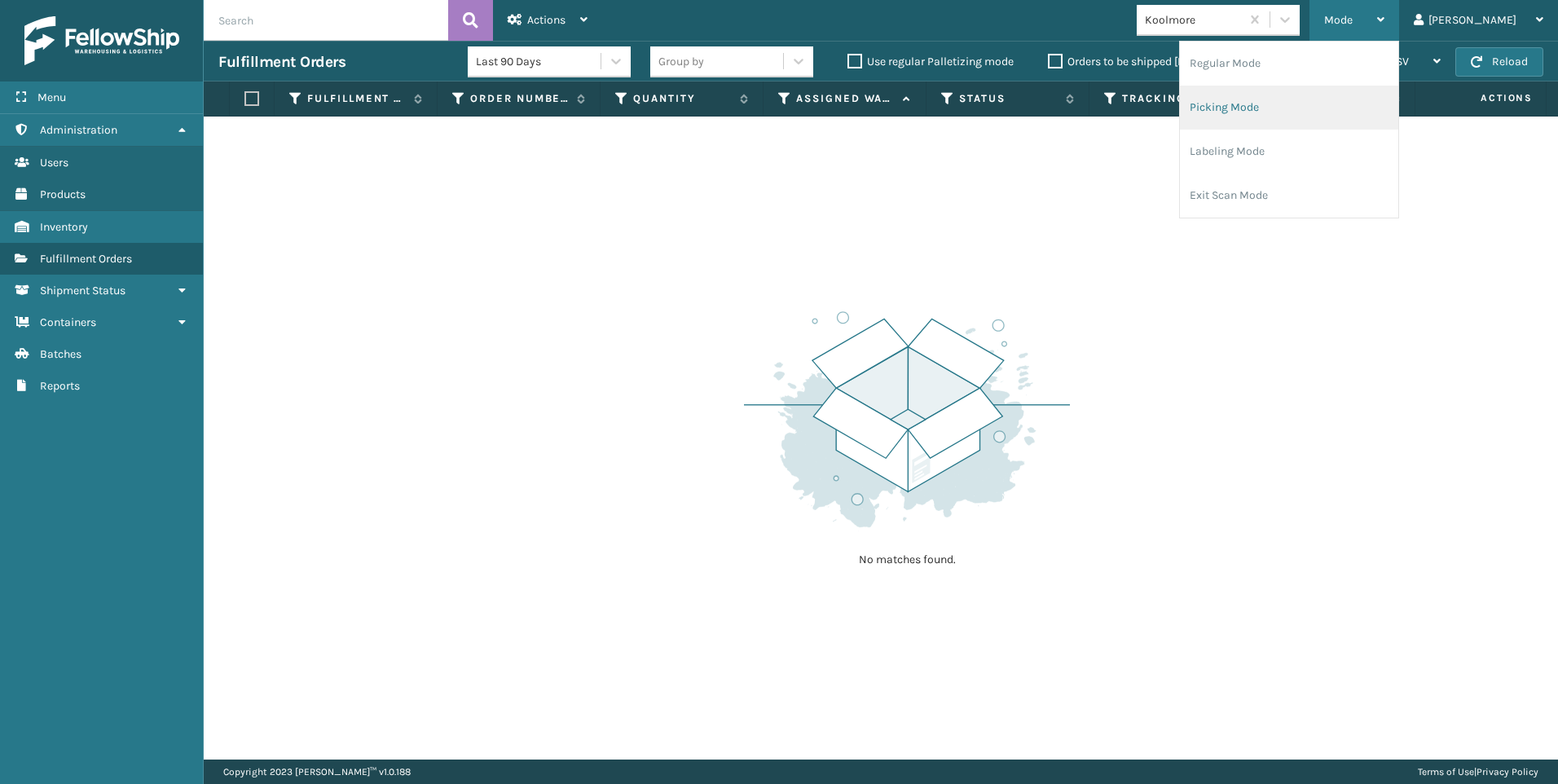
click at [1298, 112] on li "Picking Mode" at bounding box center [1290, 107] width 218 height 44
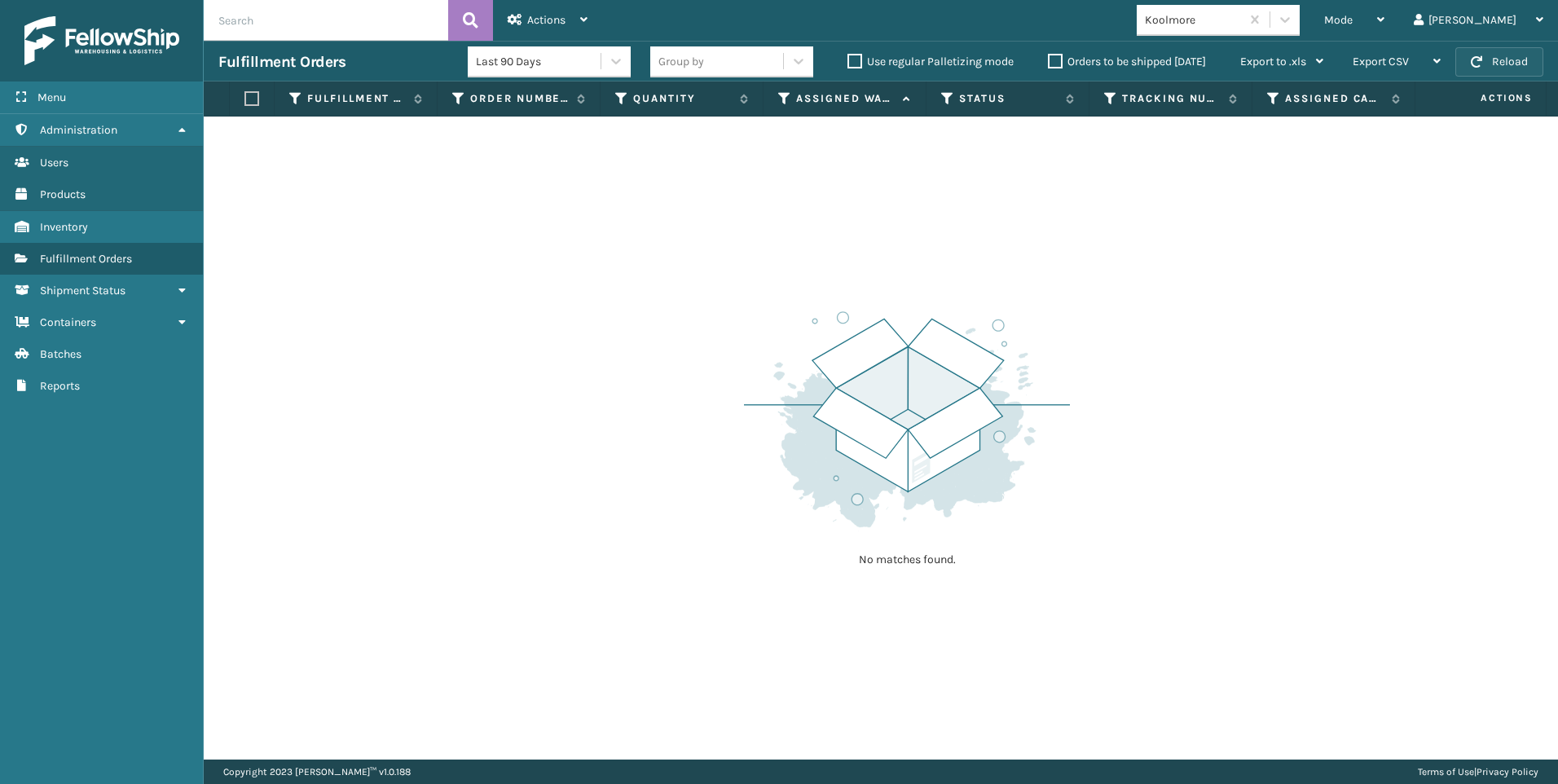
click at [1517, 60] on button "Reload" at bounding box center [1500, 62] width 88 height 29
click at [1377, 402] on div "No matches found." at bounding box center [881, 438] width 1355 height 643
click at [1464, 47] on div "Fulfillment Orders Last 90 Days Group by Use regular Palletizing mode Orders to…" at bounding box center [881, 60] width 1355 height 40
click at [1477, 62] on span "button" at bounding box center [1476, 62] width 12 height 12
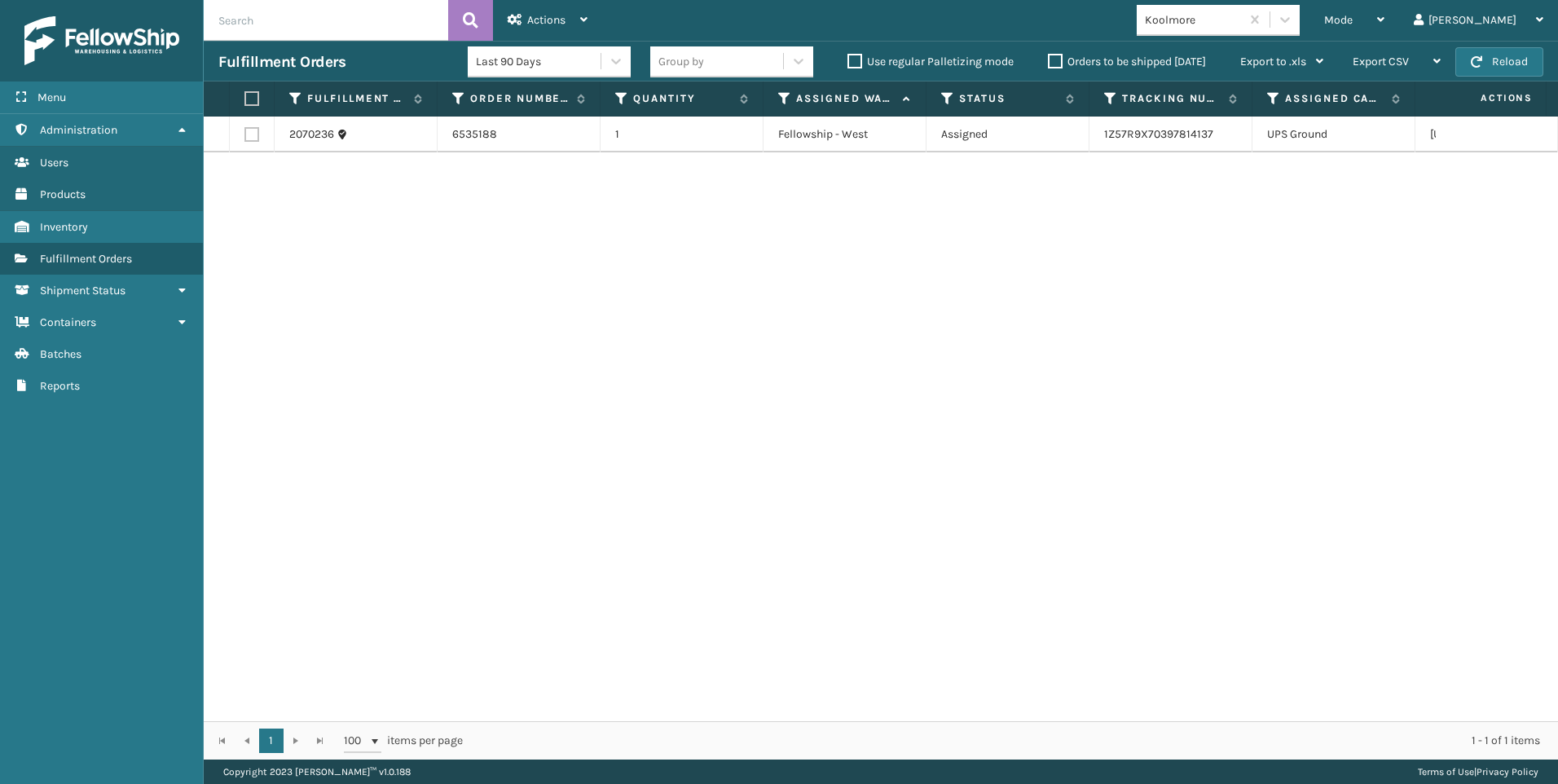
click at [1242, 251] on div "2070236 6535188 1 Fellowship - West Assigned 1Z57R9X70397814137 UPS Ground [US_…" at bounding box center [881, 419] width 1355 height 604
click at [1457, 59] on button "Reload" at bounding box center [1500, 62] width 88 height 29
click at [1504, 61] on button "Reload" at bounding box center [1500, 62] width 88 height 29
click at [1529, 69] on button "Reload" at bounding box center [1500, 62] width 88 height 29
click at [1530, 67] on button "Reload" at bounding box center [1500, 62] width 88 height 29
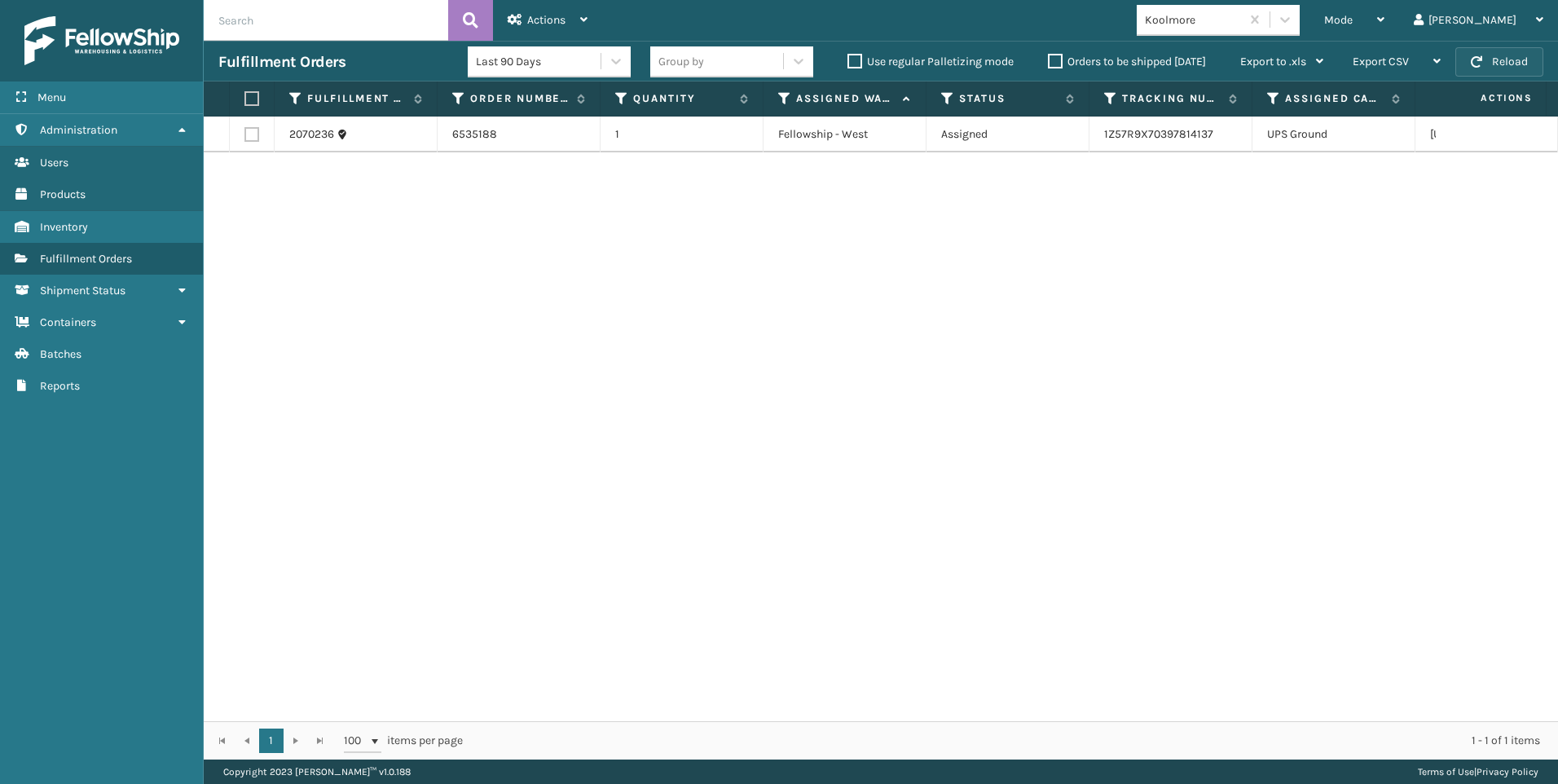
click at [1529, 66] on button "Reload" at bounding box center [1500, 62] width 88 height 29
click at [1526, 64] on button "Reload" at bounding box center [1500, 62] width 88 height 29
click at [1509, 57] on button "Reload" at bounding box center [1500, 62] width 88 height 29
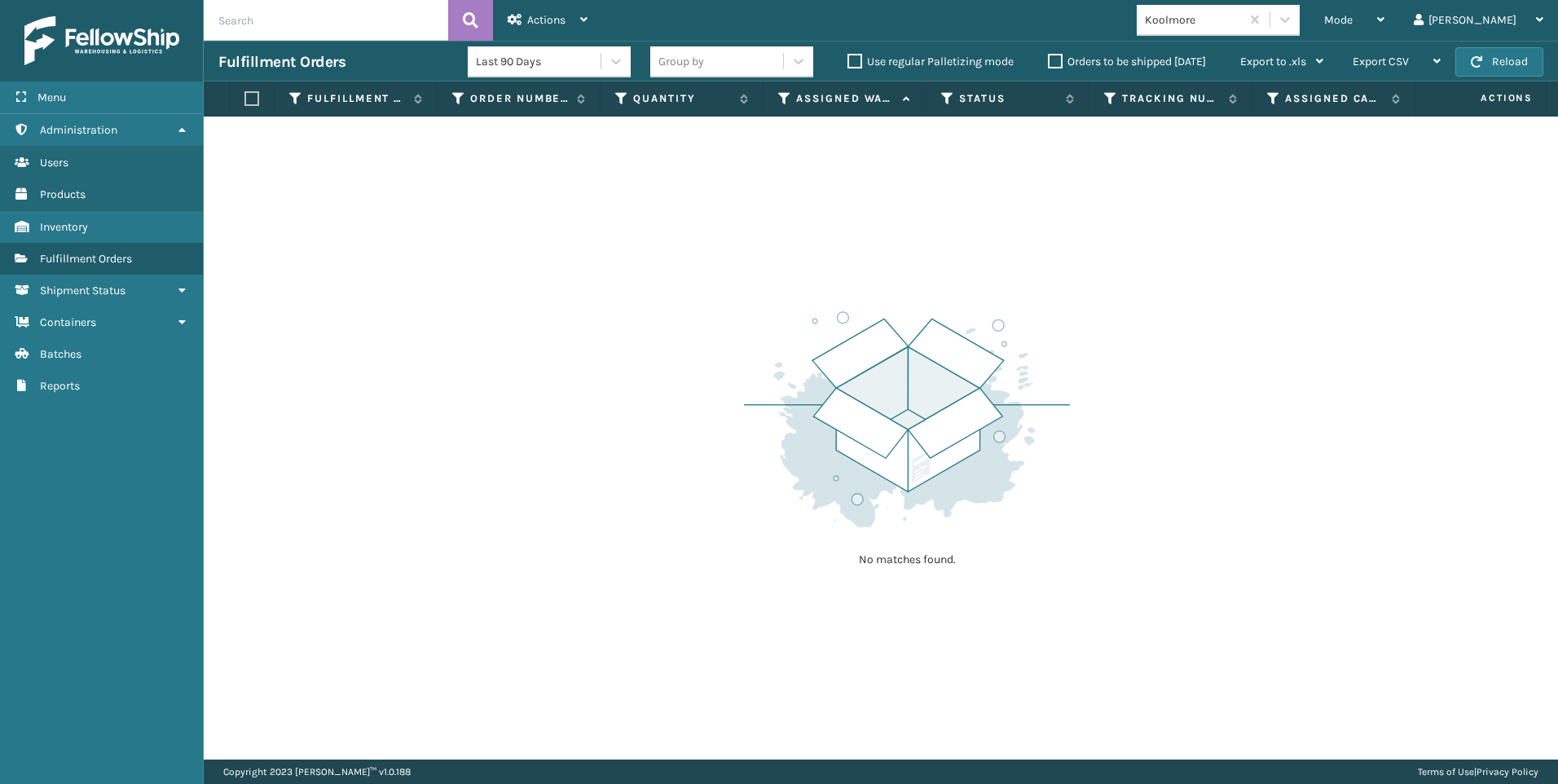
drag, startPoint x: 1308, startPoint y: 15, endPoint x: 1309, endPoint y: 27, distance: 12.0
click at [1242, 18] on div "Koolmore" at bounding box center [1193, 20] width 97 height 17
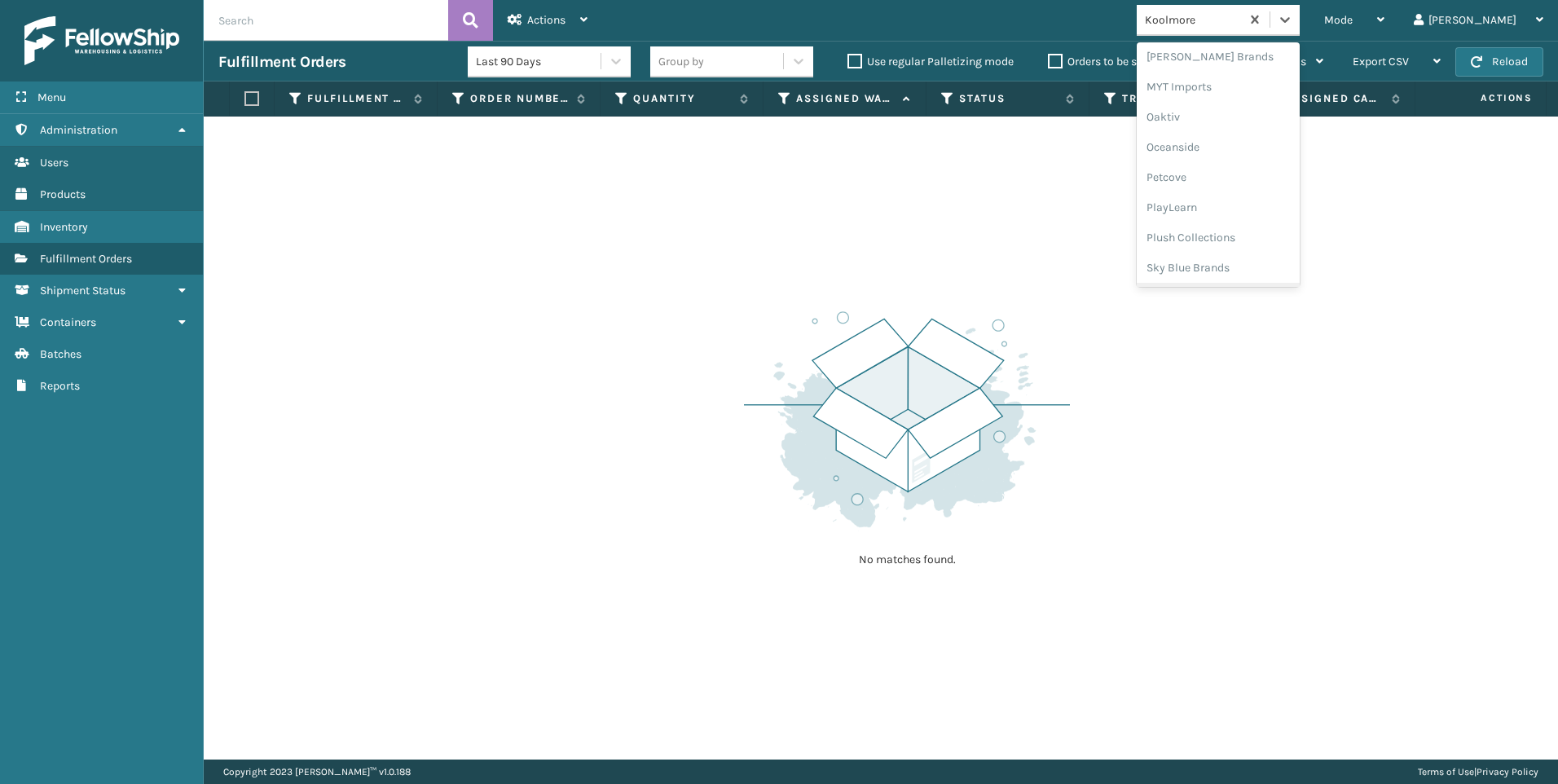
scroll to position [817, 0]
click at [1271, 222] on div "Sky Blue Brands" at bounding box center [1219, 207] width 163 height 30
click at [1242, 17] on div "Sky Blue Brands" at bounding box center [1193, 20] width 97 height 17
click at [1281, 238] on div "SleepGeekz" at bounding box center [1219, 238] width 163 height 30
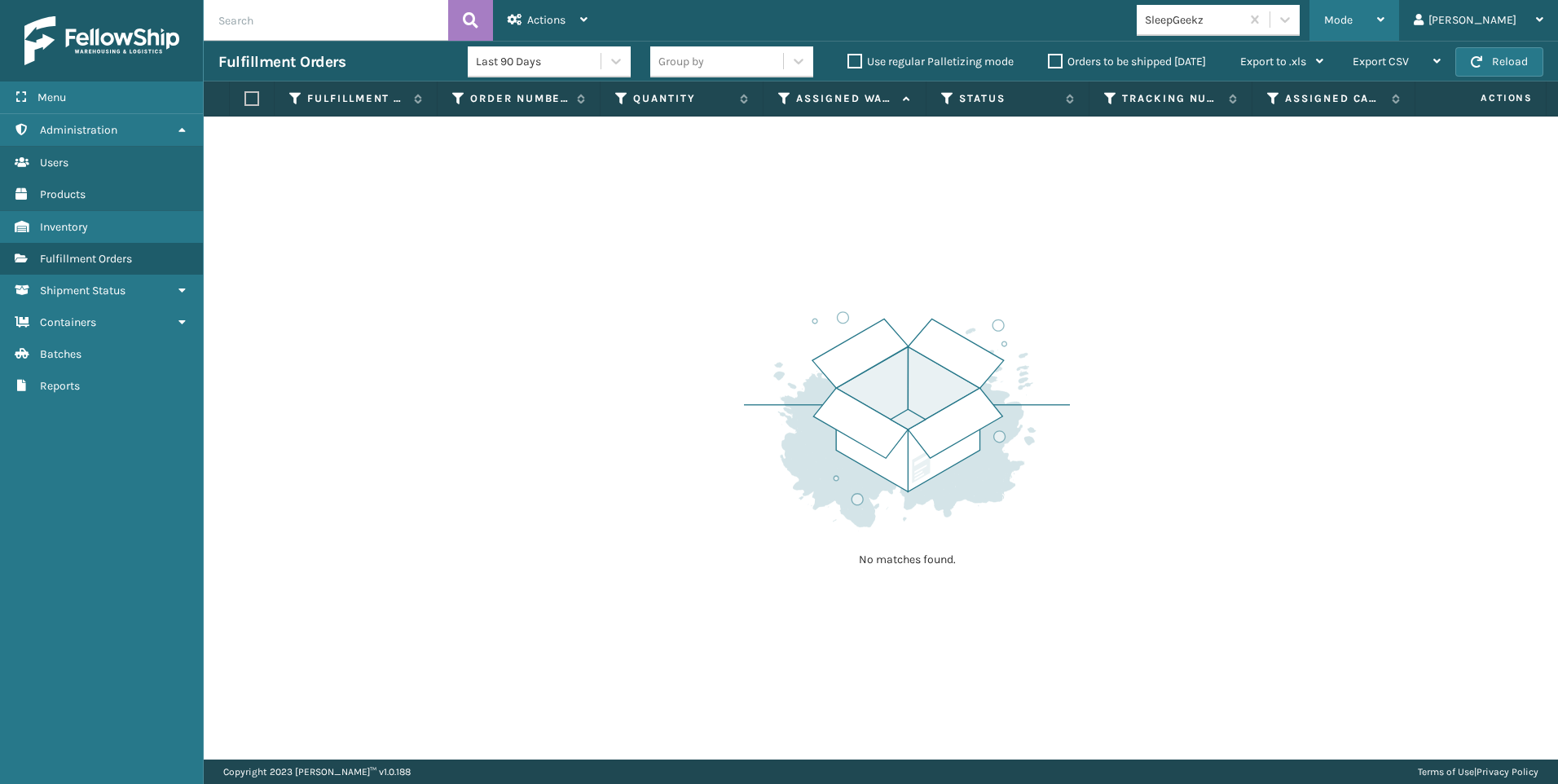
click at [1385, 27] on div "Mode" at bounding box center [1354, 20] width 60 height 40
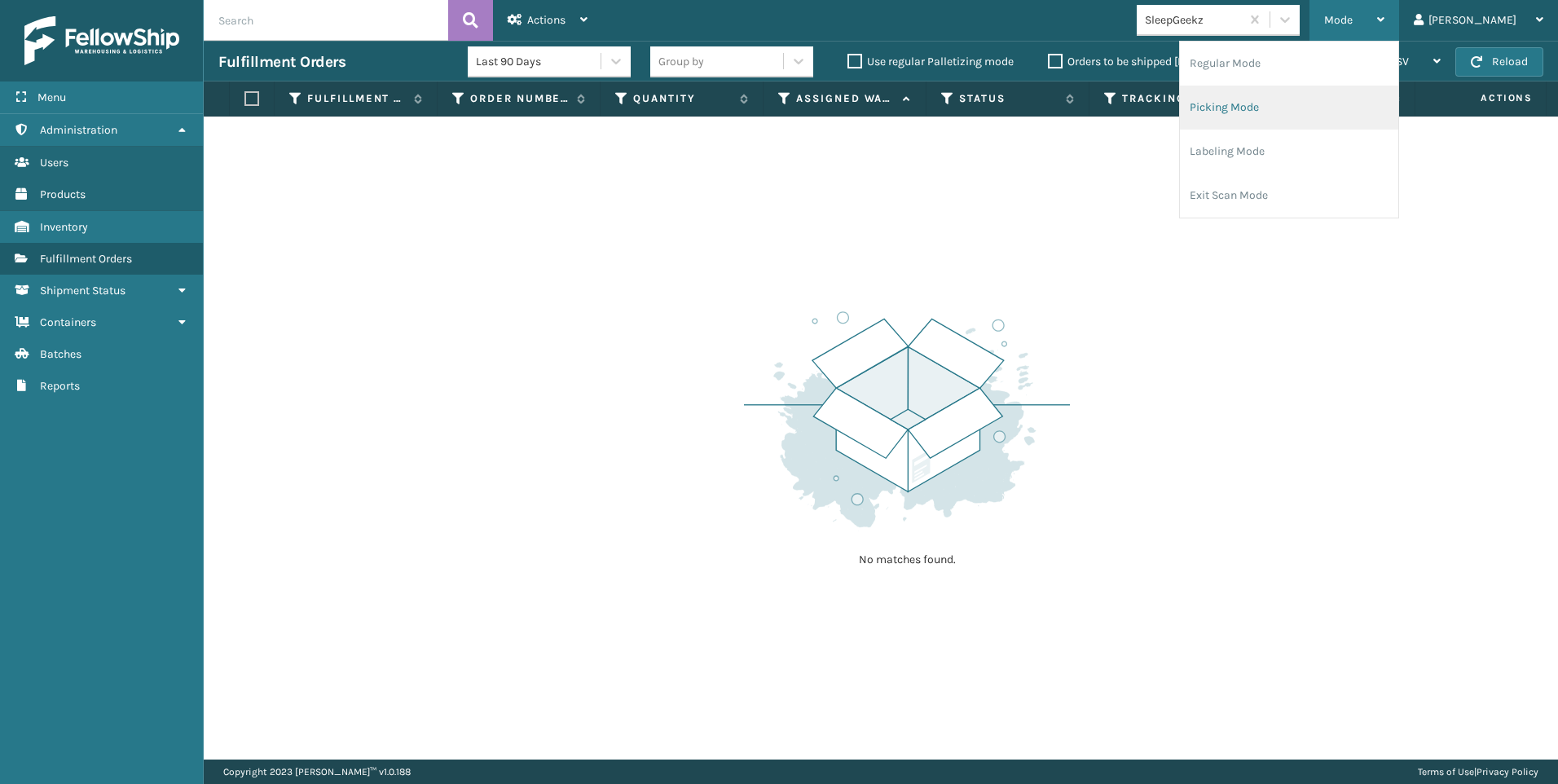
click at [1349, 113] on li "Picking Mode" at bounding box center [1290, 107] width 218 height 44
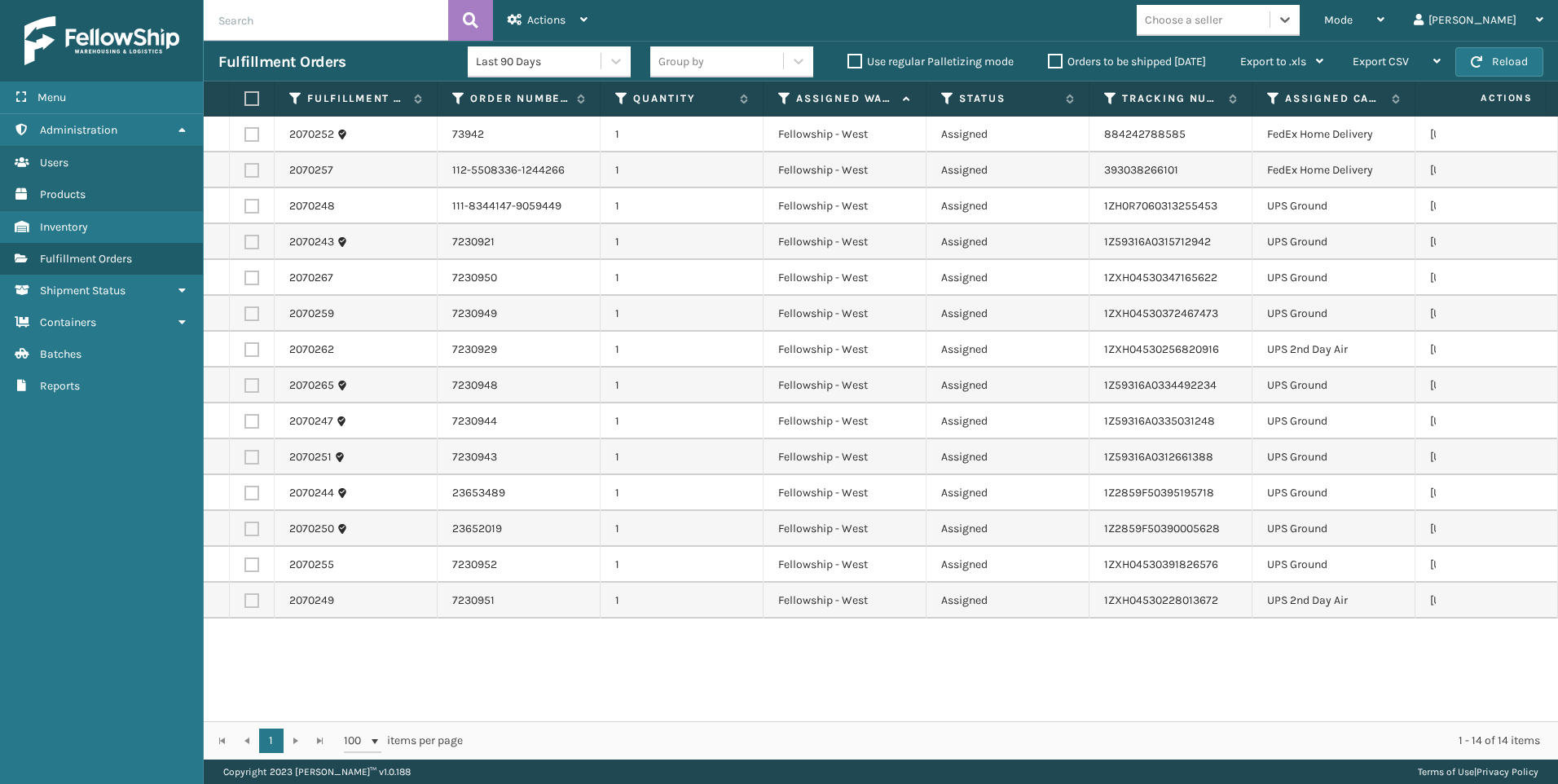
click at [1223, 14] on div "Choose a seller" at bounding box center [1183, 20] width 78 height 17
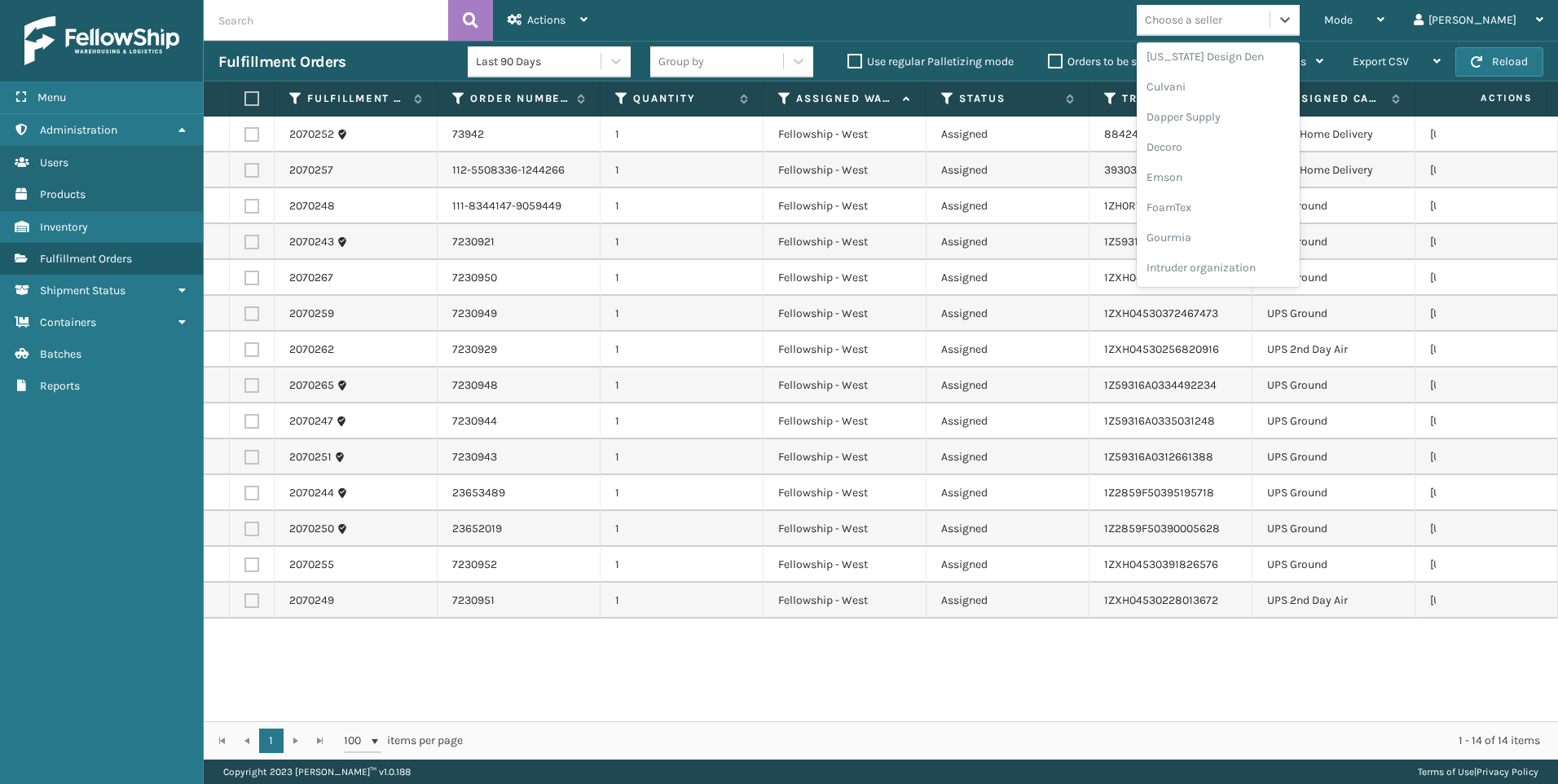
scroll to position [516, 0]
click at [1270, 124] on div "Koolmore" at bounding box center [1219, 117] width 163 height 30
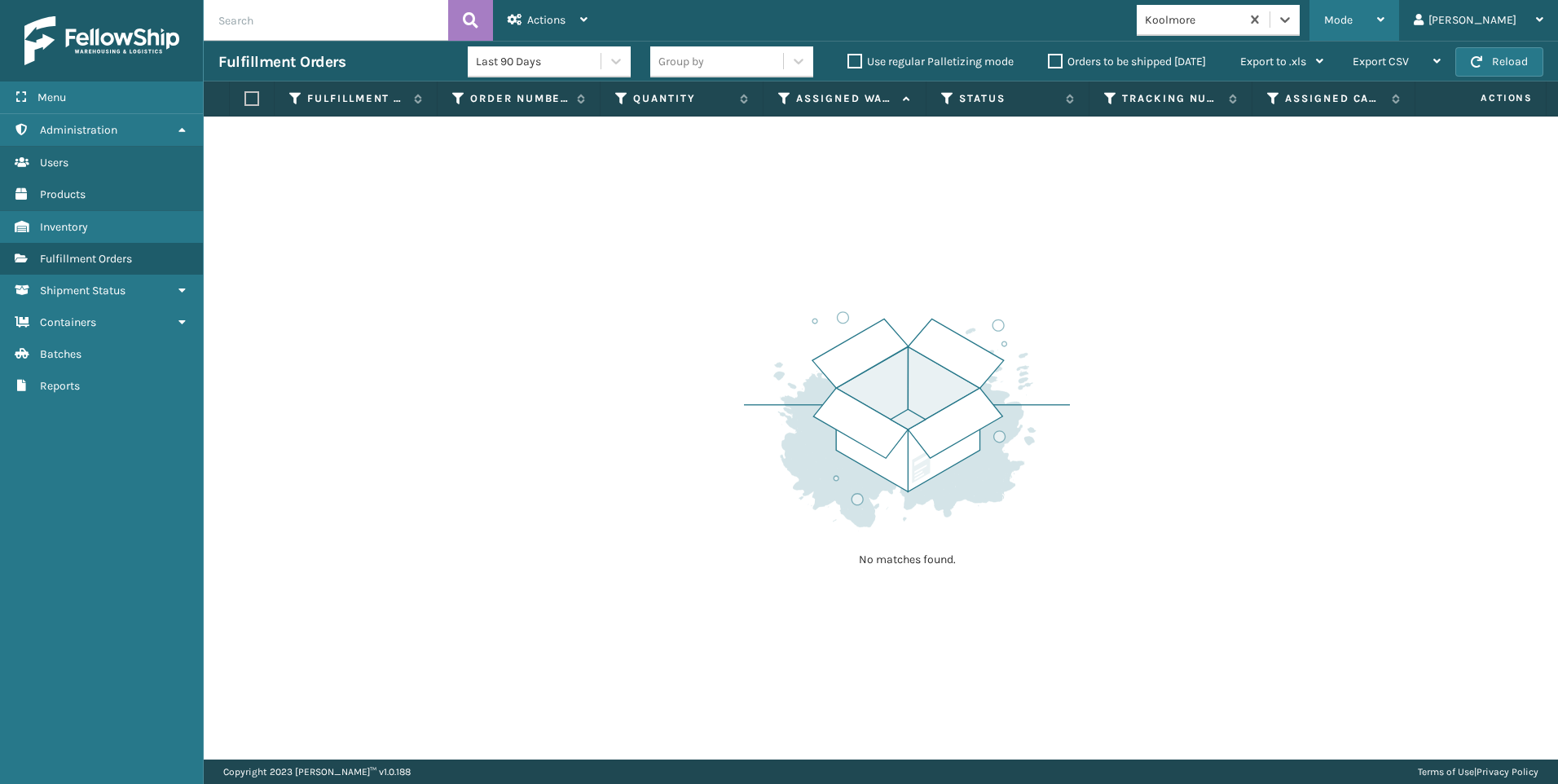
click at [1385, 6] on div "Mode" at bounding box center [1354, 20] width 60 height 40
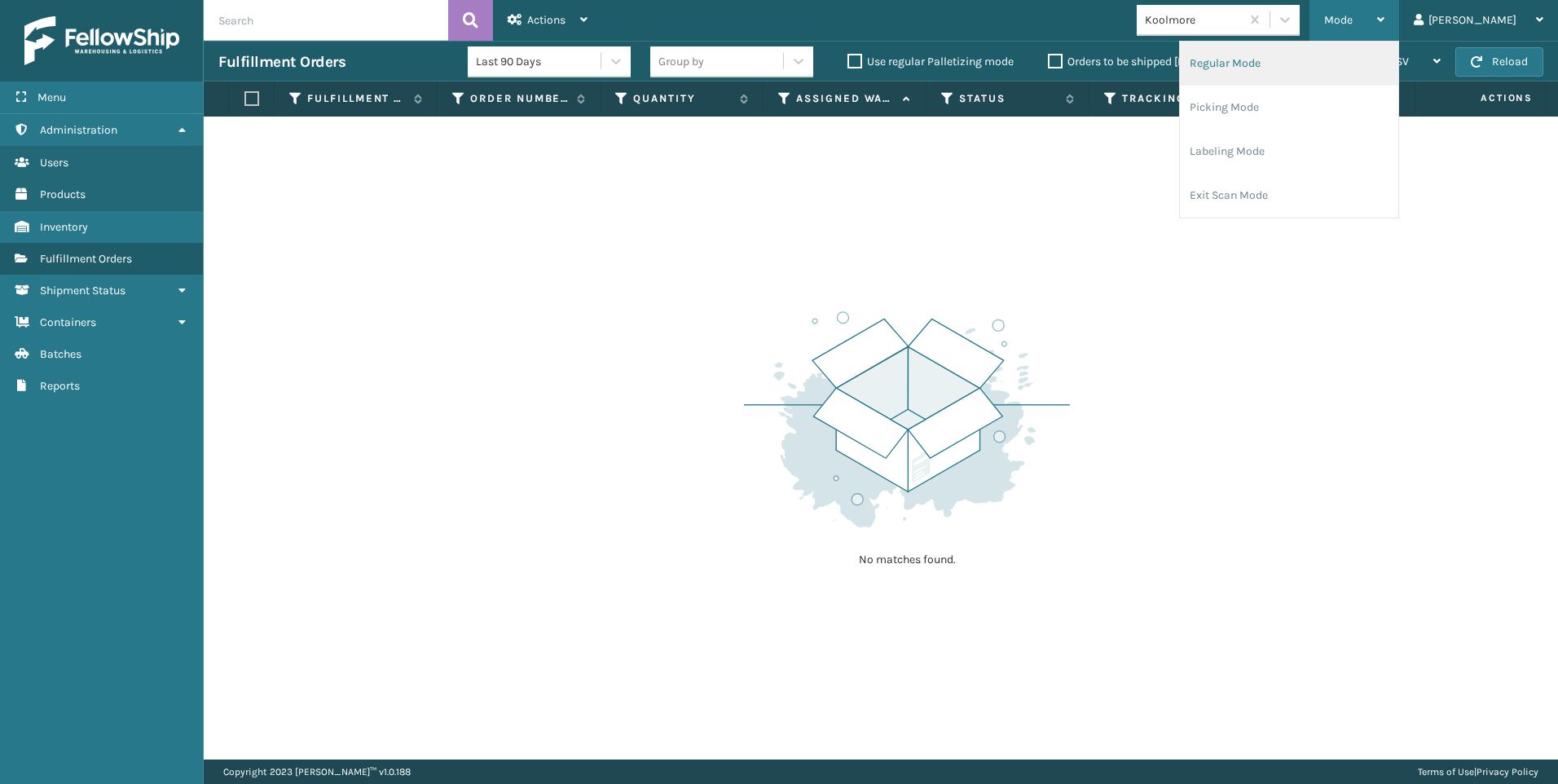
click at [1330, 46] on li "Regular Mode" at bounding box center [1290, 63] width 218 height 44
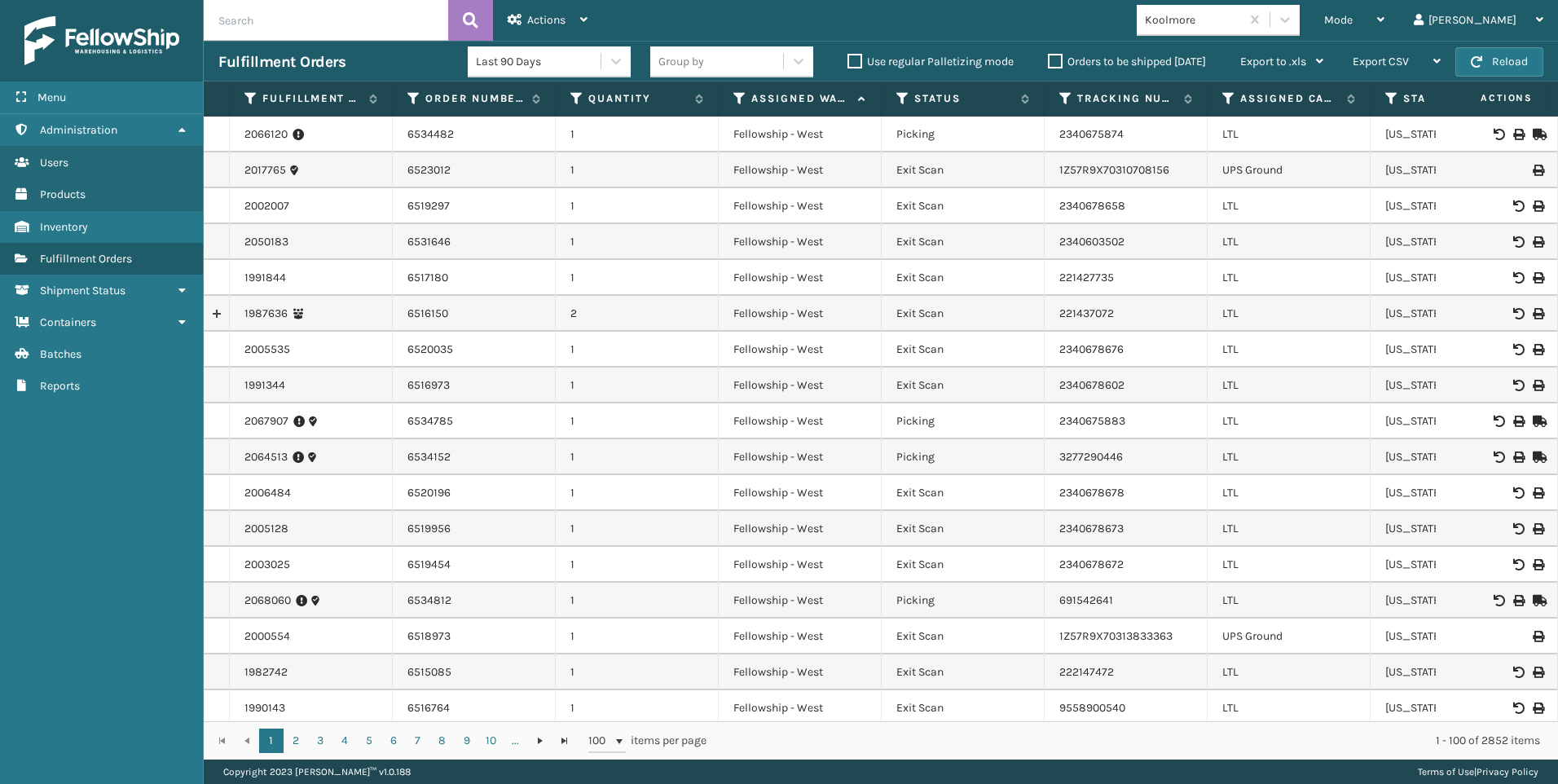
click at [375, 15] on input "text" at bounding box center [325, 20] width 245 height 40
paste input "6531700"
type input "6531700"
click at [469, 26] on icon at bounding box center [471, 20] width 16 height 25
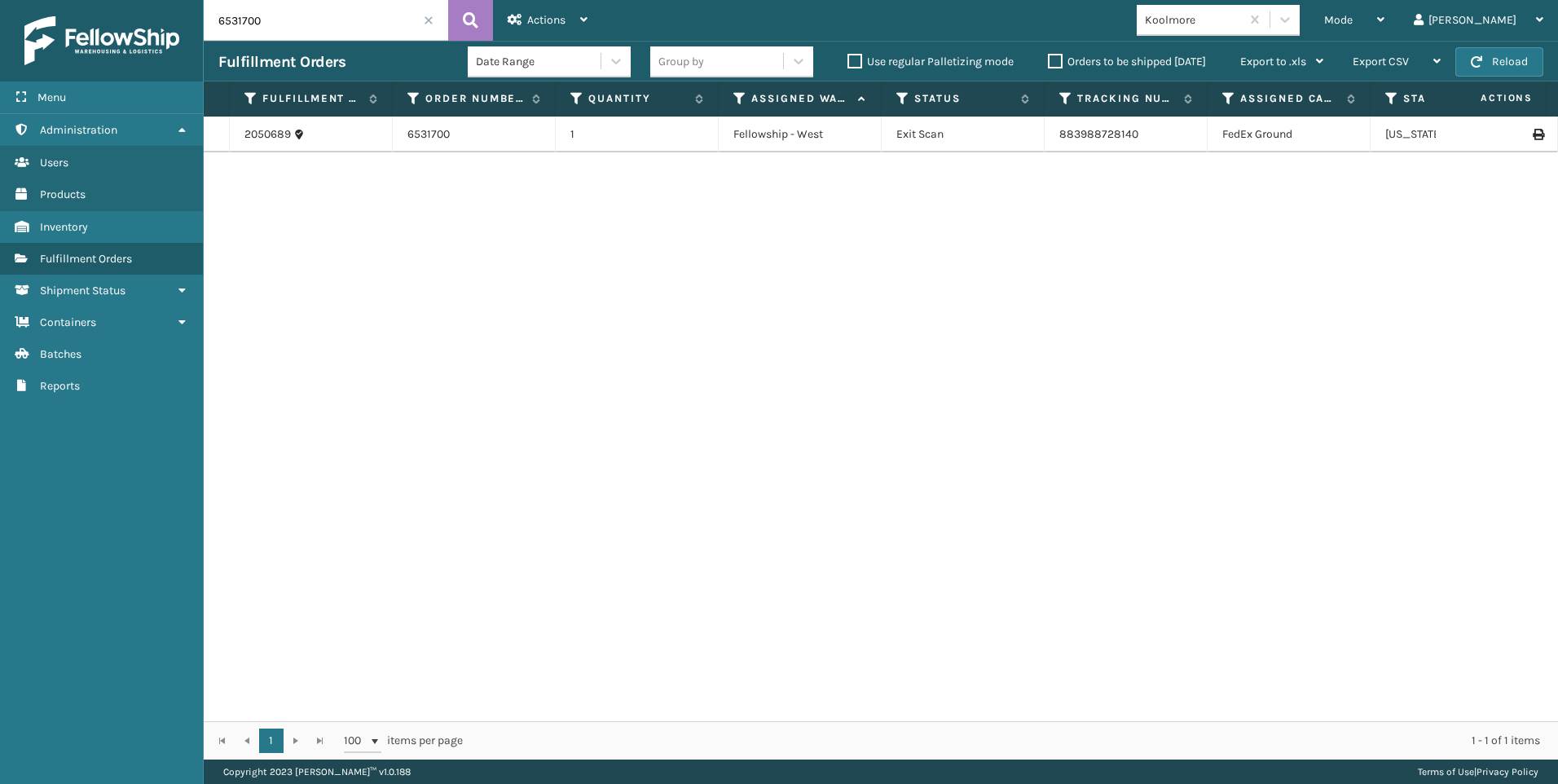
click at [1203, 550] on div "2050689 6531700 1 Fellowship - West Exit Scan 883988728140 FedEx Ground [US_STA…" at bounding box center [881, 419] width 1355 height 604
click at [278, 130] on link "2050689" at bounding box center [267, 135] width 46 height 17
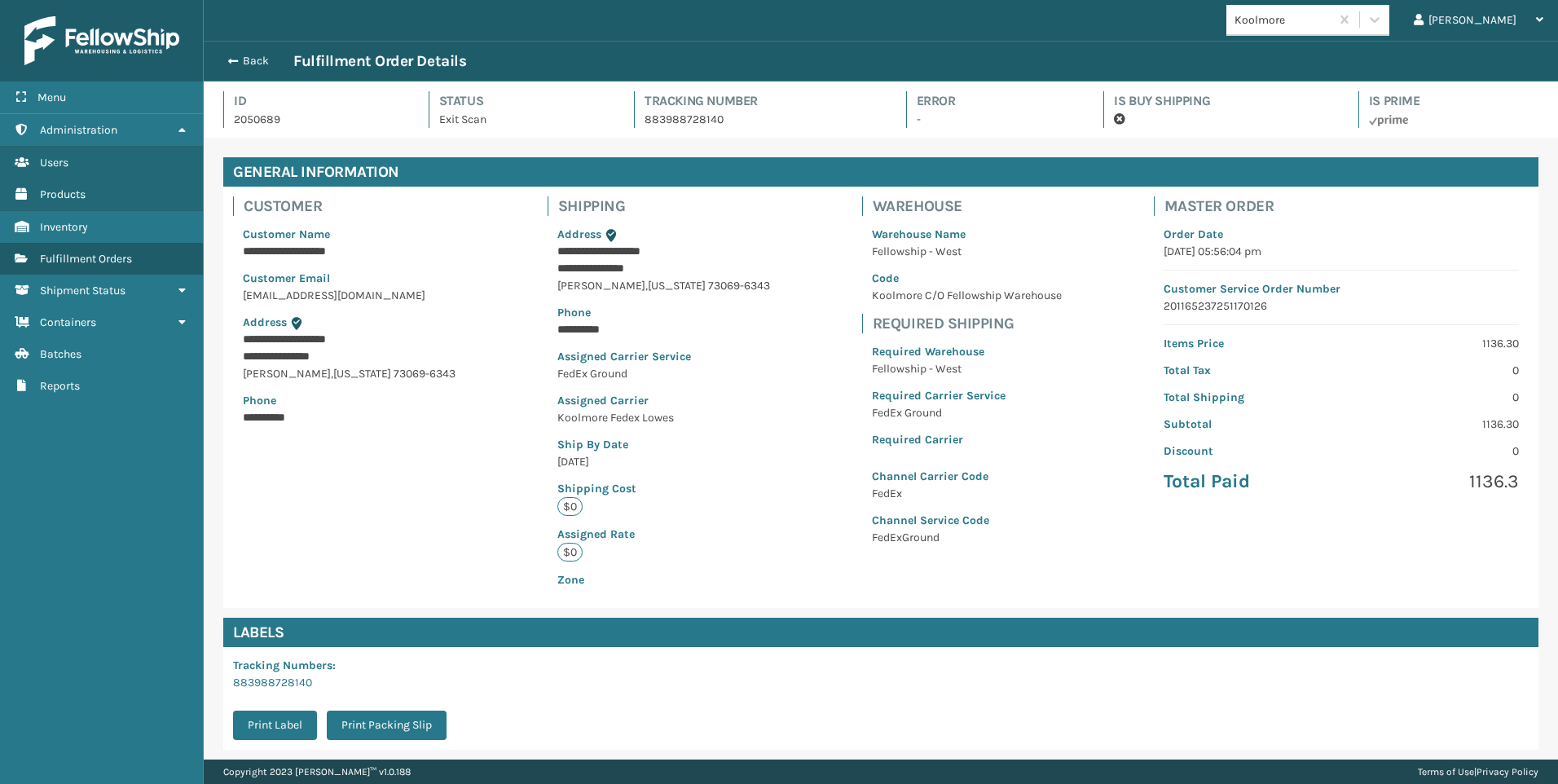
click at [697, 123] on p "883988728140" at bounding box center [761, 119] width 232 height 17
click at [693, 117] on p "883988728140" at bounding box center [761, 119] width 232 height 17
click at [679, 130] on div "Id 2050689 Status Exit Scan Tracking Number 883988728140 Error - Is Buy Shippin…" at bounding box center [881, 114] width 1315 height 46
click at [684, 122] on p "883988728140" at bounding box center [761, 119] width 232 height 17
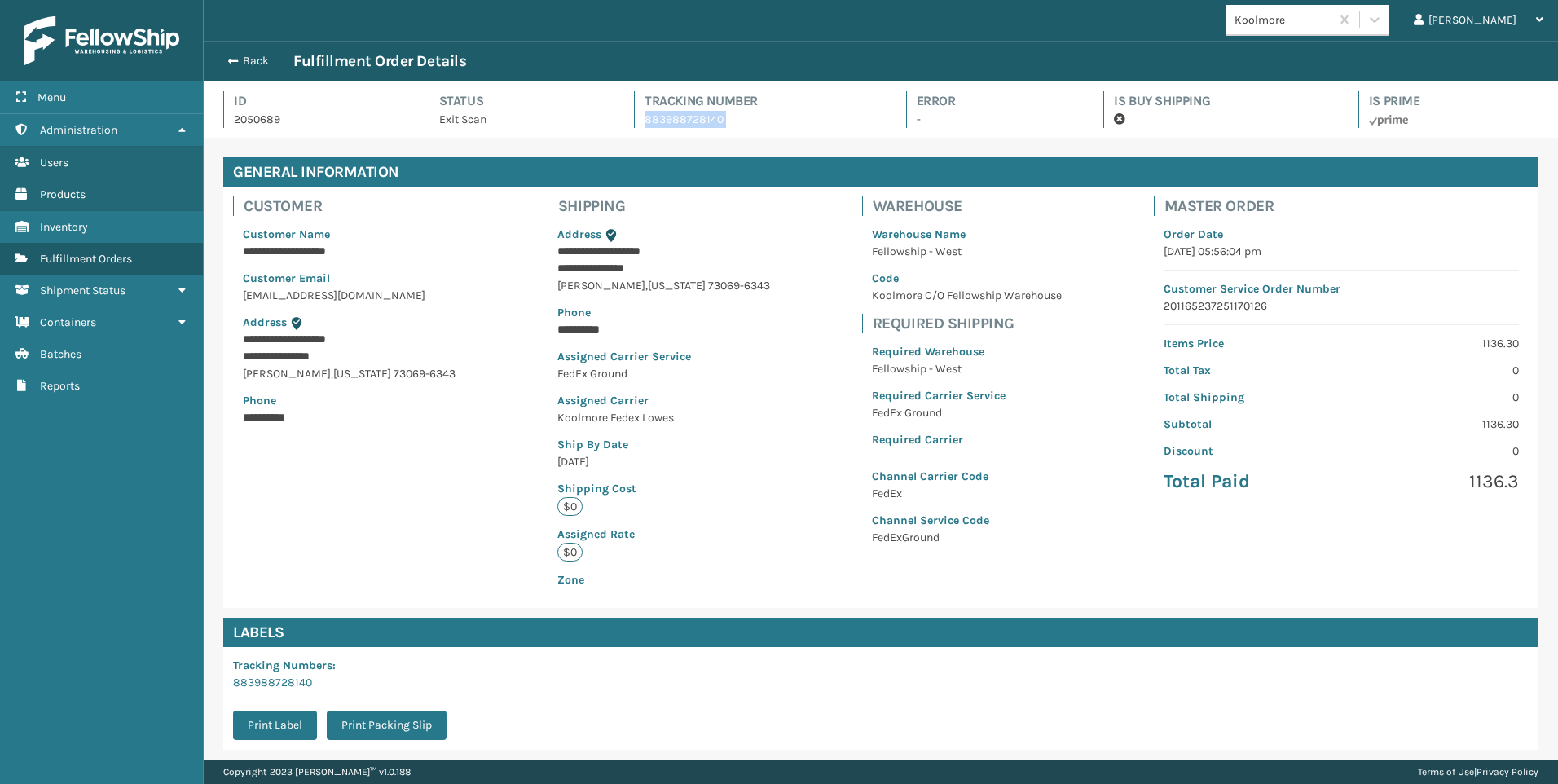
click at [684, 122] on p "883988728140" at bounding box center [761, 119] width 232 height 17
copy p "883988728140"
click at [1242, 57] on div "Back Fulfillment Order Details" at bounding box center [881, 61] width 1325 height 20
click at [239, 60] on button "Back" at bounding box center [256, 61] width 75 height 15
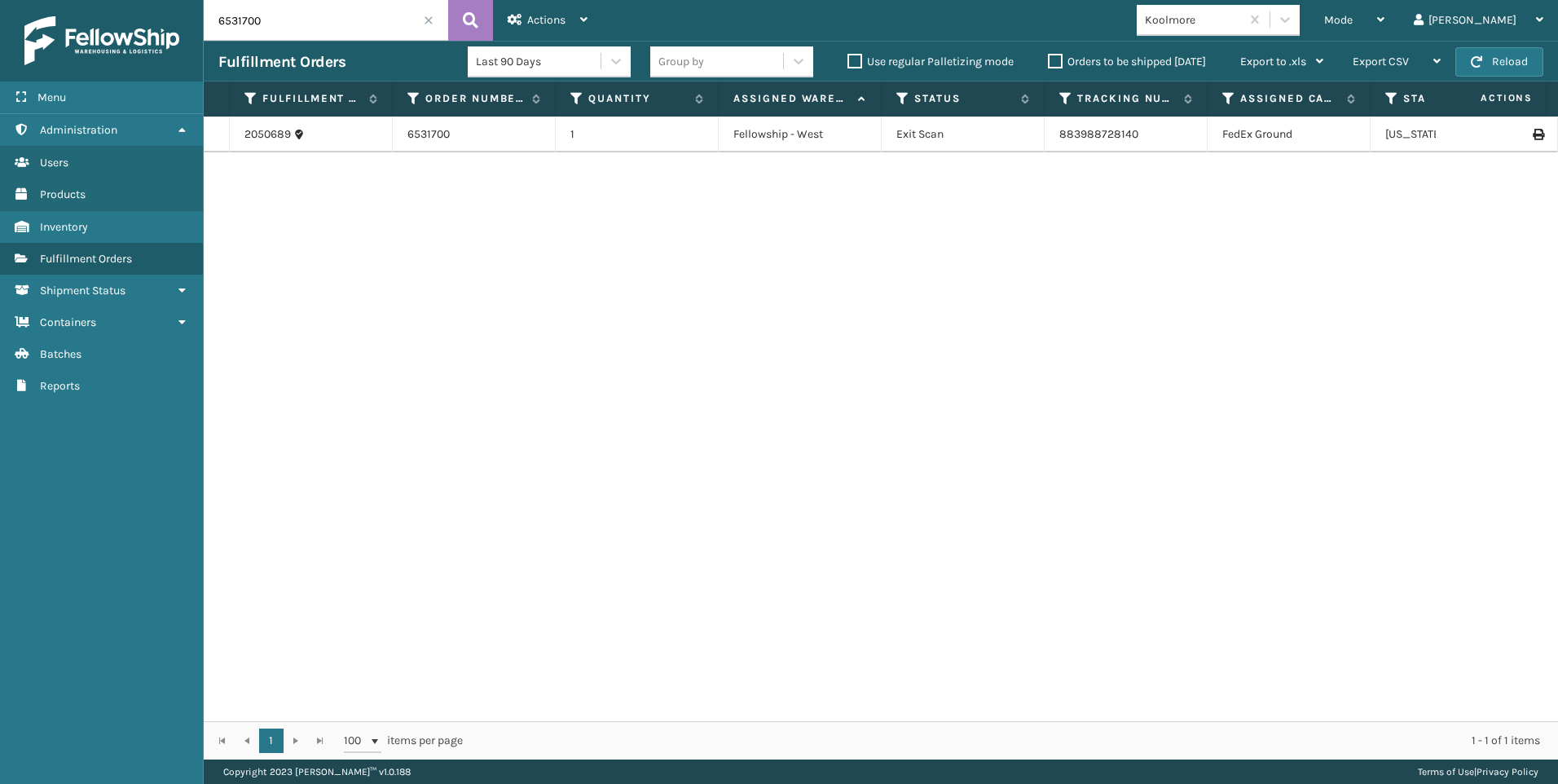
click at [427, 18] on span at bounding box center [429, 21] width 10 height 10
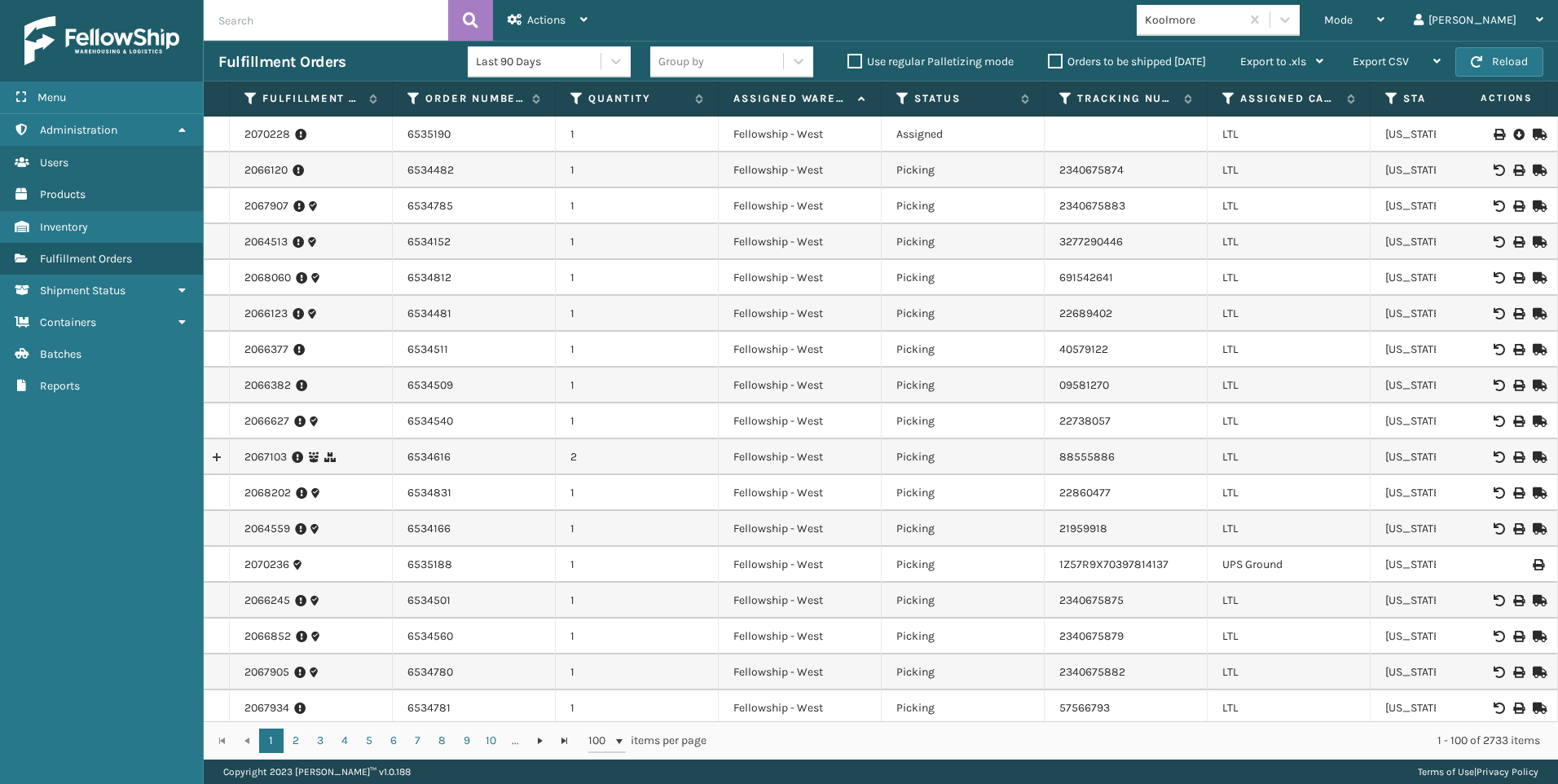
click at [357, 20] on input "text" at bounding box center [325, 20] width 245 height 40
paste input "6522416"
type input "6522416"
click at [484, 13] on button at bounding box center [471, 20] width 45 height 40
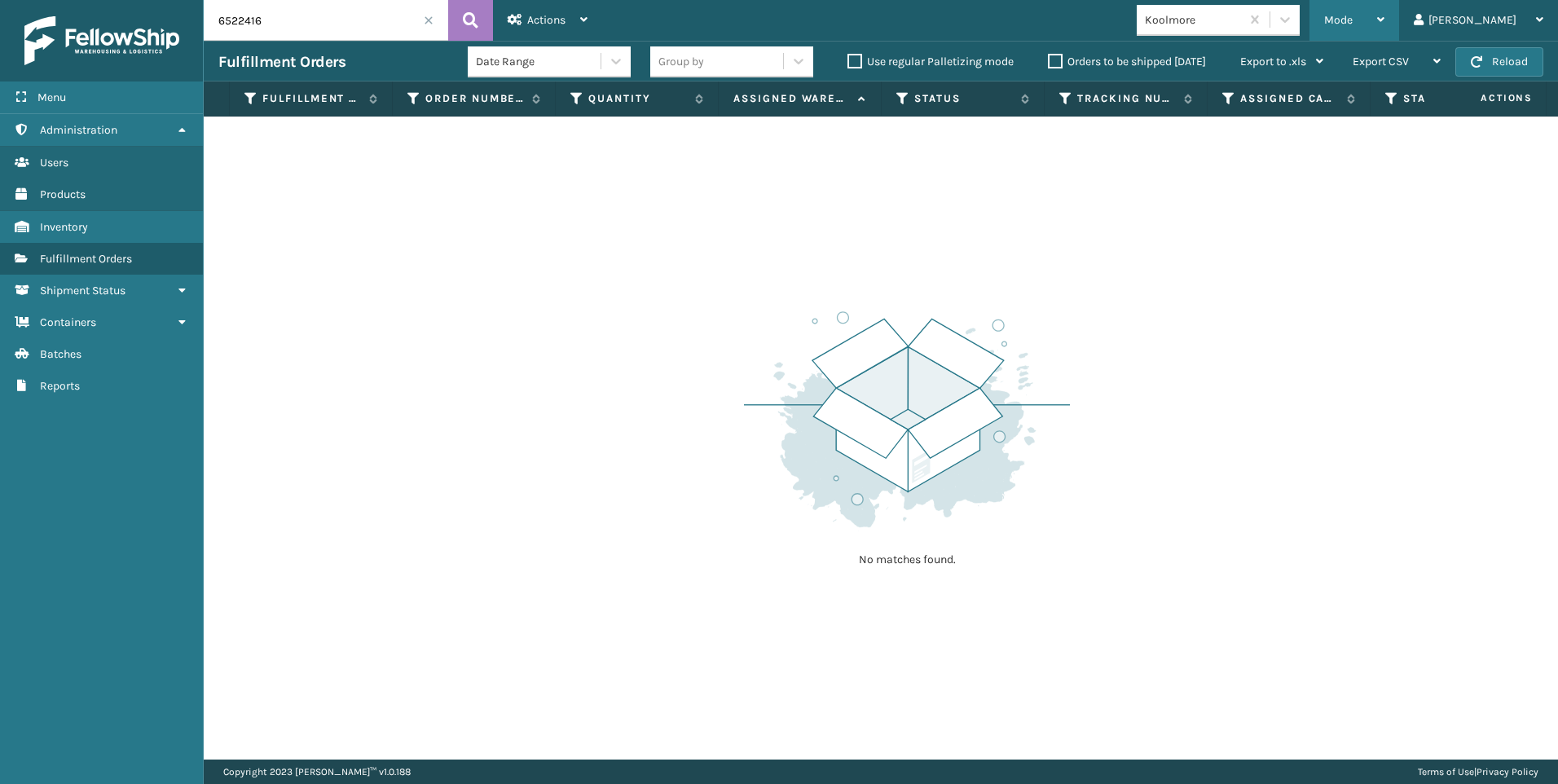
click at [1385, 17] on div "Mode" at bounding box center [1354, 20] width 60 height 40
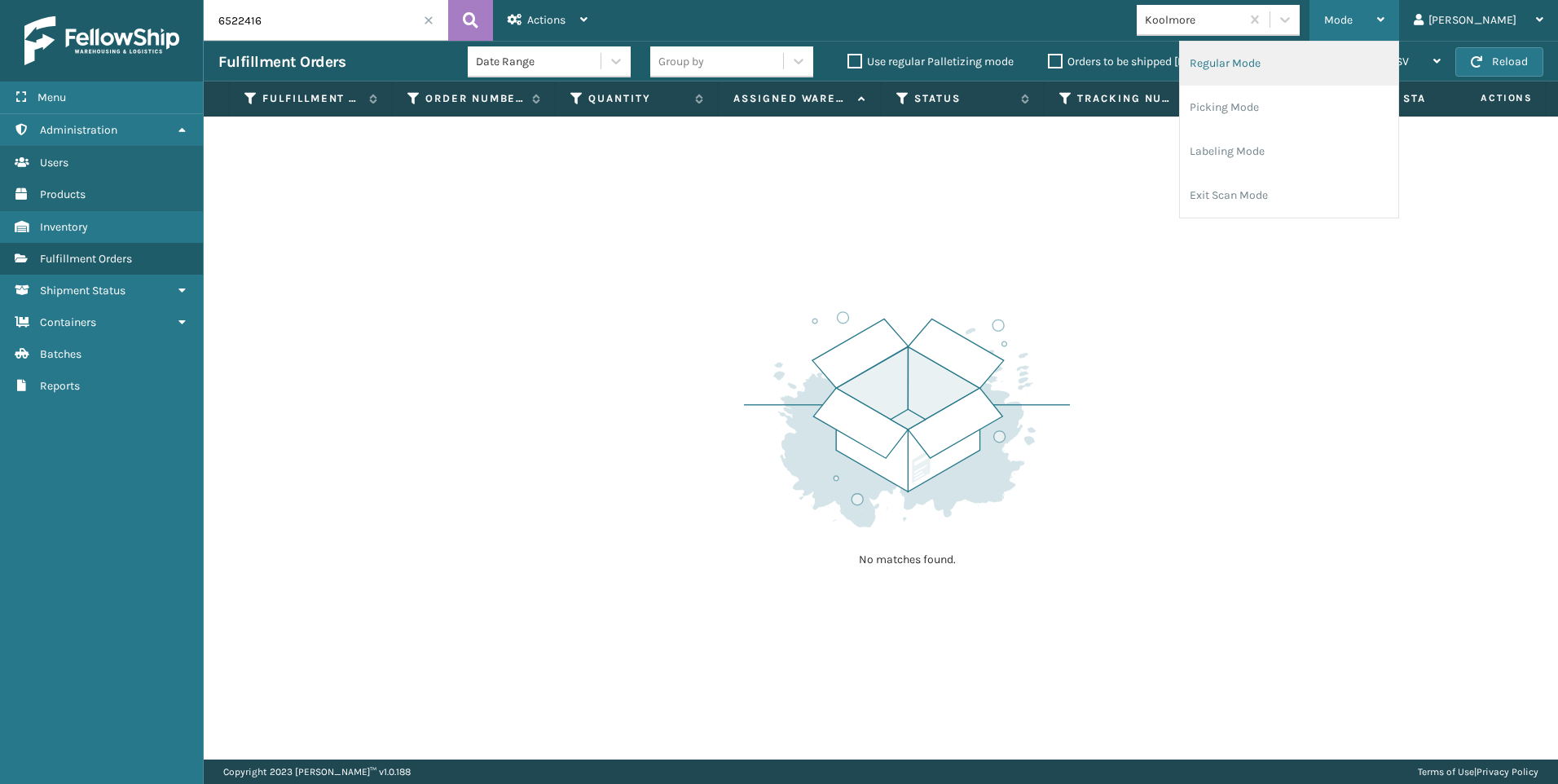
click at [1361, 63] on li "Regular Mode" at bounding box center [1290, 63] width 218 height 44
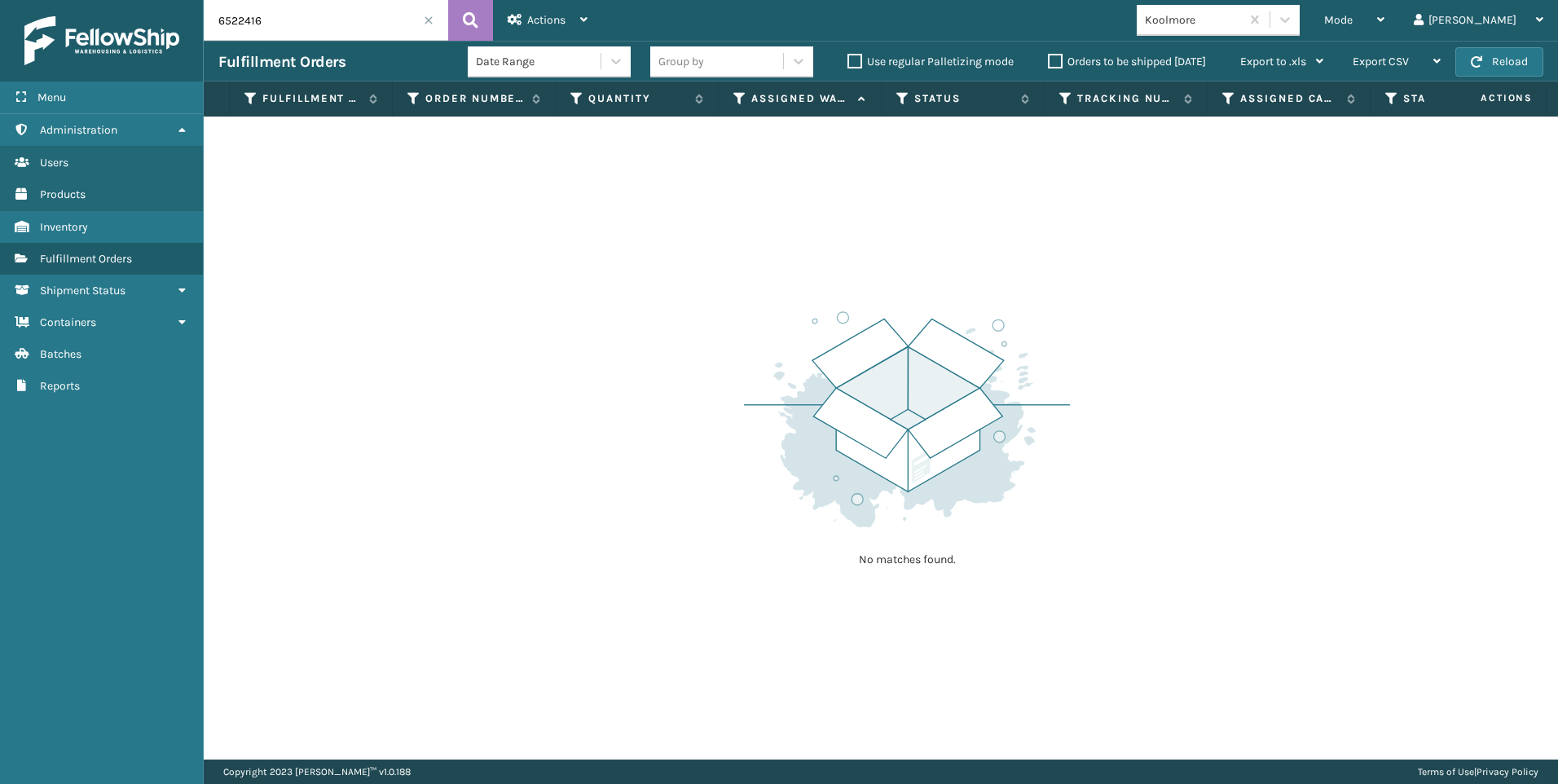
click at [331, 2] on input "6522416" at bounding box center [325, 20] width 245 height 40
click at [449, 23] on button at bounding box center [471, 20] width 45 height 40
